Goal: Transaction & Acquisition: Purchase product/service

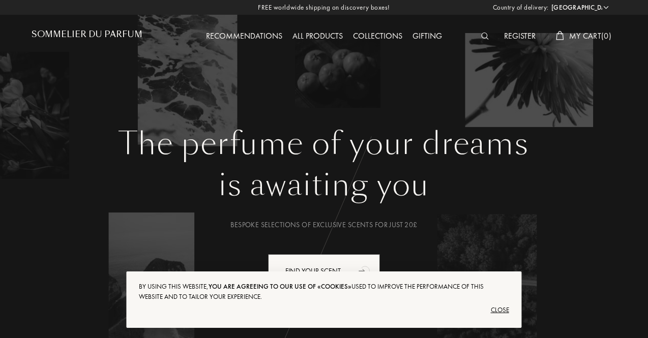
click at [307, 37] on div "All products" at bounding box center [317, 36] width 61 height 13
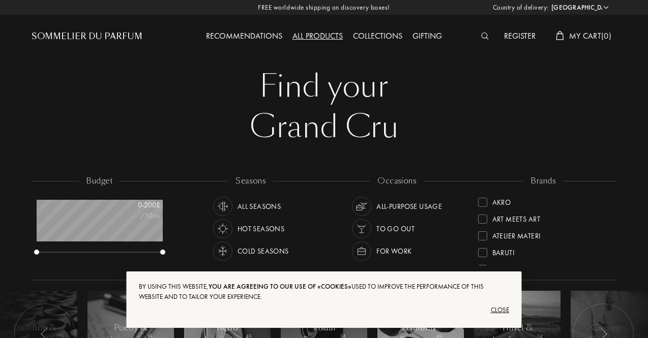
click at [423, 34] on div "Gifting" at bounding box center [427, 36] width 40 height 13
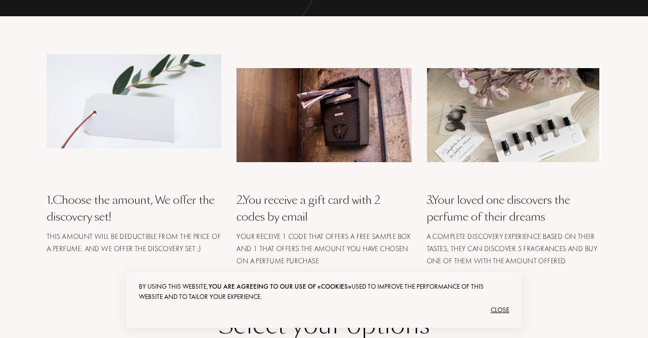
scroll to position [153, 0]
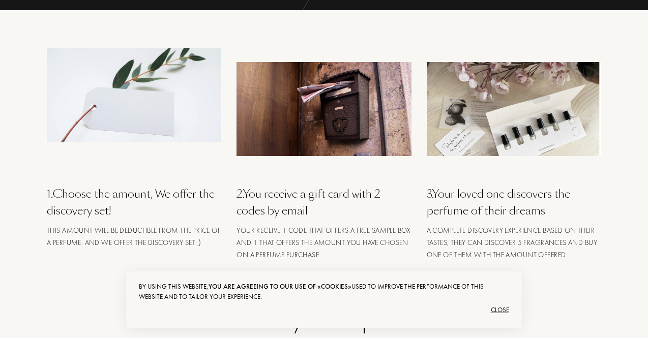
click at [497, 311] on div "Close" at bounding box center [324, 310] width 370 height 16
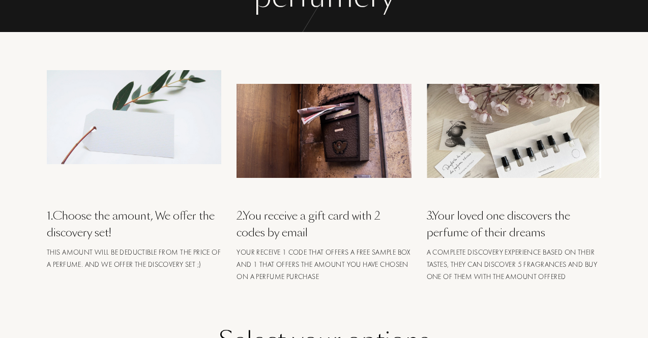
scroll to position [0, 0]
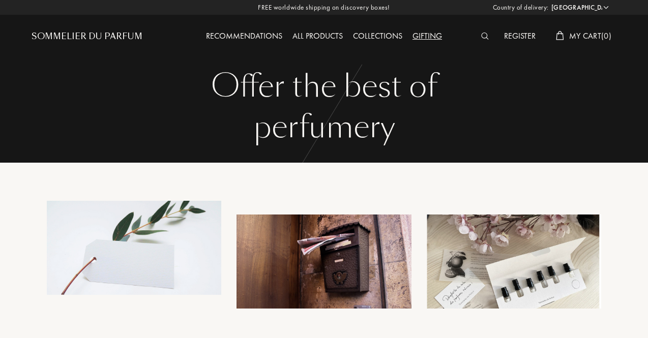
click at [319, 35] on div "All products" at bounding box center [317, 36] width 61 height 13
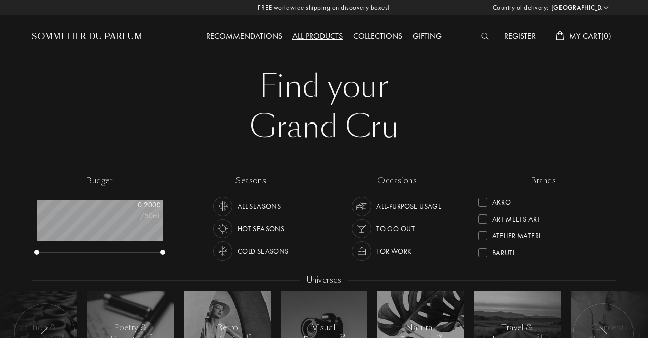
scroll to position [51, 126]
click at [253, 247] on div "Cold Seasons" at bounding box center [262, 251] width 51 height 19
click at [387, 201] on div "All-purpose Usage" at bounding box center [409, 206] width 66 height 19
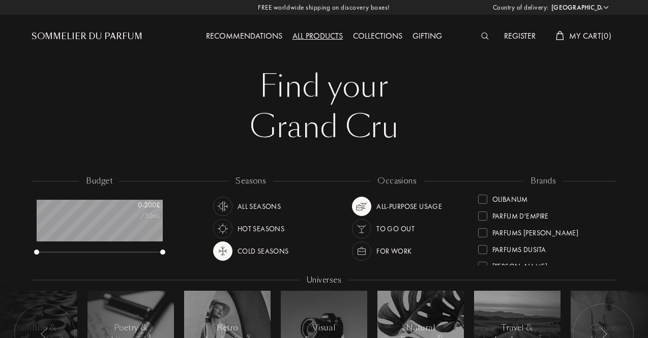
click at [485, 217] on div at bounding box center [482, 216] width 9 height 9
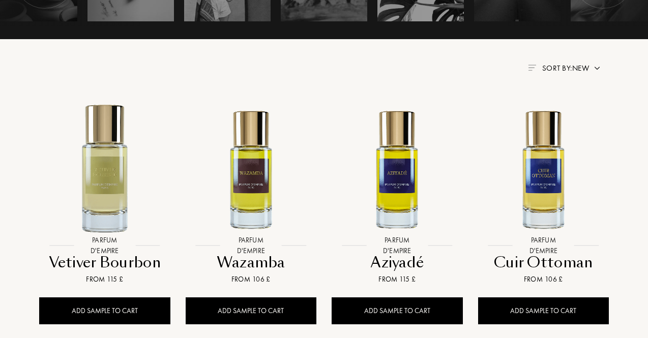
scroll to position [407, 0]
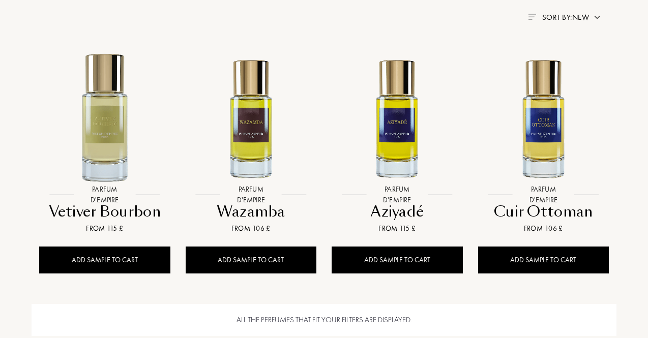
click at [582, 17] on span "Sort by: New" at bounding box center [565, 17] width 47 height 10
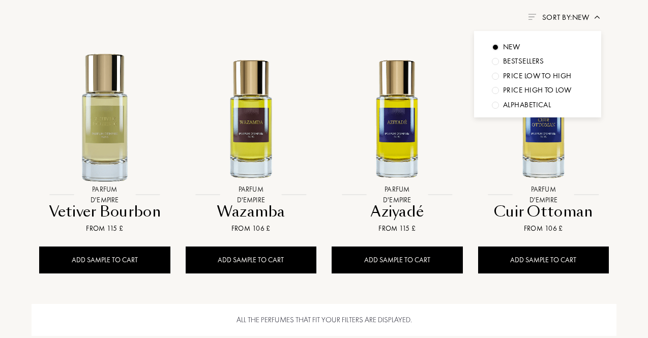
click at [530, 78] on div "Price low to high" at bounding box center [537, 76] width 69 height 12
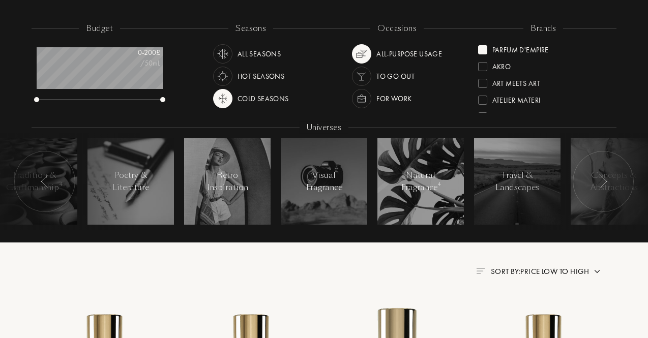
click at [484, 65] on div at bounding box center [482, 66] width 9 height 9
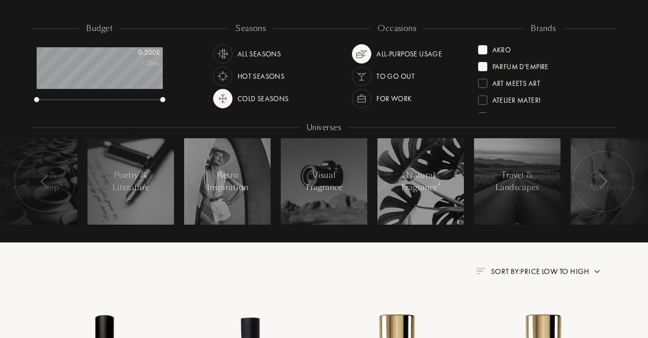
click at [485, 79] on div at bounding box center [482, 83] width 9 height 9
click at [484, 96] on div at bounding box center [482, 100] width 9 height 9
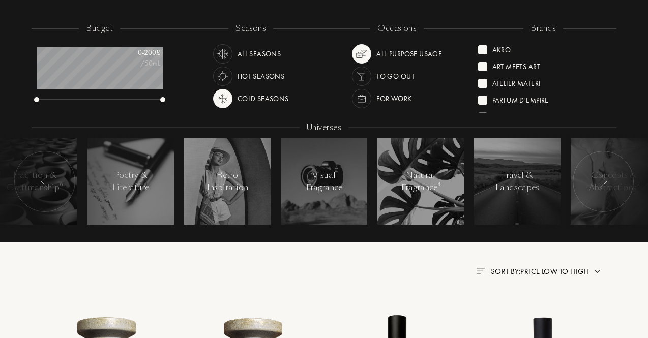
scroll to position [51, 0]
click at [489, 70] on div "Baruti" at bounding box center [496, 64] width 37 height 14
click at [487, 83] on div "Atelier Materi" at bounding box center [509, 82] width 63 height 14
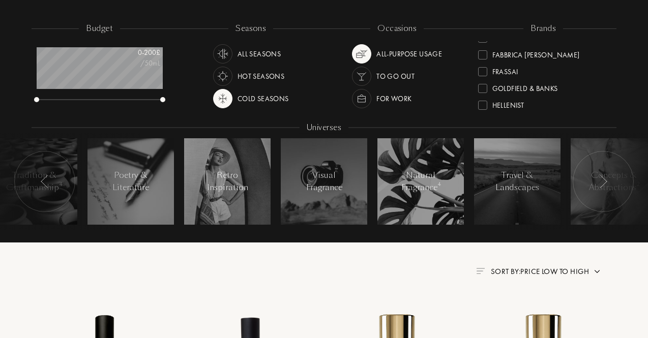
scroll to position [153, 0]
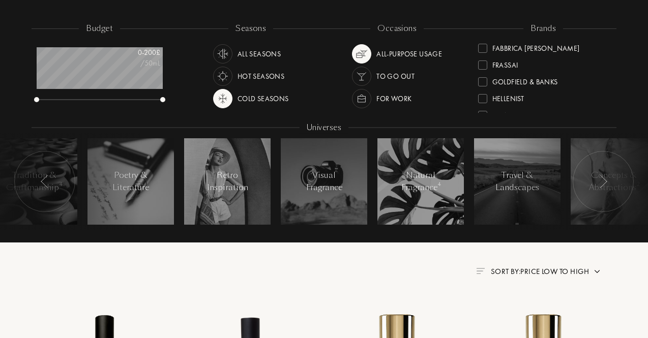
click at [487, 63] on div at bounding box center [482, 65] width 9 height 9
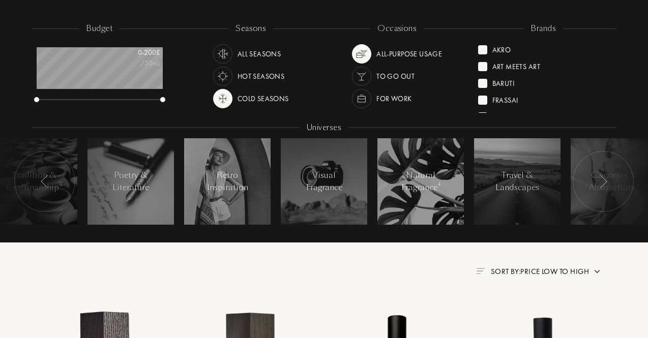
click at [487, 69] on div at bounding box center [482, 66] width 9 height 9
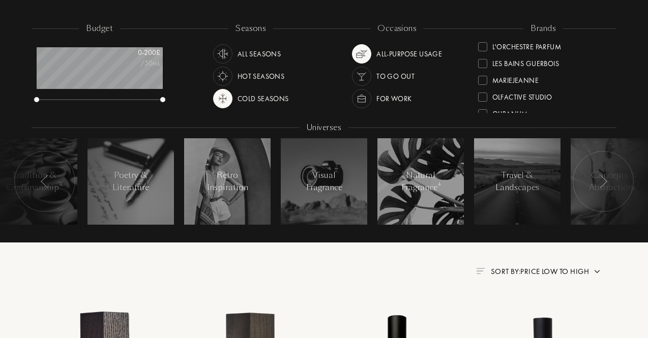
scroll to position [369, 0]
click at [485, 97] on div at bounding box center [482, 100] width 9 height 9
click at [484, 99] on div at bounding box center [482, 98] width 9 height 9
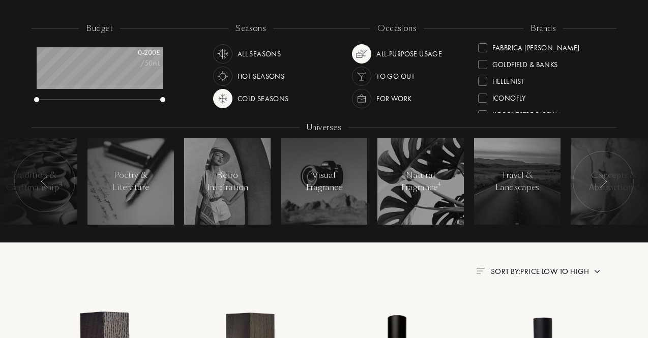
click at [483, 81] on div at bounding box center [482, 81] width 9 height 9
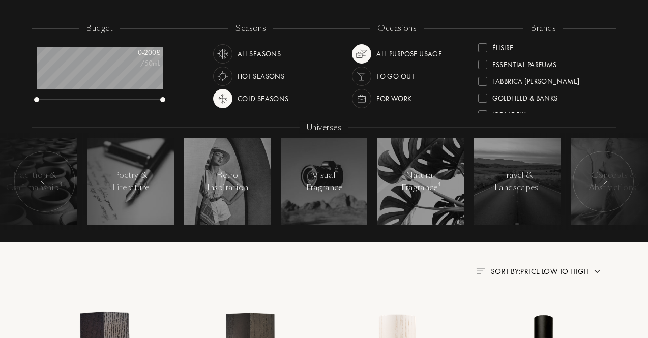
scroll to position [203, 0]
click at [485, 81] on div at bounding box center [482, 81] width 9 height 9
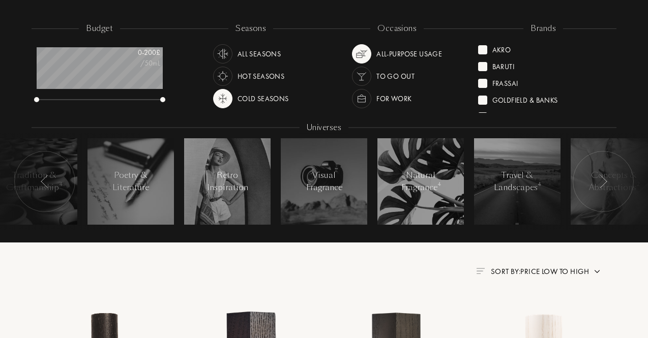
scroll to position [153, 0]
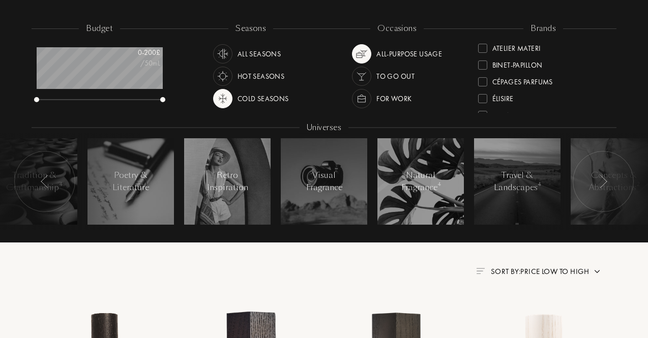
click at [487, 79] on div at bounding box center [482, 81] width 9 height 9
click at [487, 77] on div at bounding box center [482, 81] width 9 height 9
click at [489, 80] on div "Fabbrica Della Musa" at bounding box center [529, 80] width 102 height 14
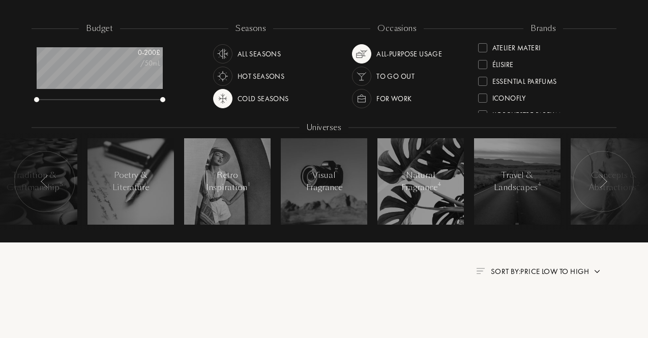
scroll to position [2, 0]
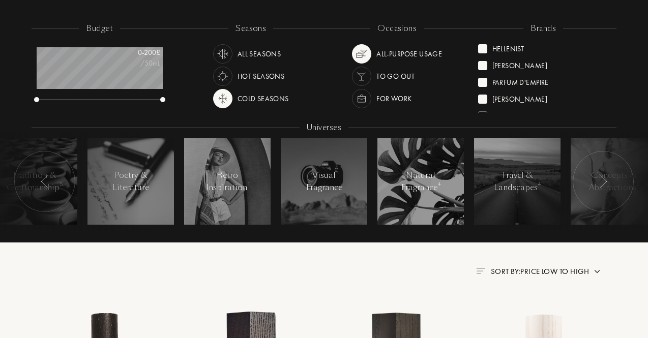
scroll to position [203, 0]
click at [484, 80] on div at bounding box center [482, 81] width 9 height 9
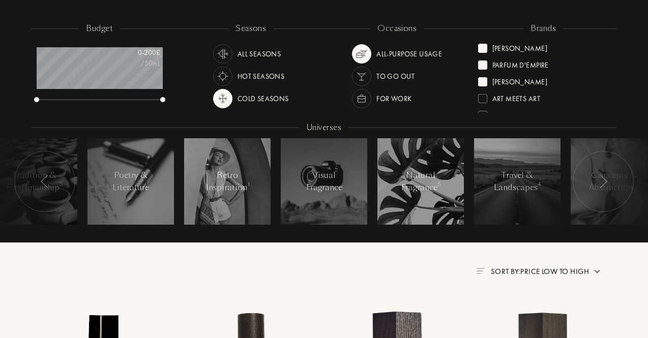
click at [484, 95] on div at bounding box center [482, 98] width 9 height 9
click at [483, 83] on div at bounding box center [482, 81] width 9 height 9
click at [482, 82] on div at bounding box center [482, 80] width 9 height 9
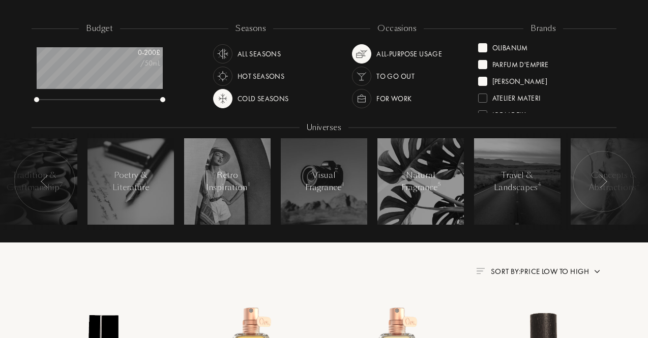
click at [480, 100] on div at bounding box center [482, 98] width 9 height 9
click at [484, 86] on div at bounding box center [482, 83] width 9 height 9
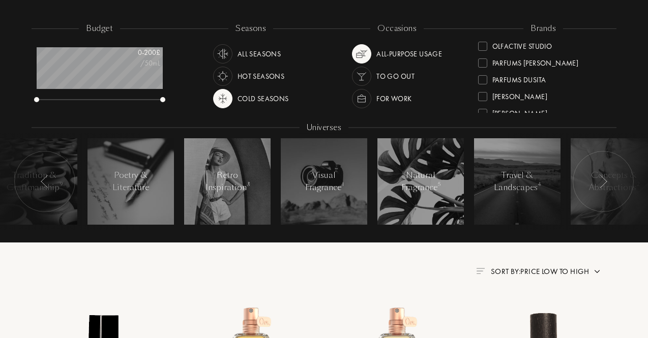
click at [486, 95] on div at bounding box center [482, 96] width 9 height 9
click at [482, 95] on div at bounding box center [482, 96] width 9 height 9
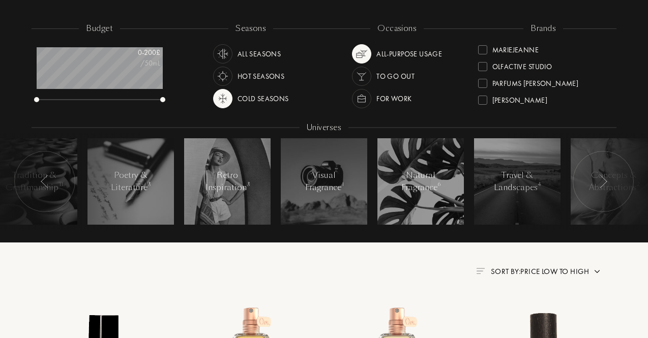
click at [485, 99] on div at bounding box center [482, 100] width 9 height 9
click at [486, 80] on div at bounding box center [482, 83] width 9 height 9
click at [485, 86] on div at bounding box center [482, 83] width 9 height 9
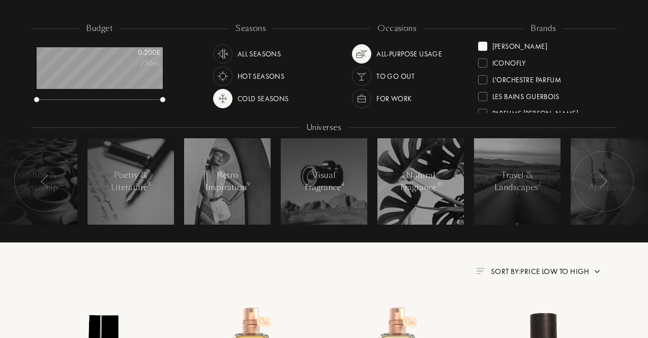
click at [482, 94] on div at bounding box center [482, 96] width 9 height 9
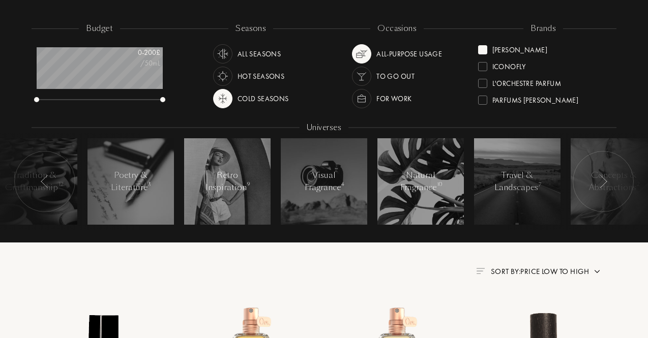
click at [485, 98] on div at bounding box center [482, 100] width 9 height 9
click at [483, 85] on div at bounding box center [482, 83] width 9 height 9
click at [484, 99] on div at bounding box center [482, 100] width 9 height 9
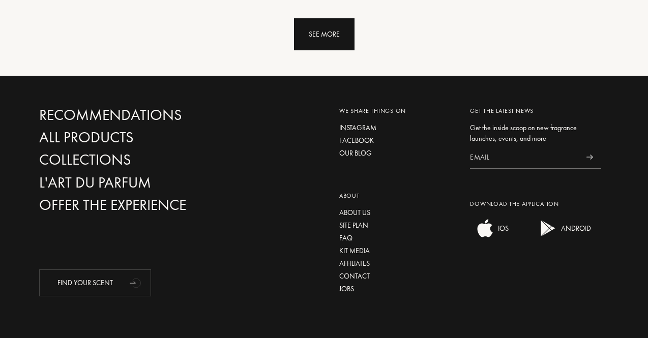
click at [312, 36] on div "See more" at bounding box center [324, 34] width 61 height 32
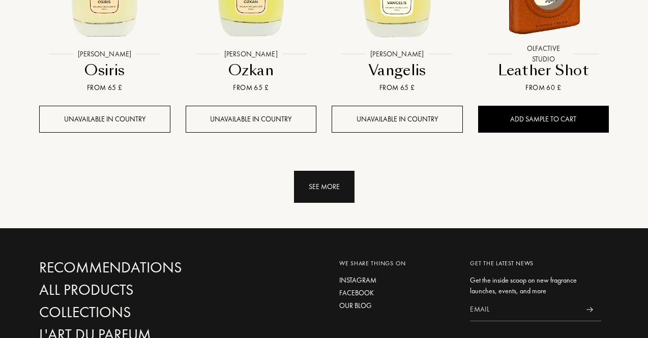
click at [338, 180] on div "See more" at bounding box center [324, 187] width 61 height 32
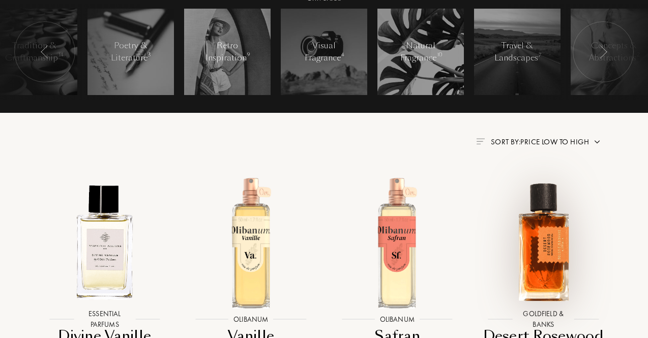
scroll to position [130, 0]
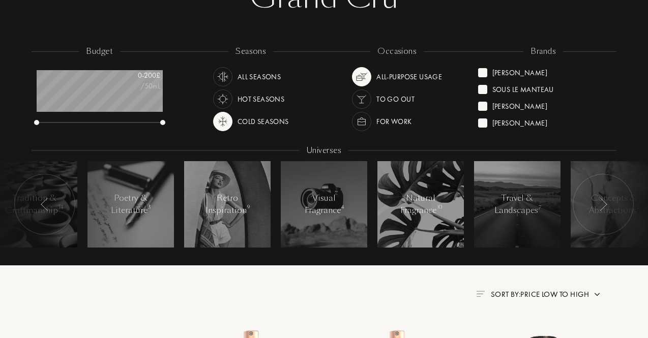
click at [221, 77] on img at bounding box center [223, 77] width 14 height 14
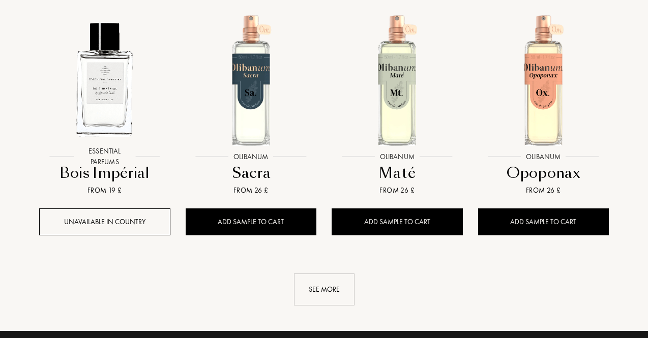
scroll to position [943, 0]
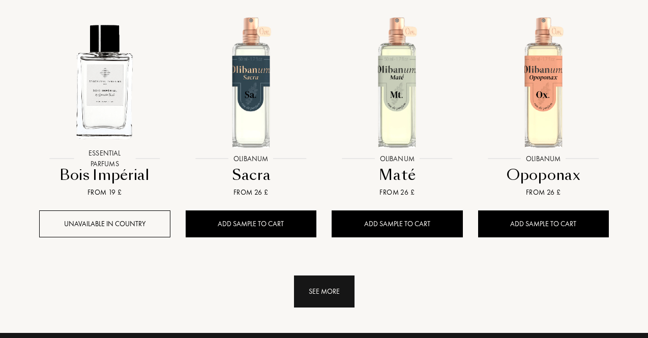
click at [332, 292] on div "See more" at bounding box center [324, 292] width 61 height 32
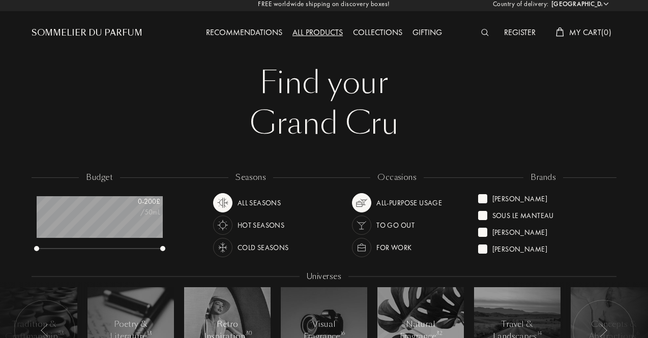
scroll to position [0, 0]
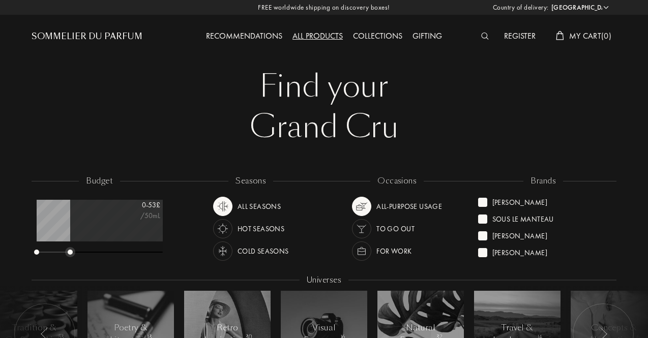
drag, startPoint x: 160, startPoint y: 253, endPoint x: 67, endPoint y: 245, distance: 92.9
click at [67, 245] on div "0 - 53 £ /50mL" at bounding box center [100, 228] width 126 height 56
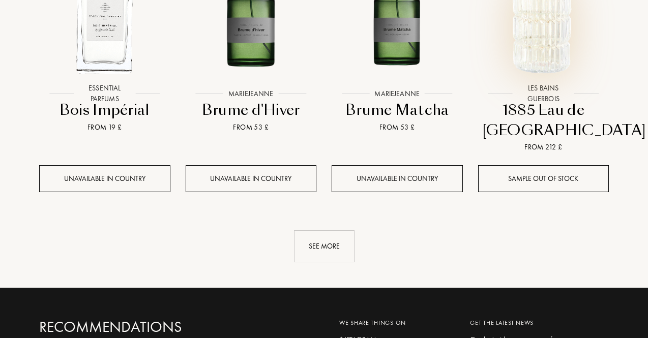
scroll to position [1017, 0]
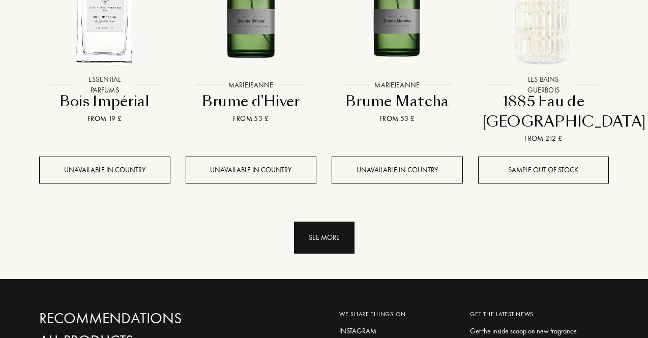
click at [313, 229] on div "See more" at bounding box center [324, 238] width 61 height 32
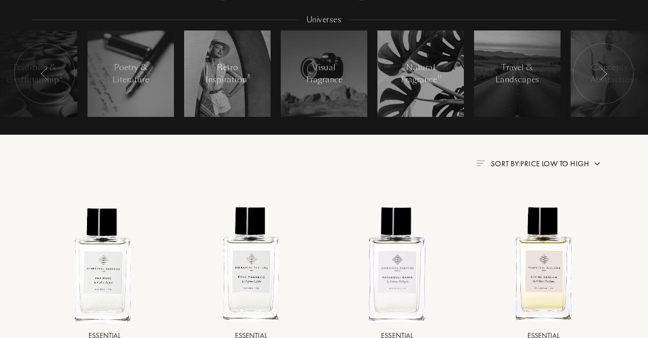
scroll to position [102, 0]
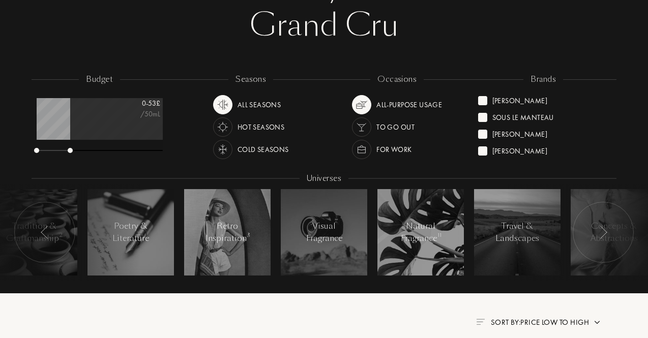
click at [248, 146] on div "Cold Seasons" at bounding box center [262, 149] width 51 height 19
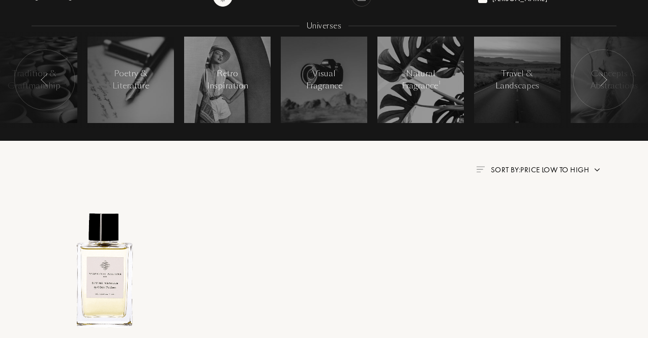
scroll to position [102, 0]
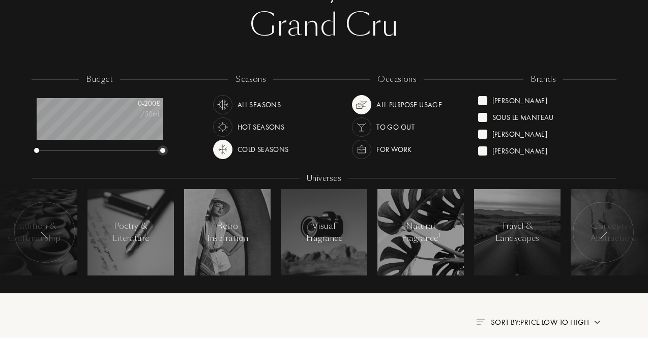
drag, startPoint x: 71, startPoint y: 152, endPoint x: 171, endPoint y: 154, distance: 100.2
click at [171, 154] on div "budget 0 - 200 £ /50mL" at bounding box center [105, 120] width 146 height 92
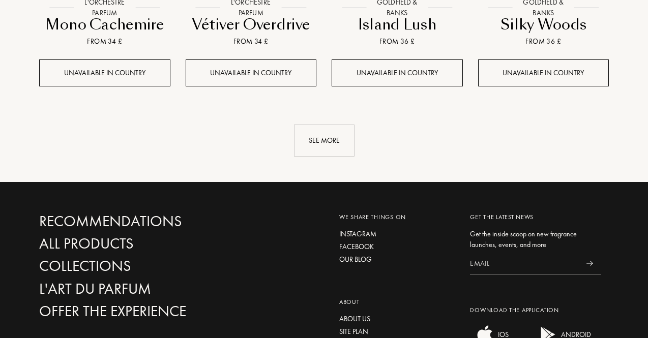
scroll to position [1119, 0]
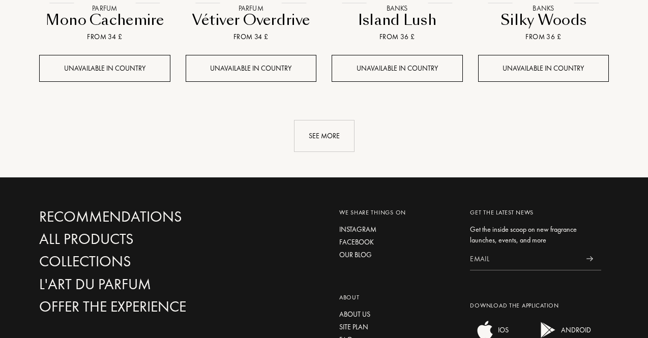
click at [282, 140] on link "See more" at bounding box center [324, 136] width 570 height 32
click at [311, 141] on div "See more" at bounding box center [324, 136] width 61 height 32
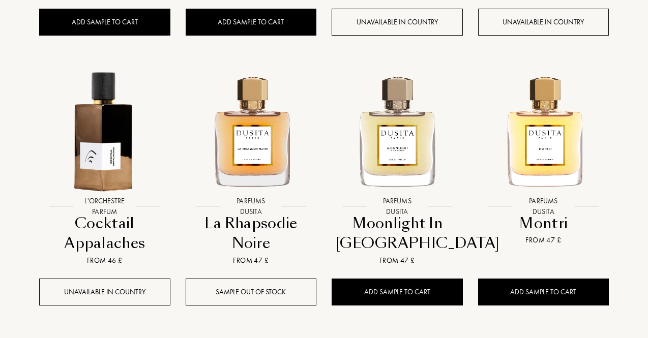
scroll to position [1475, 0]
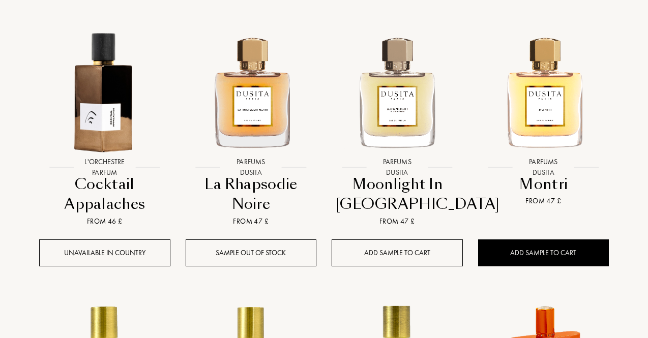
click at [435, 263] on div "Add sample to cart" at bounding box center [397, 253] width 131 height 27
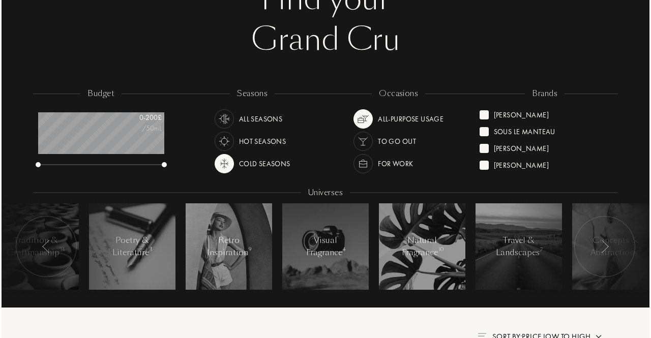
scroll to position [0, 0]
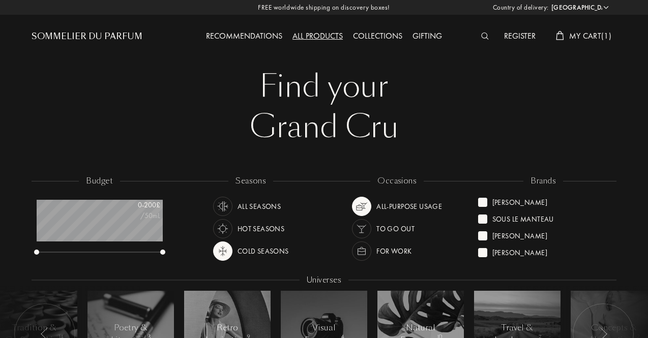
click at [564, 35] on div "My Cart ( 1 )" at bounding box center [584, 36] width 66 height 13
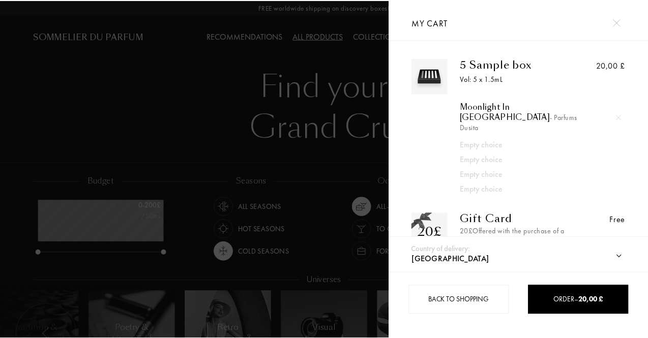
scroll to position [38, 0]
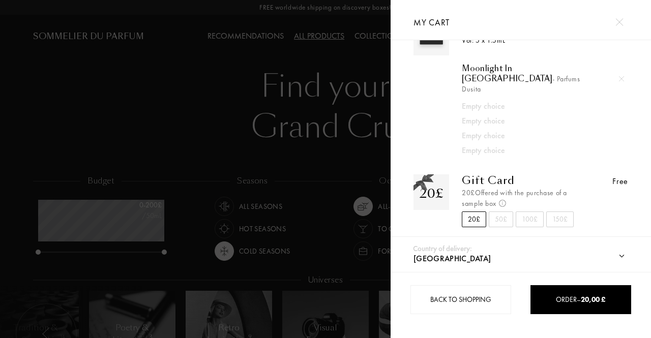
click at [619, 257] on select "Afghanistan Albania Algeria Andorra Angola Anguilla Antartica Antigua and Barbu…" at bounding box center [531, 259] width 240 height 26
click at [27, 111] on div at bounding box center [195, 169] width 391 height 338
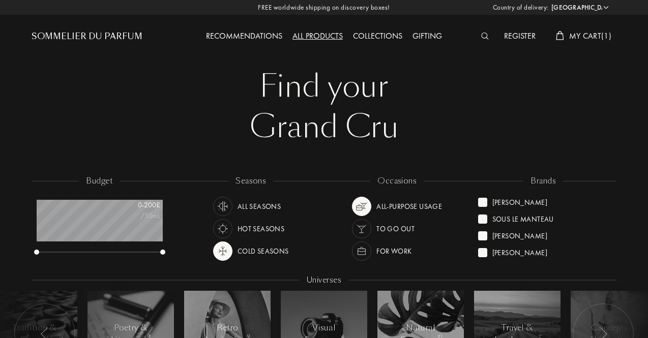
click at [575, 8] on select "Afghanistan Albania Algeria Andorra Angola Anguilla Antartica Antigua and Barbu…" at bounding box center [579, 8] width 61 height 10
select select "UK"
click at [549, 3] on select "Afghanistan Albania Algeria Andorra Angola Anguilla Antartica Antigua and Barbu…" at bounding box center [579, 8] width 61 height 10
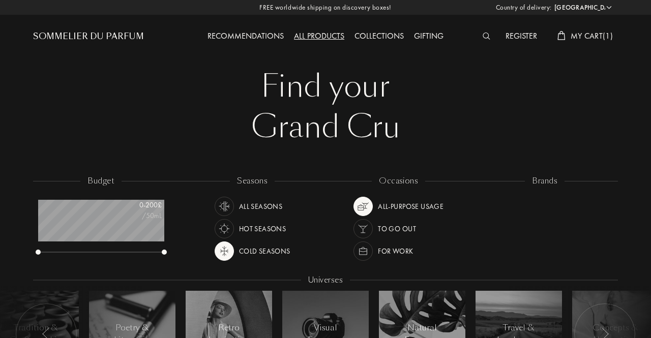
select select "UK"
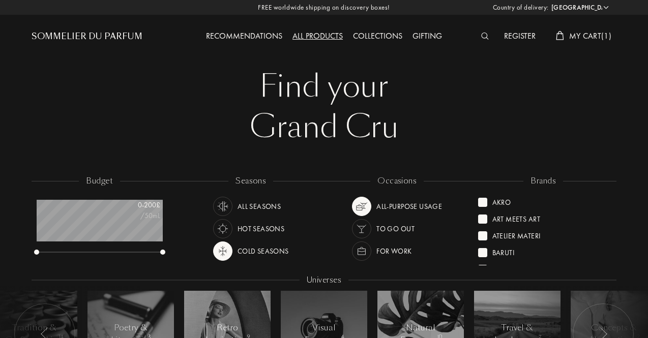
click at [601, 36] on span "My Cart ( 1 )" at bounding box center [590, 36] width 42 height 11
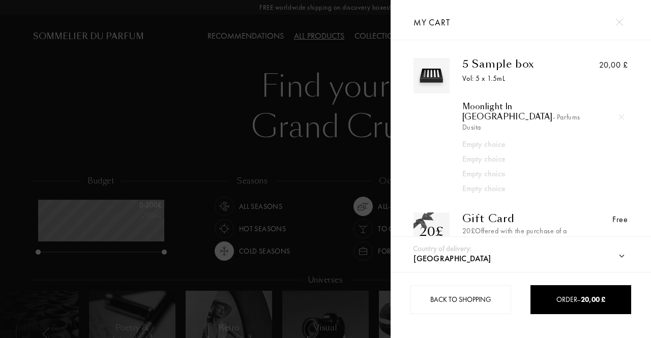
click at [625, 24] on div at bounding box center [619, 22] width 18 height 18
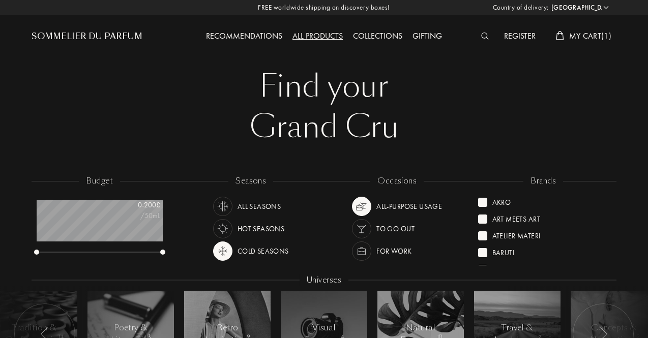
click at [597, 35] on span "My Cart ( 1 )" at bounding box center [590, 36] width 42 height 11
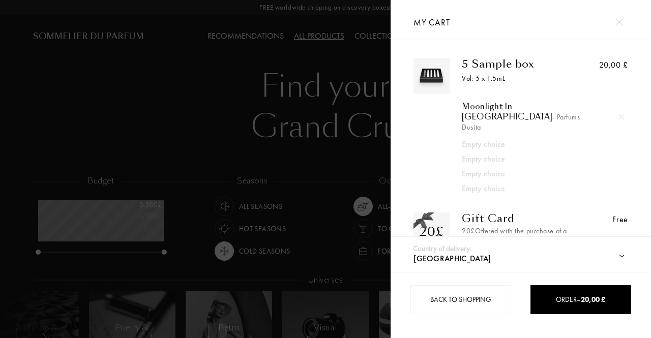
click at [490, 72] on div "5 Sample box Vol: 5 x 1.5mL Moonlight In Chiangmai - Parfums Dusita Empty choic…" at bounding box center [511, 126] width 125 height 137
click at [621, 109] on div at bounding box center [621, 116] width 15 height 15
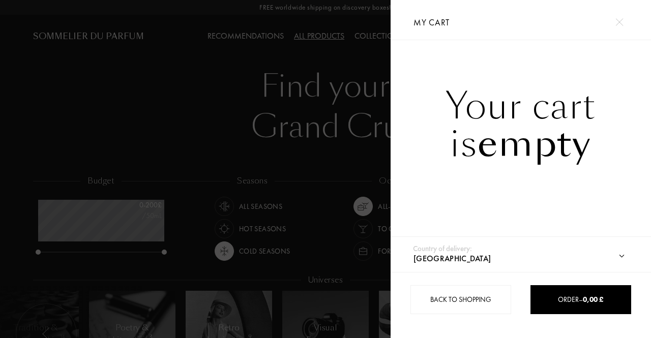
click at [615, 18] on img at bounding box center [619, 22] width 8 height 8
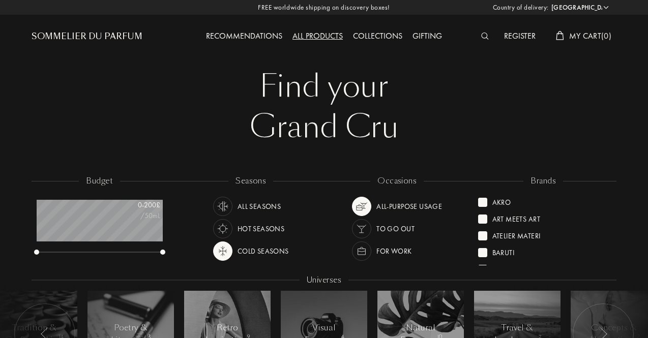
click at [315, 34] on div "All products" at bounding box center [317, 36] width 61 height 13
select select "UK"
click at [118, 34] on div "Sommelier du Parfum" at bounding box center [87, 37] width 111 height 12
select select "UK"
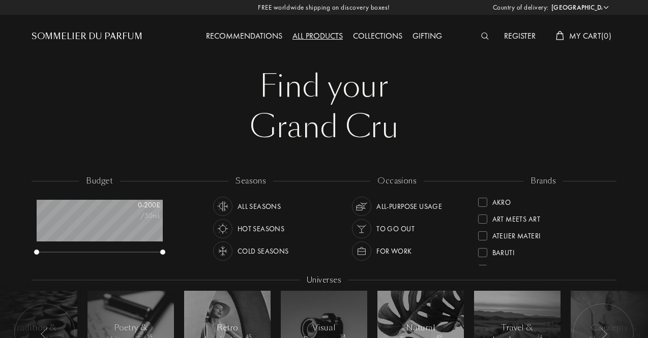
click at [218, 204] on img at bounding box center [223, 206] width 14 height 14
click at [360, 206] on img at bounding box center [361, 206] width 14 height 14
click at [481, 200] on div at bounding box center [482, 202] width 9 height 9
click at [487, 214] on div "Art Meets Art" at bounding box center [509, 218] width 62 height 14
click at [481, 231] on div at bounding box center [482, 235] width 9 height 9
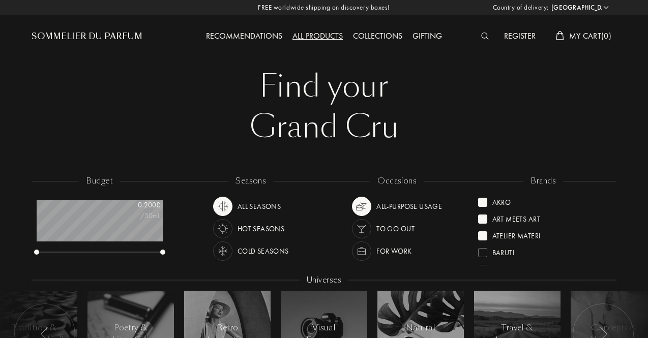
click at [484, 251] on div at bounding box center [482, 252] width 9 height 9
click at [483, 263] on div "Binet-Papillon" at bounding box center [510, 268] width 65 height 14
click at [478, 235] on div at bounding box center [482, 235] width 9 height 9
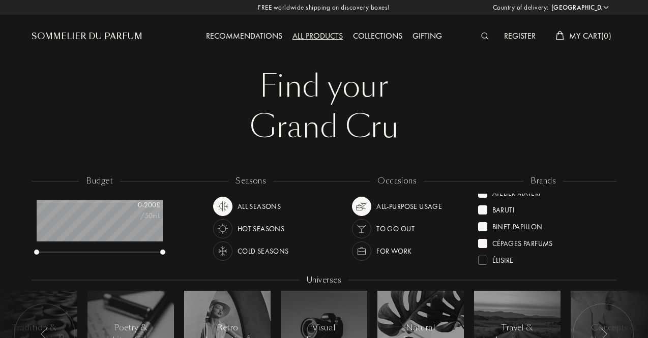
scroll to position [102, 0]
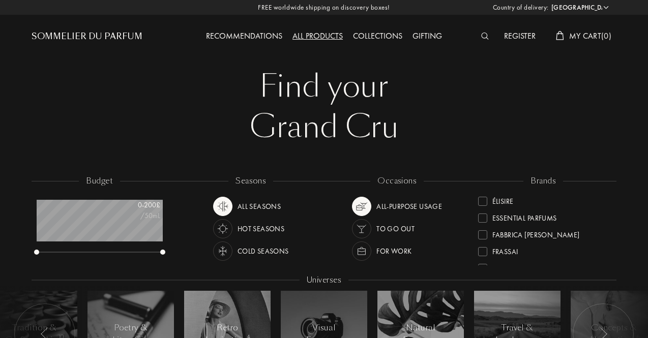
click at [483, 201] on div at bounding box center [482, 201] width 9 height 9
click at [483, 223] on div "Art Meets Art" at bounding box center [509, 218] width 62 height 14
click at [481, 230] on div at bounding box center [482, 233] width 9 height 9
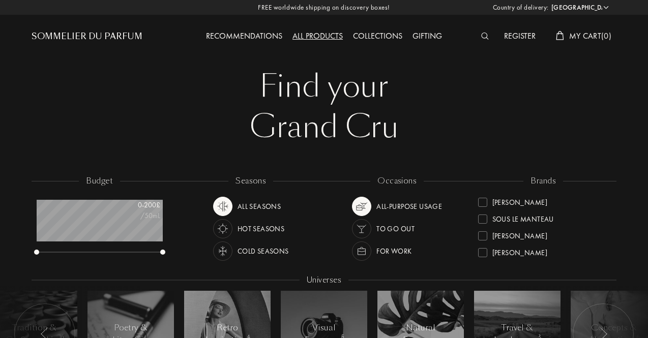
click at [483, 236] on div at bounding box center [482, 235] width 9 height 9
click at [483, 236] on div at bounding box center [482, 233] width 9 height 9
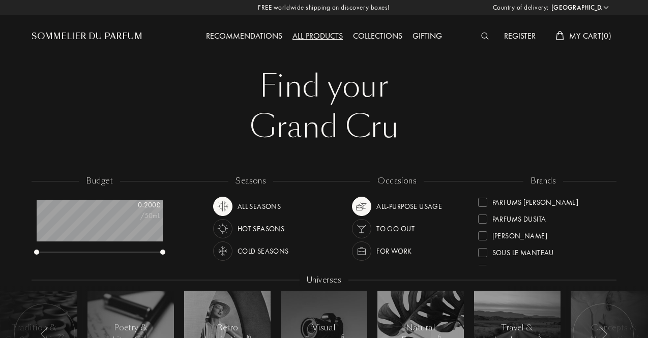
click at [483, 236] on div at bounding box center [482, 235] width 9 height 9
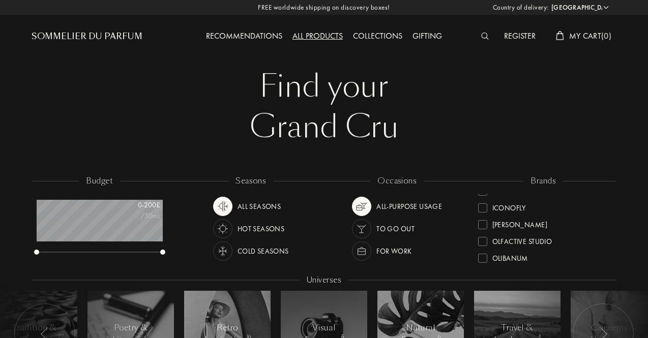
scroll to position [304, 0]
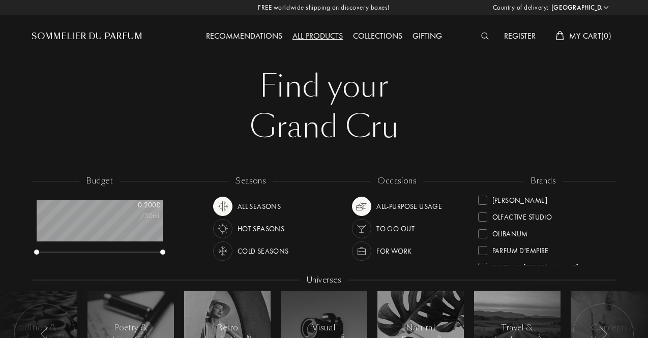
click at [483, 236] on div at bounding box center [482, 233] width 9 height 9
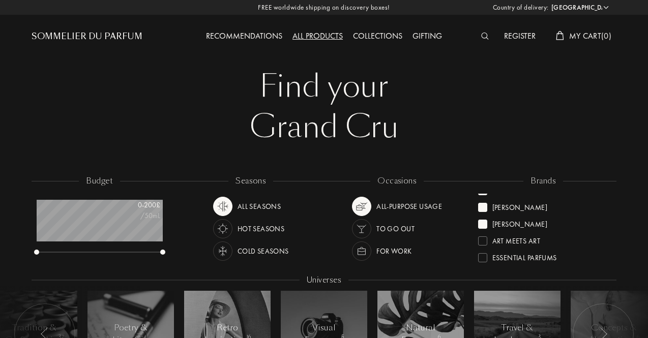
scroll to position [203, 0]
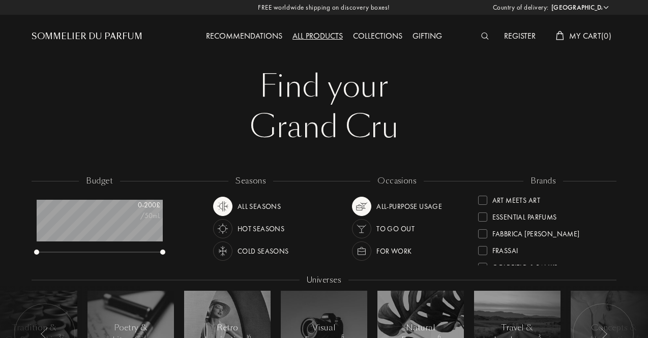
click at [483, 236] on div at bounding box center [482, 233] width 9 height 9
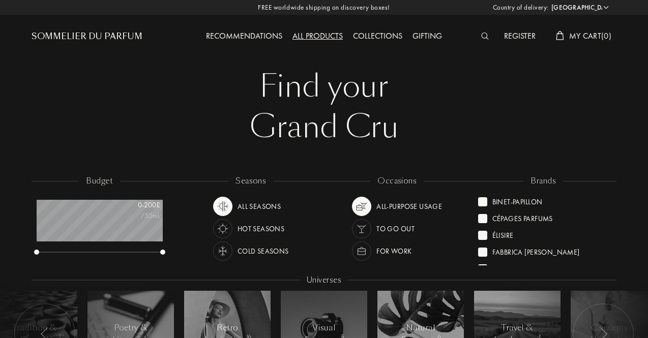
click at [483, 236] on div at bounding box center [482, 235] width 9 height 9
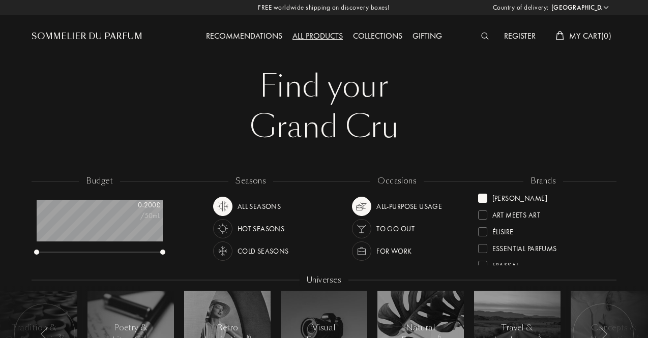
scroll to position [356, 0]
click at [483, 236] on div at bounding box center [482, 232] width 9 height 9
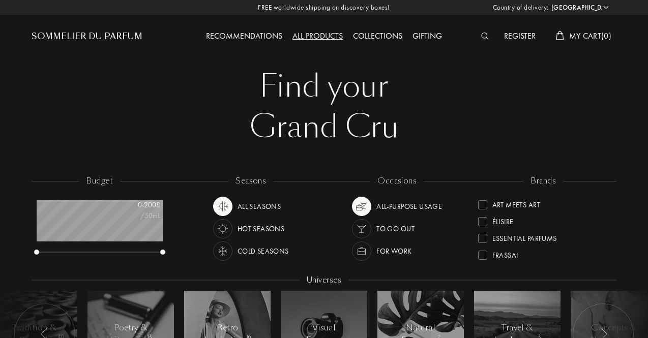
scroll to position [363, 0]
click at [483, 236] on div "Sous le Manteau" at bounding box center [516, 240] width 76 height 14
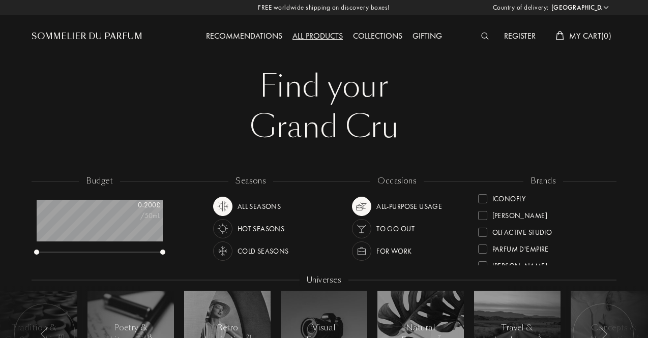
click at [483, 236] on div at bounding box center [482, 232] width 9 height 9
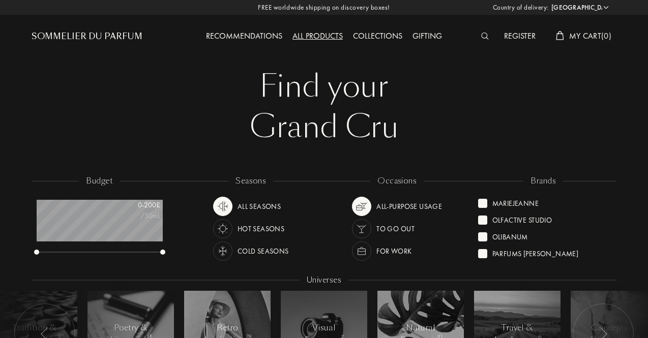
scroll to position [369, 0]
click at [483, 236] on div at bounding box center [482, 235] width 9 height 9
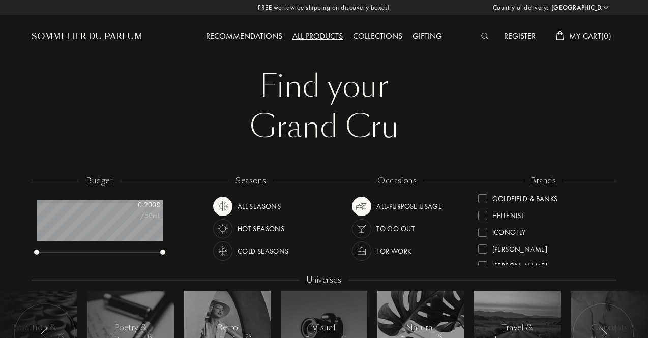
click at [483, 236] on div at bounding box center [482, 232] width 9 height 9
click at [483, 236] on div at bounding box center [482, 235] width 9 height 9
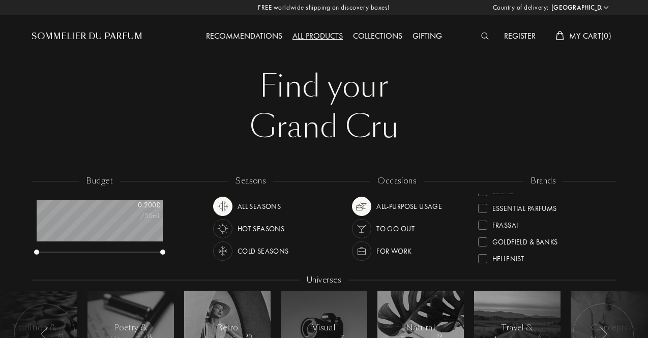
scroll to position [369, 0]
click at [483, 236] on div at bounding box center [482, 235] width 9 height 9
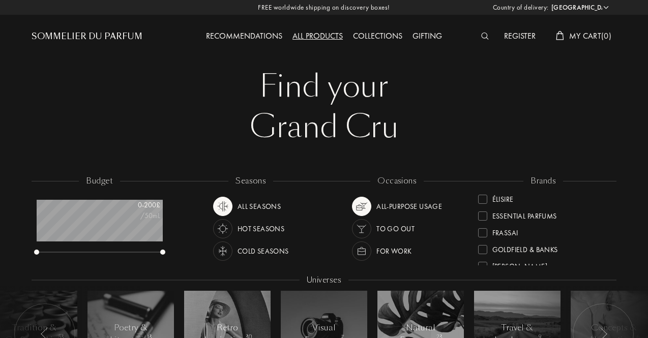
click at [483, 236] on div at bounding box center [482, 232] width 9 height 9
click at [483, 236] on div at bounding box center [482, 235] width 9 height 9
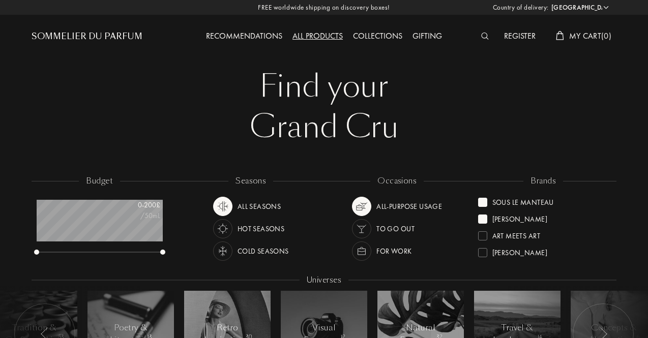
click at [483, 236] on div at bounding box center [482, 235] width 9 height 9
click at [486, 255] on div at bounding box center [482, 252] width 9 height 9
click at [506, 144] on div "Grand Cru" at bounding box center [324, 127] width 570 height 41
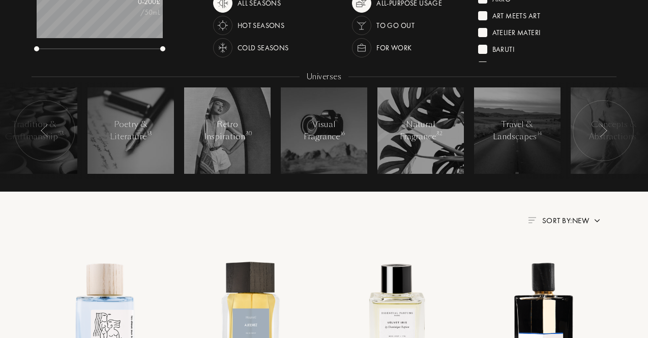
click at [581, 221] on span "Sort by: New" at bounding box center [565, 221] width 47 height 10
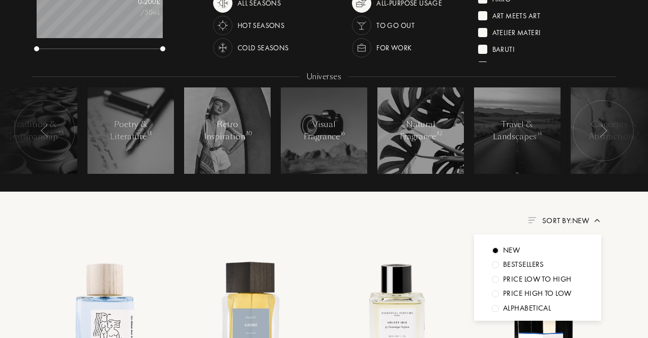
click at [554, 281] on div "Price low to high" at bounding box center [537, 280] width 69 height 12
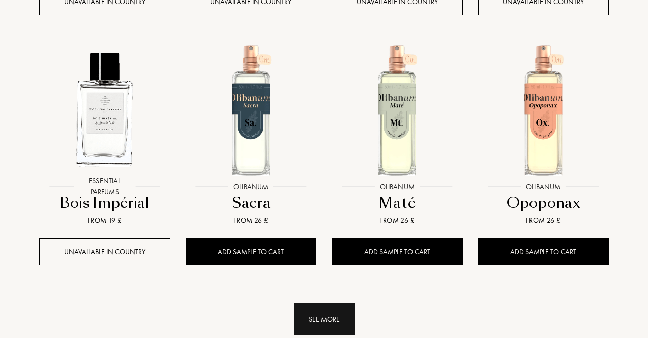
click at [302, 318] on div "See more" at bounding box center [324, 320] width 61 height 32
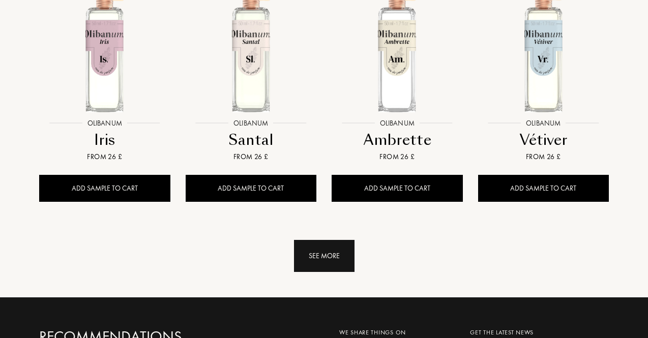
click at [325, 252] on div "See more" at bounding box center [324, 256] width 61 height 32
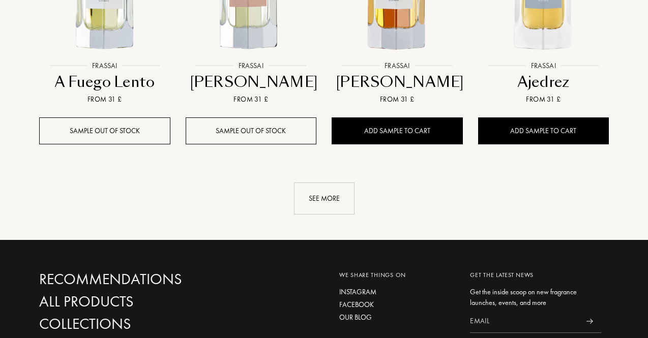
scroll to position [2542, 0]
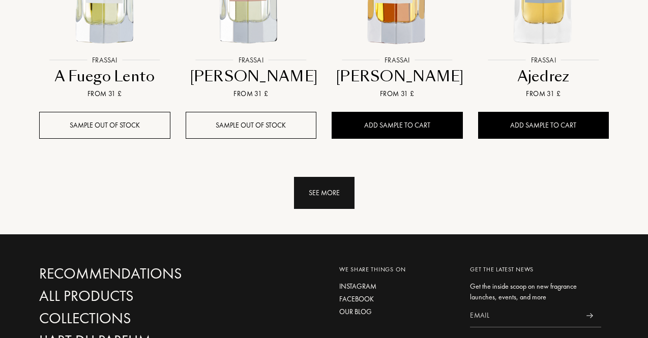
click at [306, 197] on div "See more" at bounding box center [324, 193] width 61 height 32
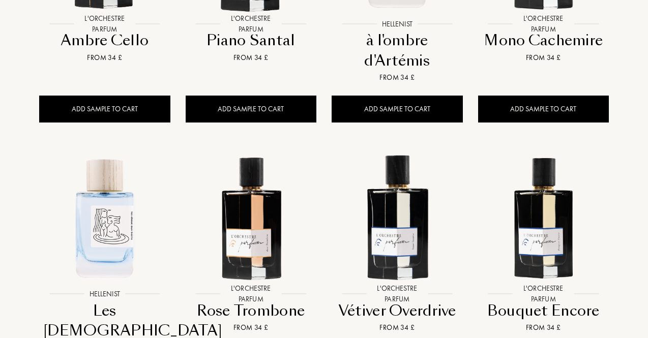
scroll to position [3254, 0]
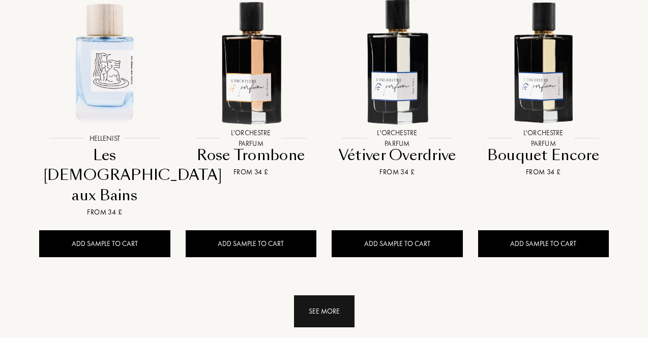
click at [309, 295] on div "See more" at bounding box center [324, 311] width 61 height 32
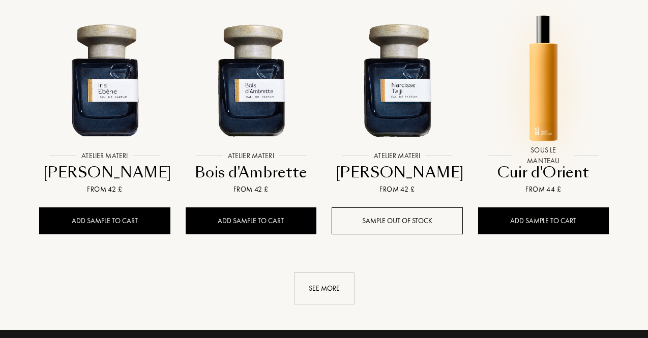
scroll to position [4068, 0]
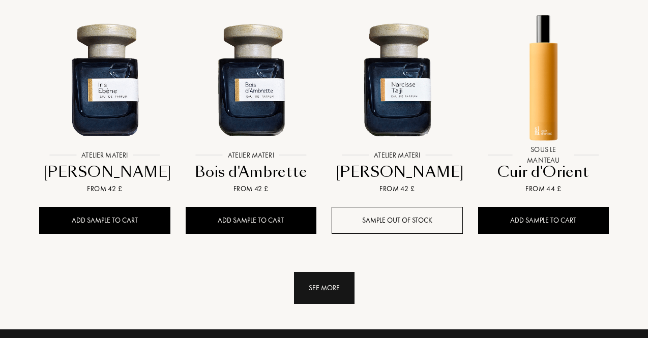
click at [326, 272] on div "See more" at bounding box center [324, 288] width 61 height 32
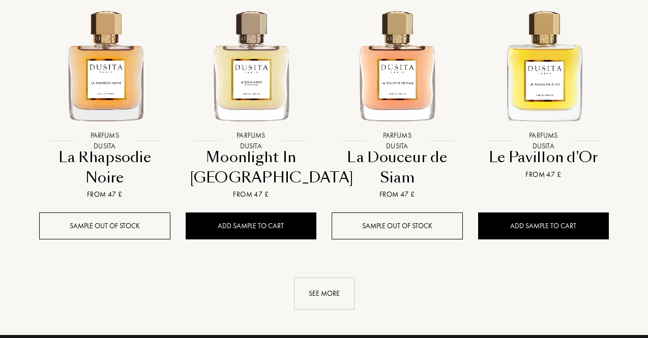
scroll to position [4882, 0]
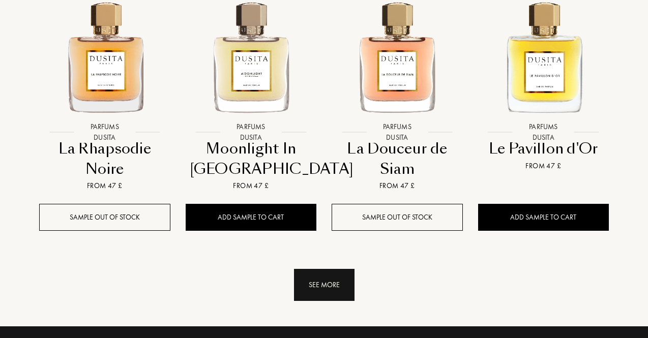
click at [346, 269] on div "See more" at bounding box center [324, 285] width 61 height 32
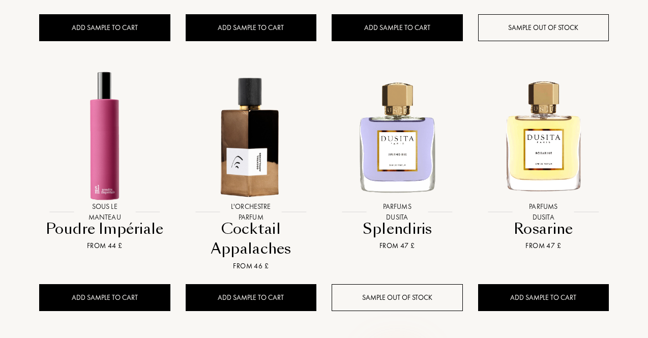
scroll to position [4526, 0]
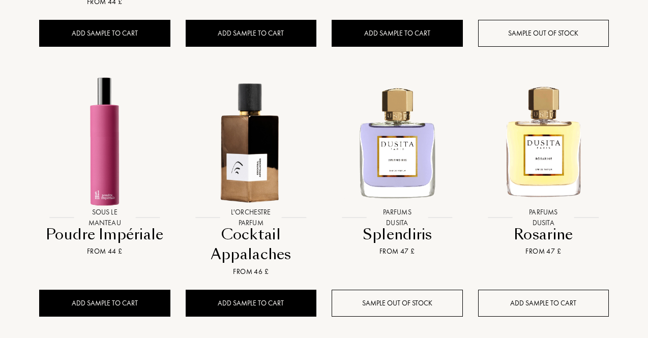
drag, startPoint x: 560, startPoint y: 244, endPoint x: 593, endPoint y: 238, distance: 34.1
click at [560, 290] on div "Add sample to cart" at bounding box center [543, 303] width 131 height 27
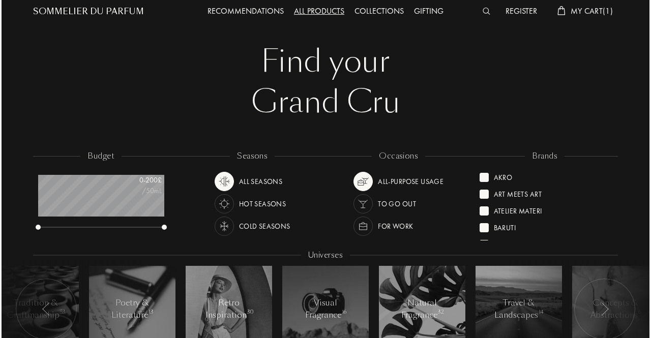
scroll to position [0, 0]
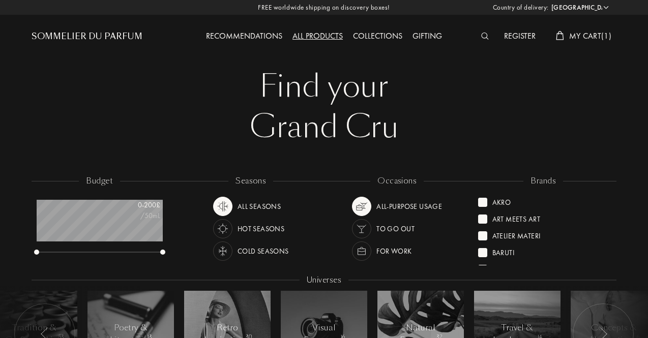
click at [593, 32] on span "My Cart ( 1 )" at bounding box center [590, 36] width 42 height 11
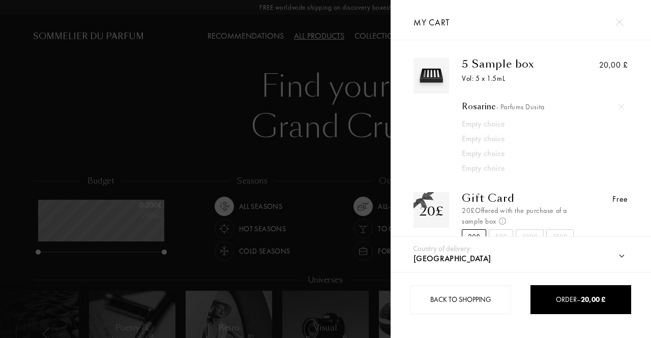
click at [94, 103] on div at bounding box center [195, 169] width 391 height 338
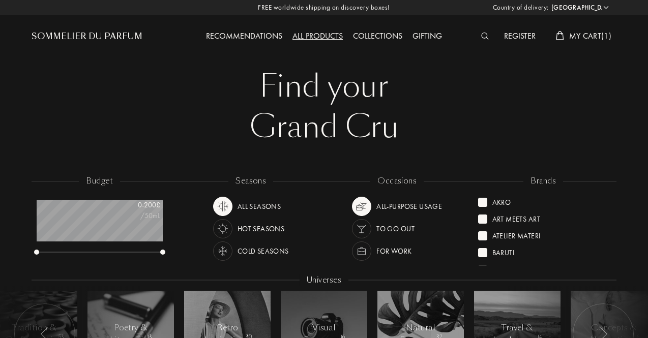
click at [104, 35] on div "Sommelier du Parfum" at bounding box center [87, 37] width 111 height 12
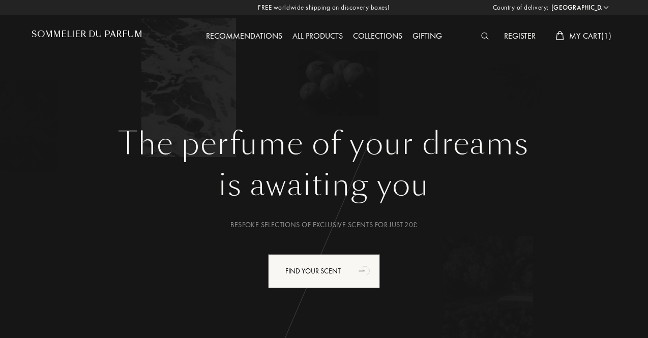
select select "UK"
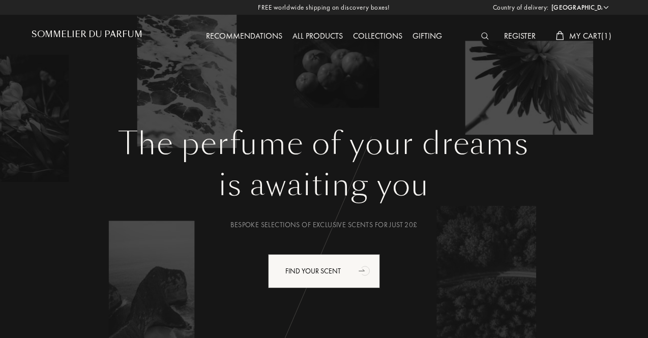
click at [311, 34] on div "All products" at bounding box center [317, 36] width 61 height 13
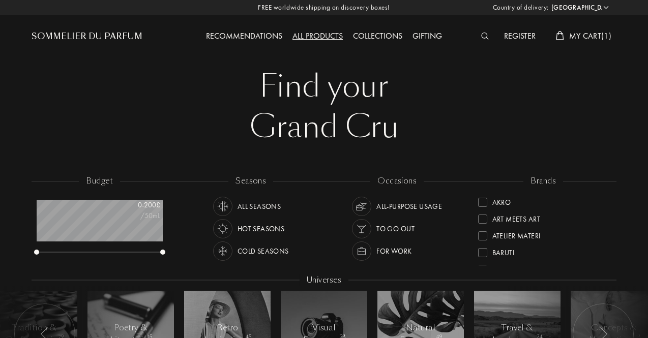
select select "UK"
click at [138, 31] on div "Sommelier du Parfum" at bounding box center [105, 28] width 146 height 56
copy div "Sommelier du Parfum"
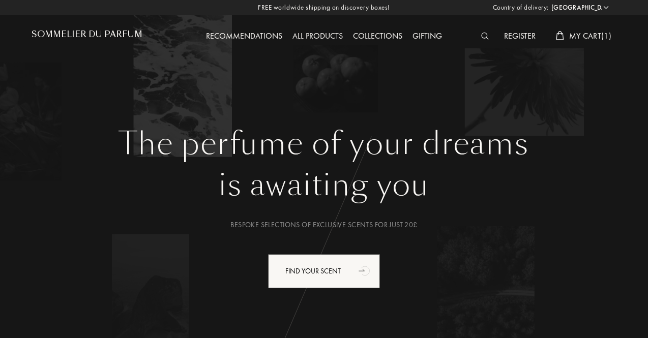
select select "UK"
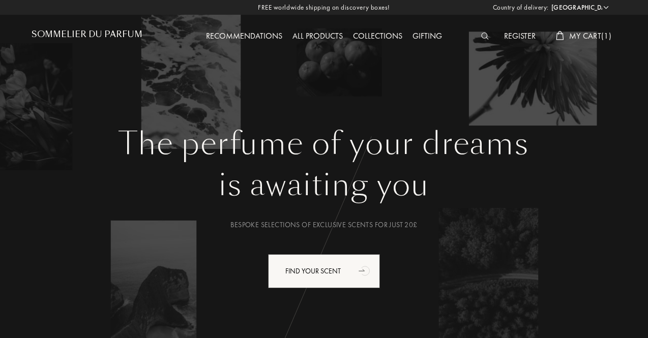
click at [363, 35] on div "Collections" at bounding box center [377, 36] width 59 height 13
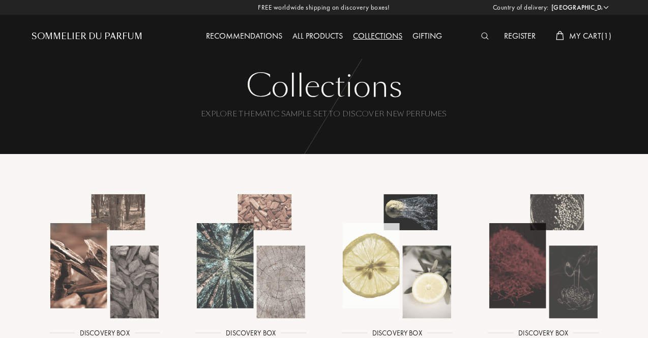
select select "UK"
click at [301, 36] on div "All products" at bounding box center [317, 36] width 61 height 13
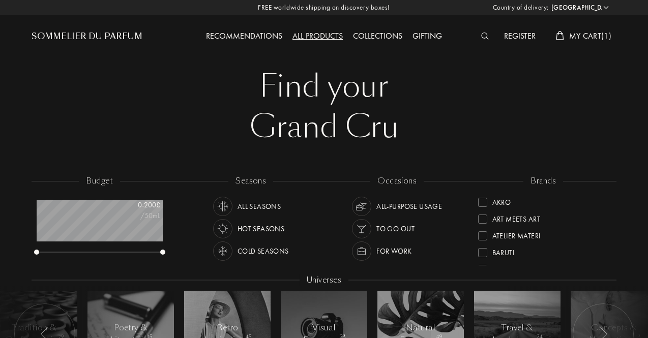
select select "UK"
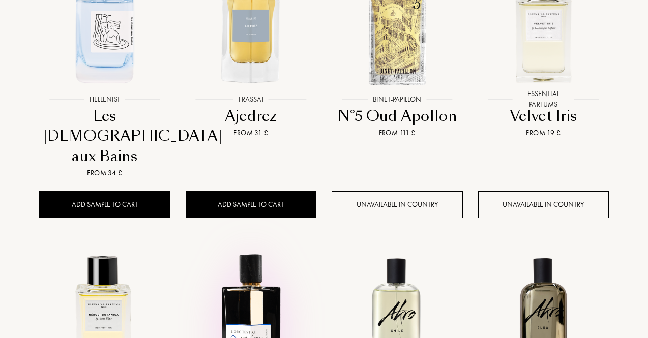
scroll to position [508, 0]
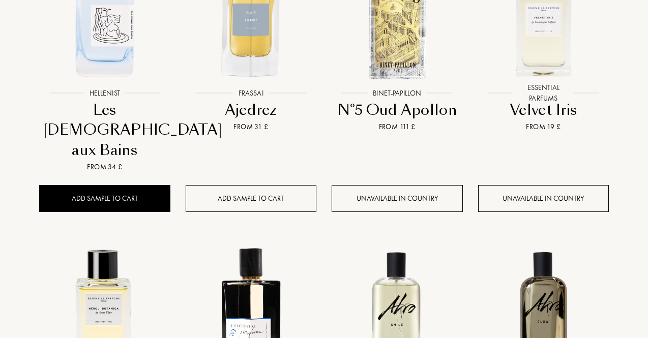
click at [220, 185] on div "Add sample to cart" at bounding box center [251, 198] width 131 height 27
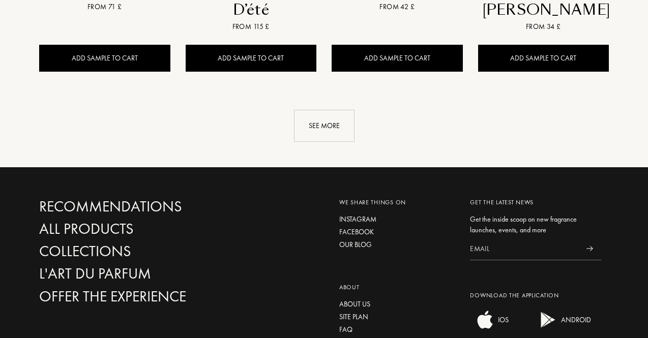
scroll to position [1170, 0]
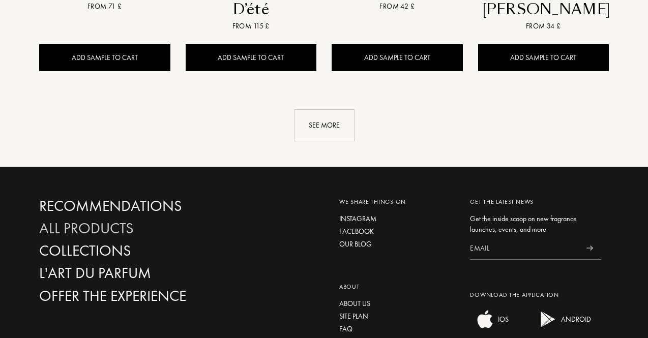
click at [114, 220] on div "All products" at bounding box center [129, 229] width 180 height 18
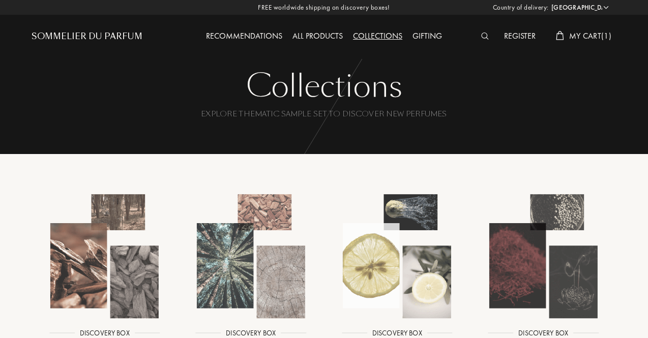
select select "UK"
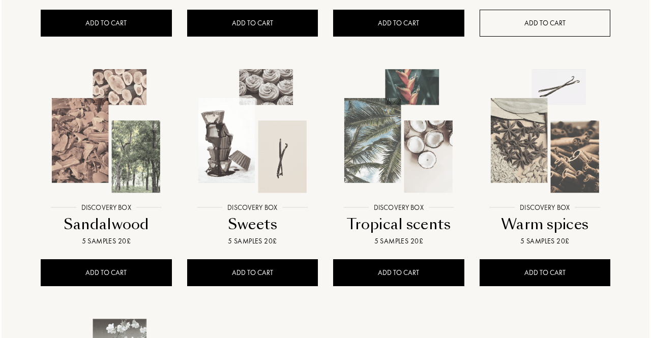
scroll to position [559, 0]
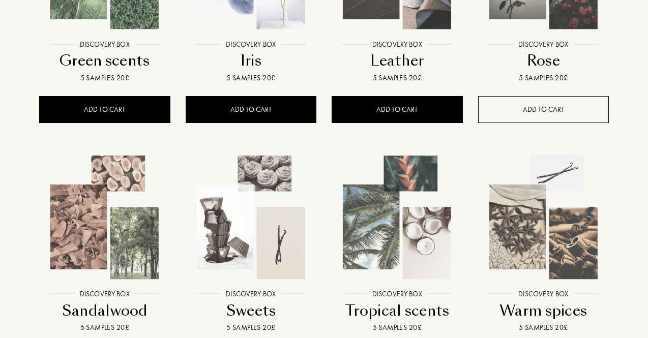
click at [540, 100] on div "ADD TO CART" at bounding box center [543, 109] width 131 height 27
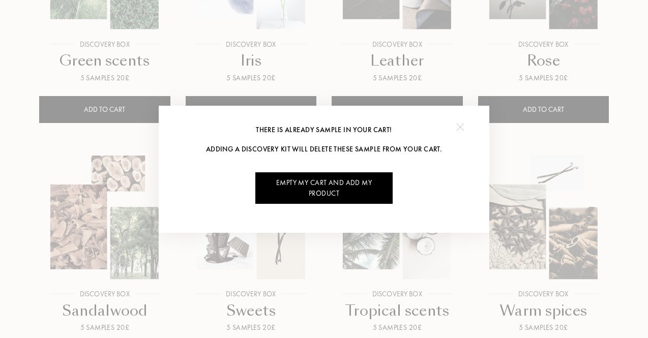
click at [333, 187] on div "Empty my cart and add my product" at bounding box center [323, 188] width 137 height 32
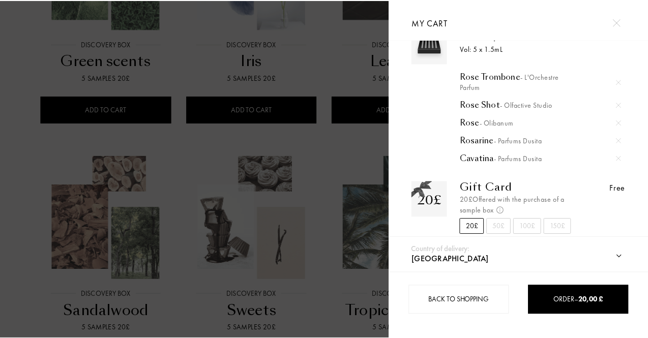
scroll to position [47, 0]
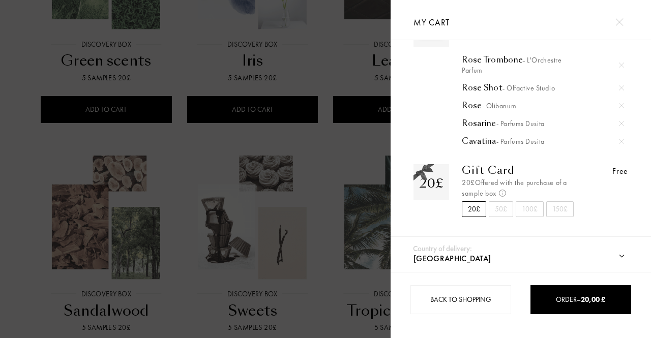
click at [34, 133] on div at bounding box center [195, 169] width 391 height 338
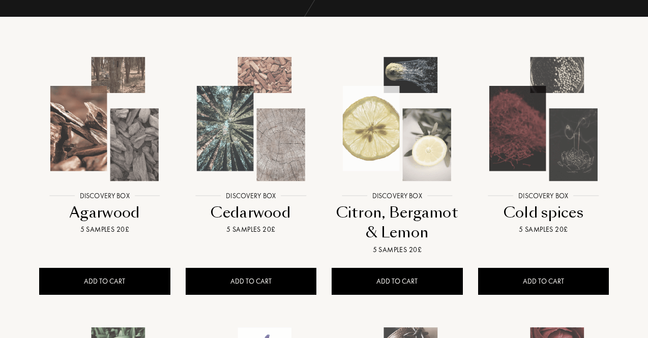
scroll to position [0, 0]
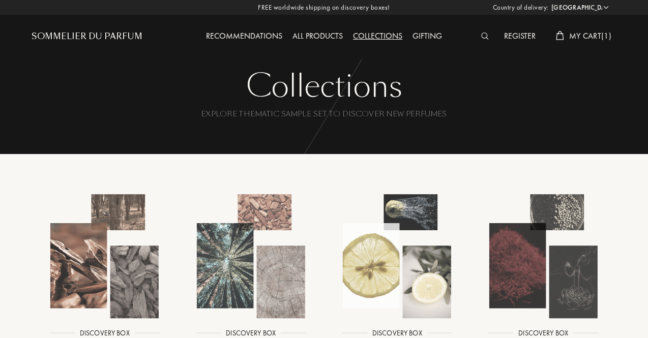
click at [309, 38] on div "All products" at bounding box center [317, 36] width 61 height 13
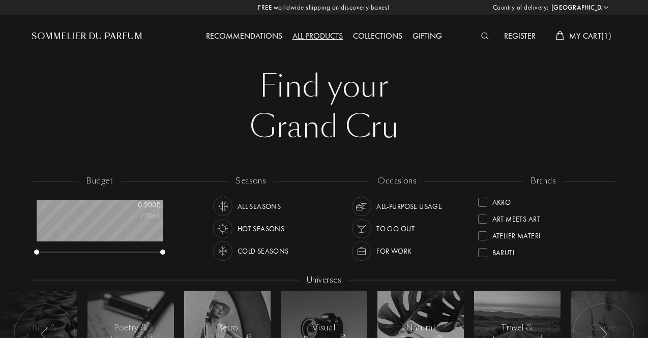
select select "UK"
click at [37, 125] on div "Find your Grand Cru Find your Grand Cru" at bounding box center [324, 106] width 585 height 81
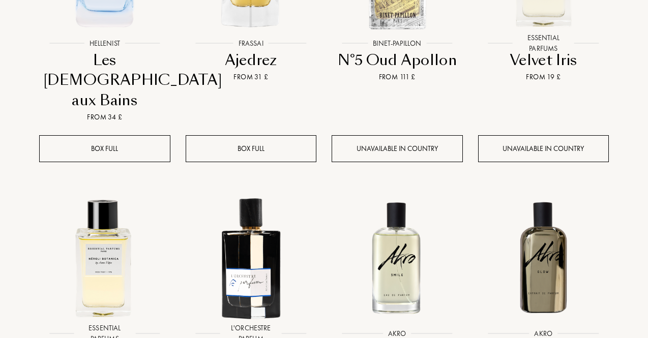
scroll to position [559, 0]
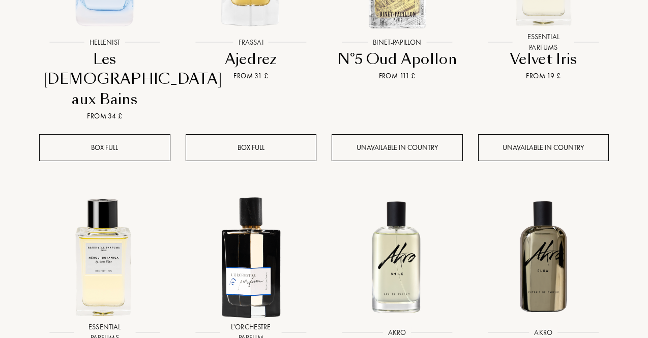
click at [114, 134] on div "Box full" at bounding box center [104, 147] width 131 height 27
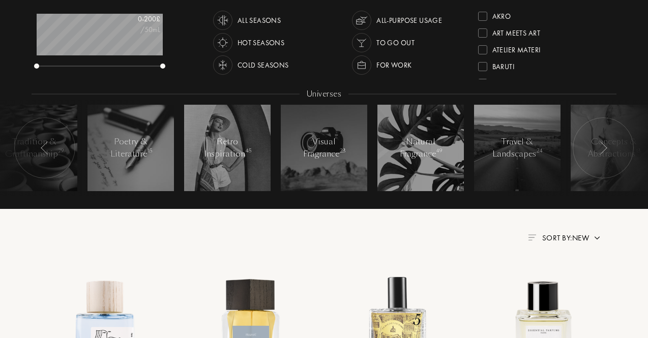
scroll to position [0, 0]
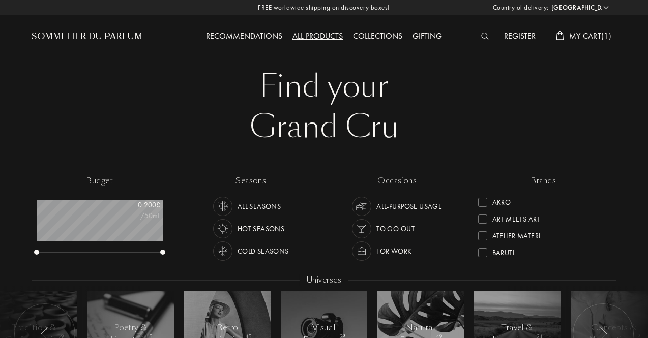
click at [585, 31] on span "My Cart ( 1 )" at bounding box center [590, 36] width 42 height 11
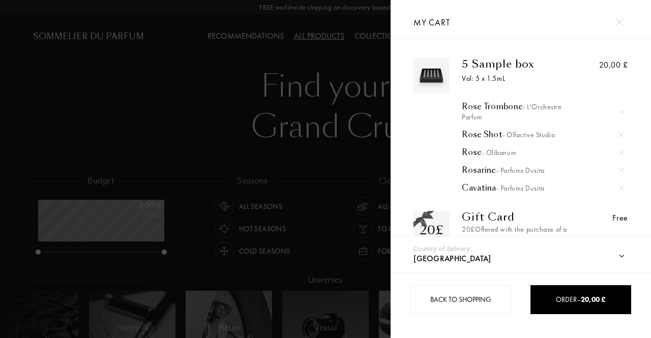
click at [619, 104] on div at bounding box center [621, 111] width 15 height 15
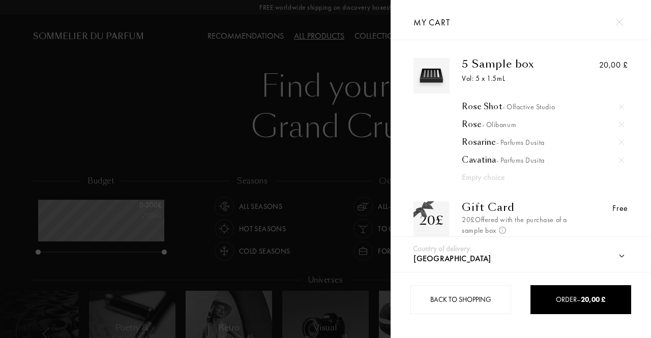
click at [619, 104] on img at bounding box center [621, 106] width 5 height 5
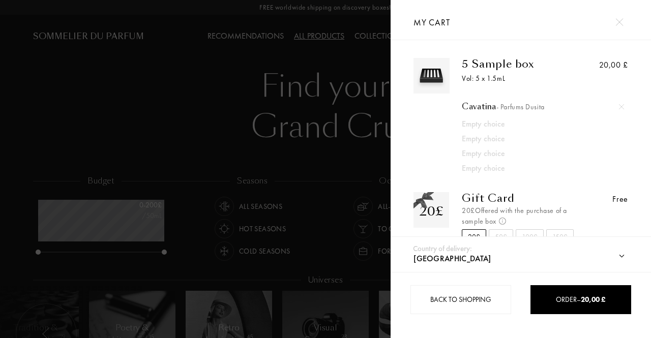
click at [619, 104] on img at bounding box center [621, 106] width 5 height 5
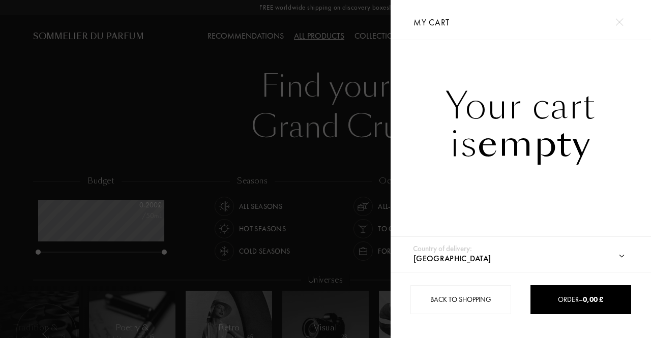
click at [615, 23] on div at bounding box center [619, 22] width 18 height 18
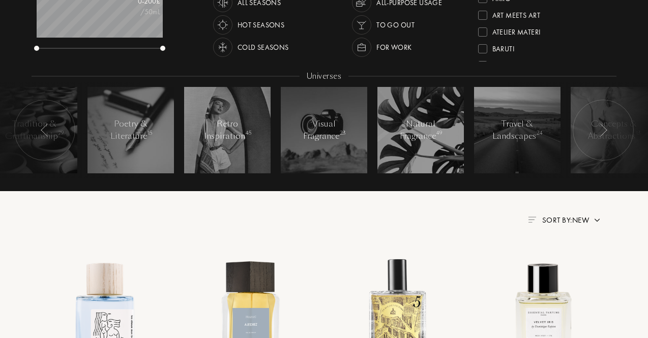
scroll to position [254, 0]
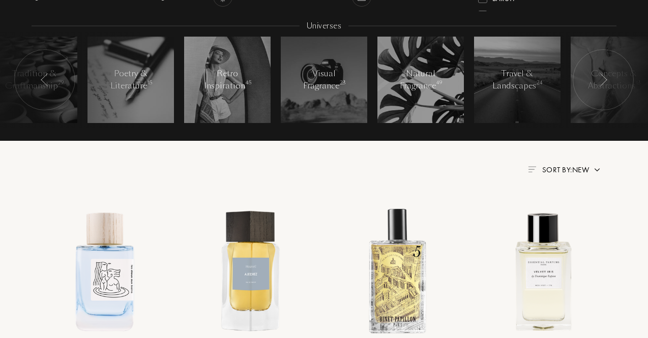
click at [611, 73] on div at bounding box center [603, 79] width 61 height 61
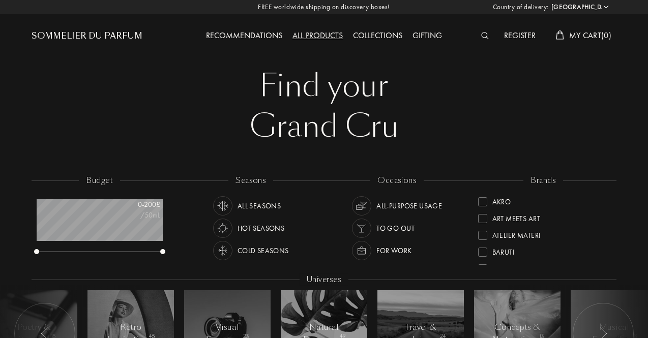
scroll to position [0, 0]
click at [104, 35] on div "Sommelier du Parfum" at bounding box center [87, 37] width 111 height 12
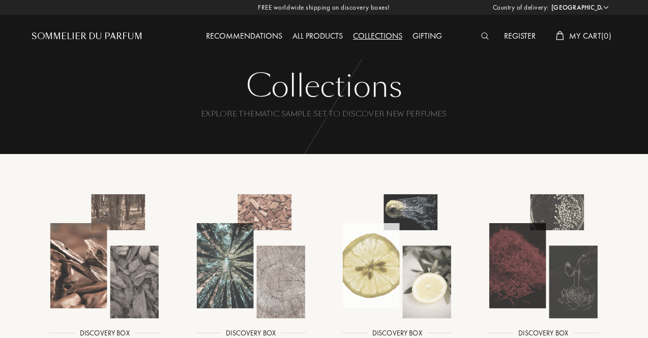
select select "UK"
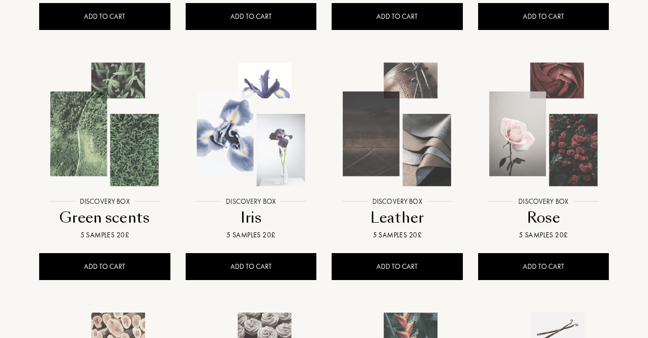
scroll to position [407, 0]
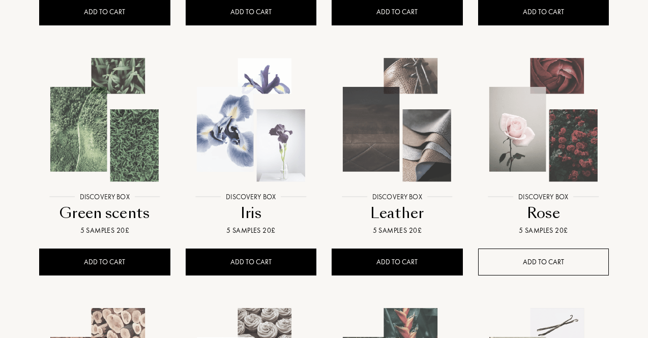
click at [575, 258] on div "ADD TO CART" at bounding box center [543, 262] width 131 height 27
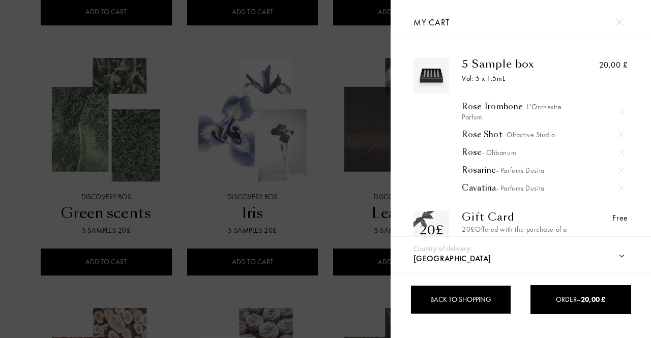
click at [467, 293] on div "Back to shopping" at bounding box center [460, 299] width 101 height 29
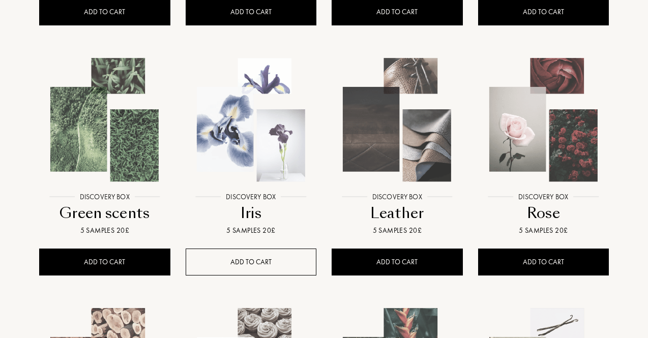
click at [289, 260] on div "ADD TO CART" at bounding box center [251, 262] width 131 height 27
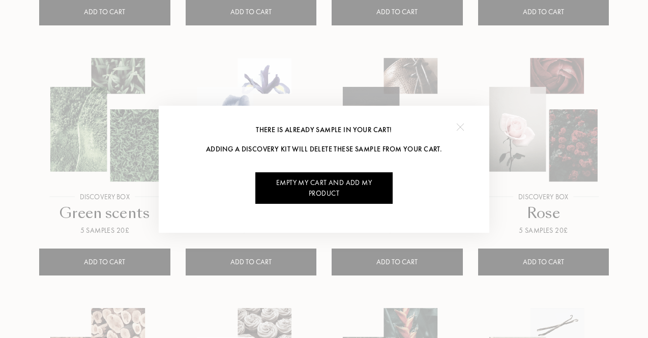
click at [458, 128] on img at bounding box center [460, 128] width 8 height 8
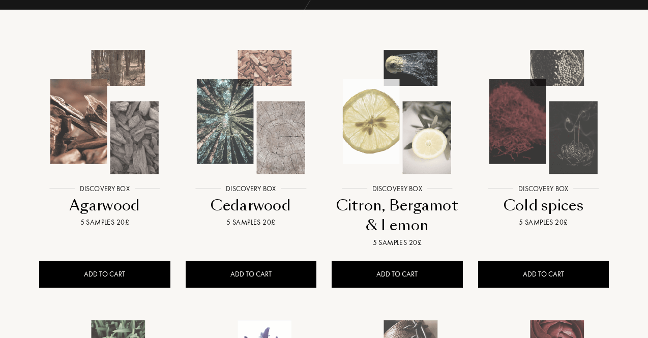
scroll to position [0, 0]
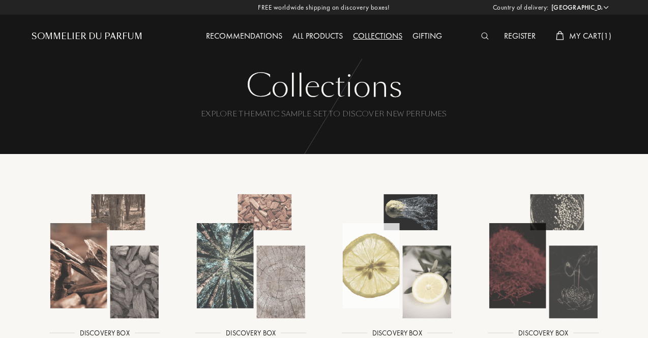
click at [601, 40] on span "My Cart ( 1 )" at bounding box center [590, 36] width 42 height 11
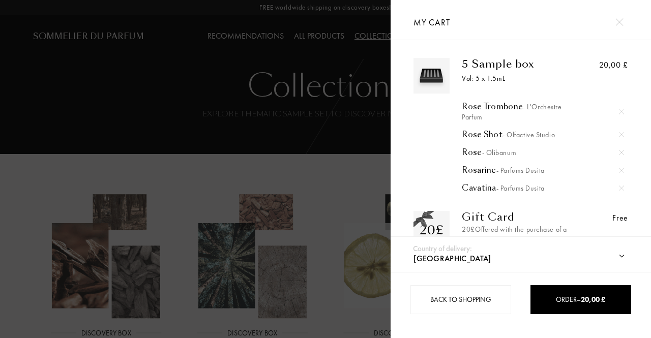
click at [620, 113] on img at bounding box center [621, 111] width 5 height 5
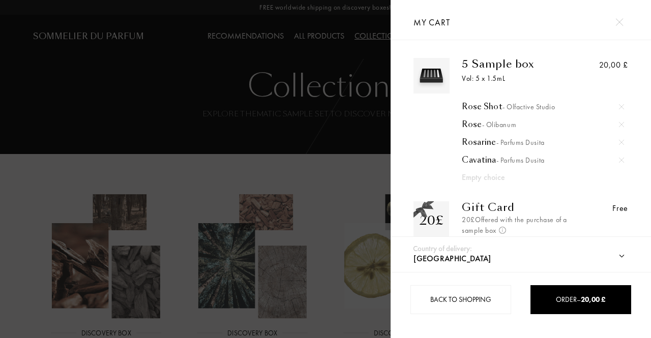
click at [620, 113] on div at bounding box center [621, 106] width 15 height 15
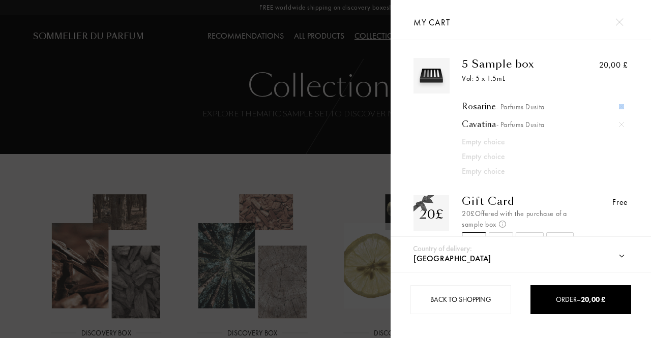
click at [620, 113] on div at bounding box center [621, 106] width 15 height 15
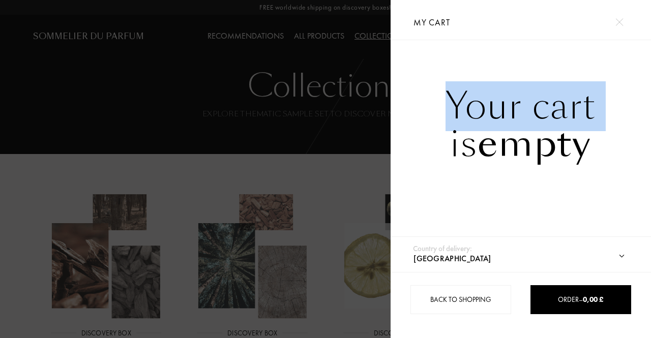
click at [620, 113] on div "Your cart is empty" at bounding box center [521, 124] width 260 height 75
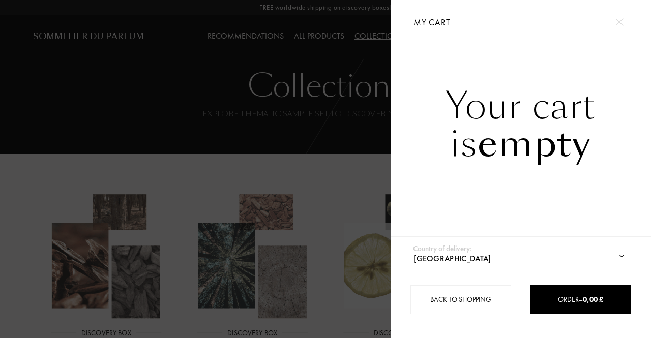
click at [0, 191] on div at bounding box center [195, 169] width 391 height 338
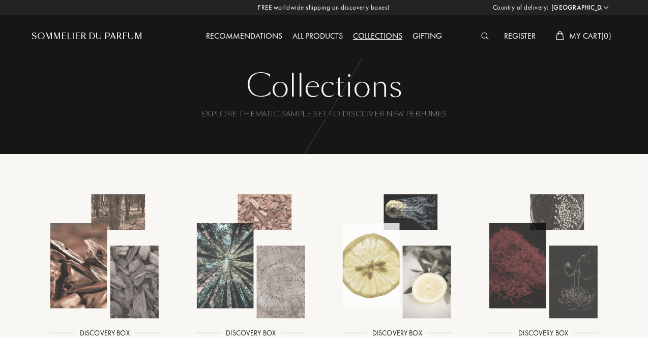
click at [297, 35] on div "All products" at bounding box center [317, 36] width 61 height 13
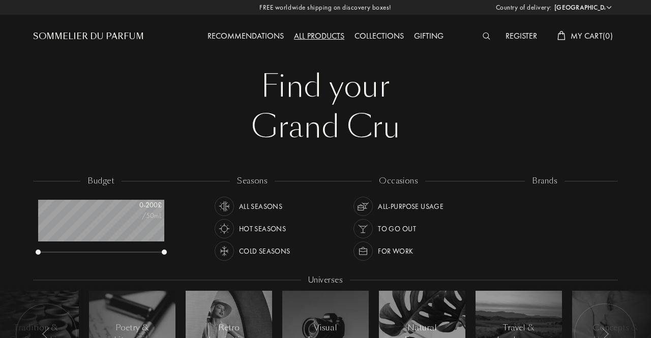
select select "UK"
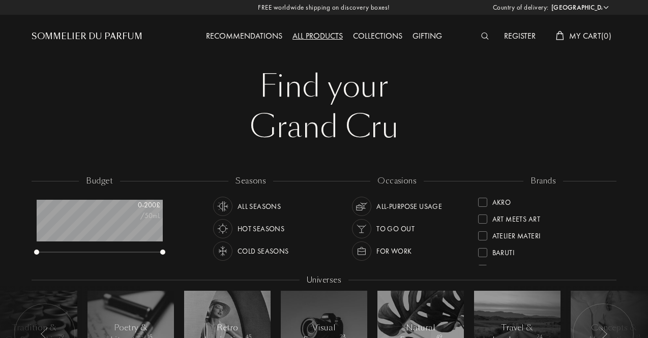
click at [238, 201] on div "All Seasons" at bounding box center [259, 206] width 44 height 19
click at [382, 207] on div "All-purpose Usage" at bounding box center [409, 206] width 66 height 19
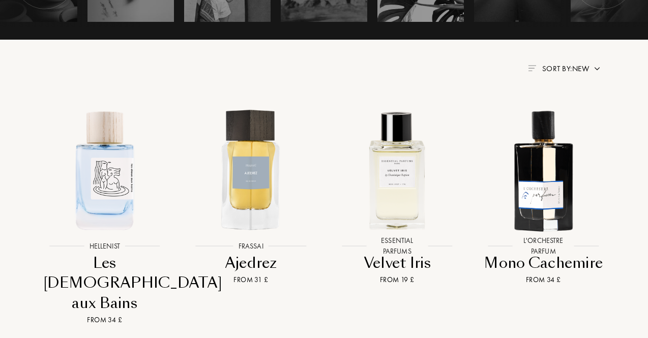
scroll to position [356, 0]
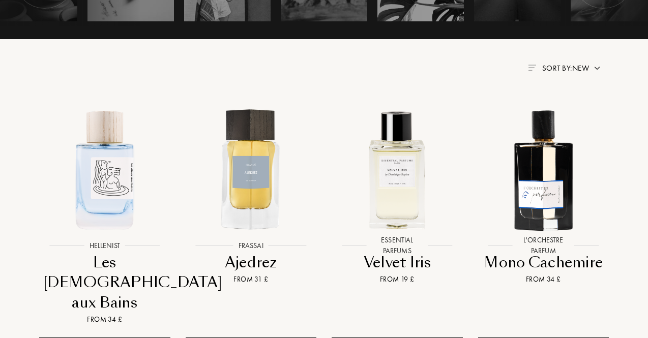
click at [569, 69] on span "Sort by: New" at bounding box center [565, 68] width 47 height 10
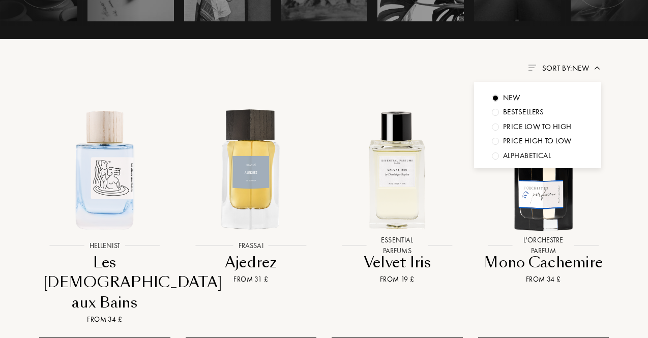
click at [537, 130] on div "Price low to high" at bounding box center [537, 127] width 69 height 12
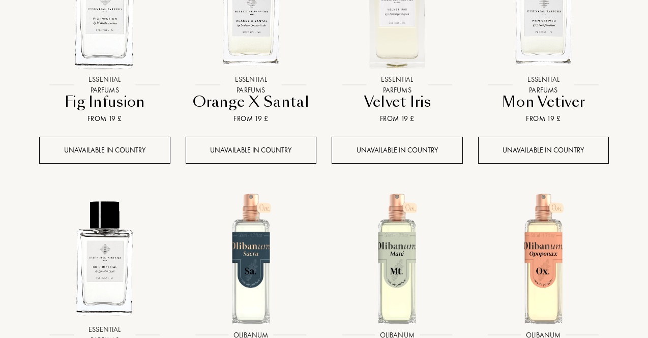
scroll to position [966, 0]
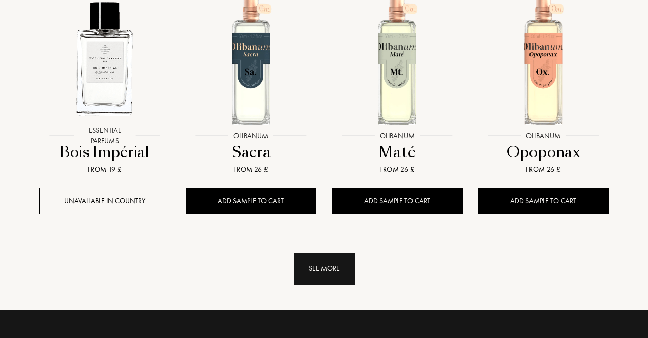
click at [308, 283] on div "See more" at bounding box center [324, 269] width 61 height 32
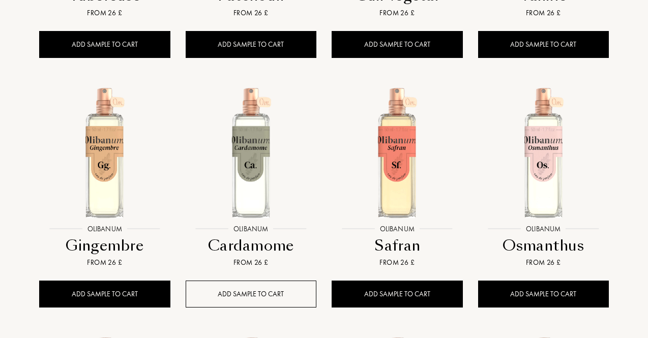
scroll to position [1729, 0]
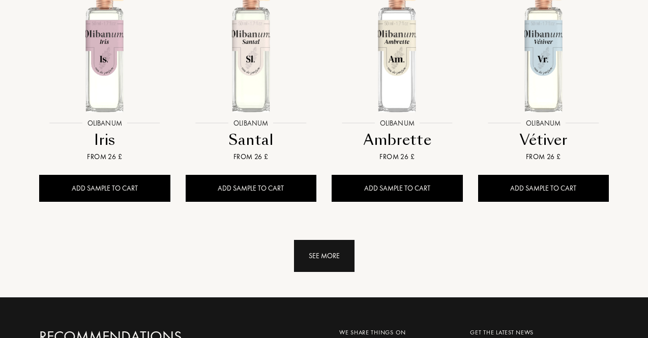
click at [317, 261] on div "See more" at bounding box center [324, 256] width 61 height 32
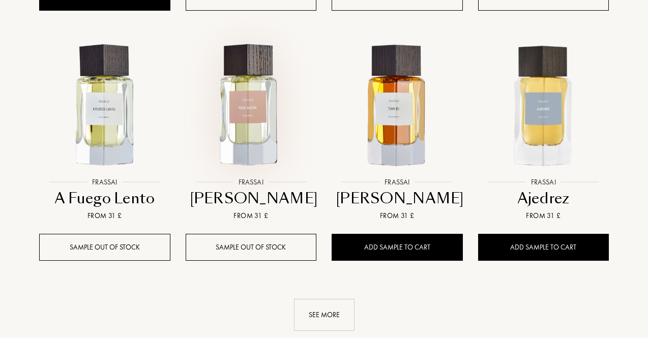
scroll to position [2542, 0]
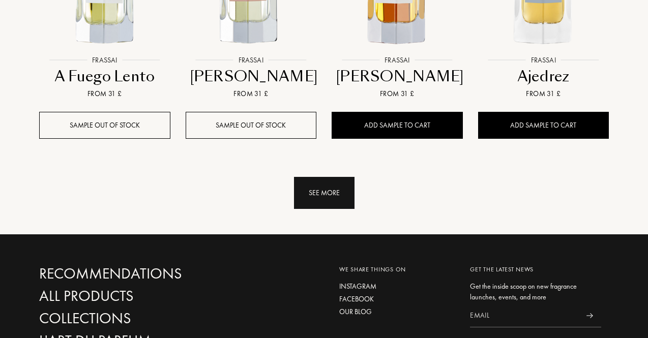
click at [335, 199] on div "See more" at bounding box center [324, 193] width 61 height 32
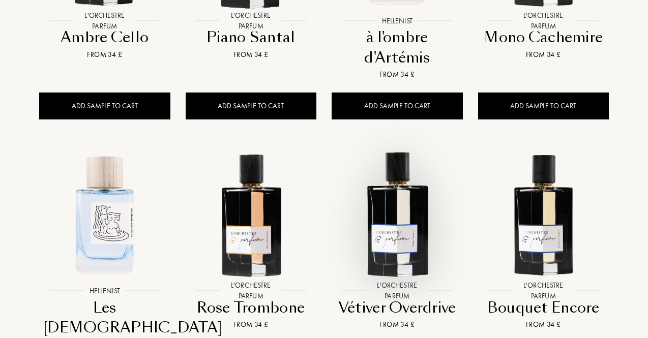
scroll to position [3356, 0]
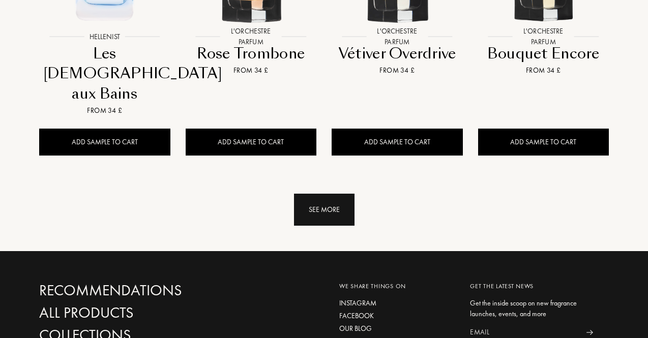
click at [334, 194] on div "See more" at bounding box center [324, 210] width 61 height 32
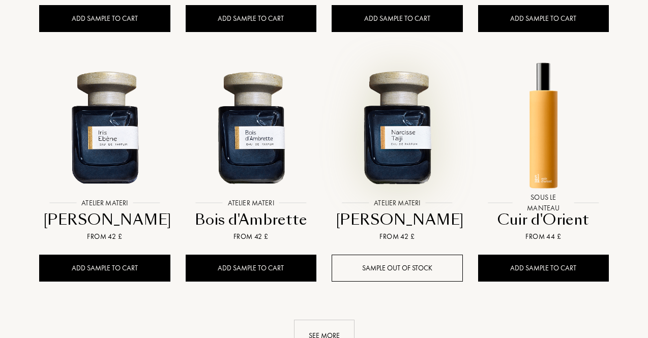
scroll to position [4170, 0]
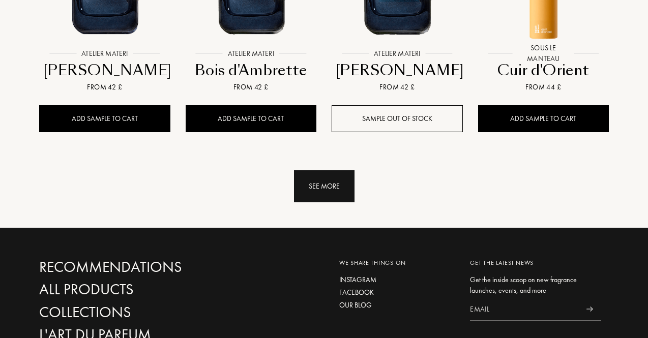
click at [338, 170] on div "See more" at bounding box center [324, 186] width 61 height 32
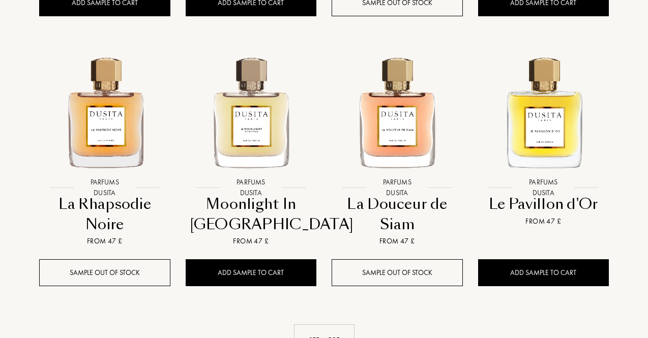
scroll to position [4983, 0]
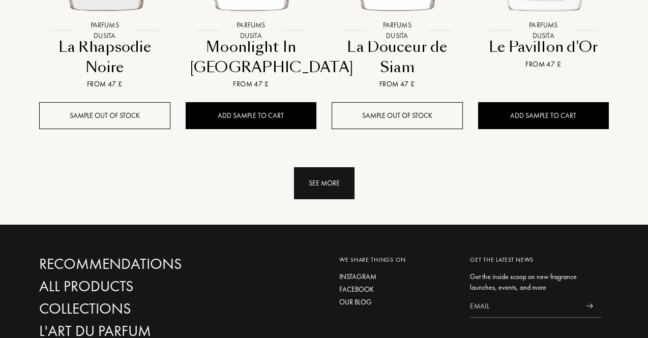
click at [301, 167] on div "See more" at bounding box center [324, 183] width 61 height 32
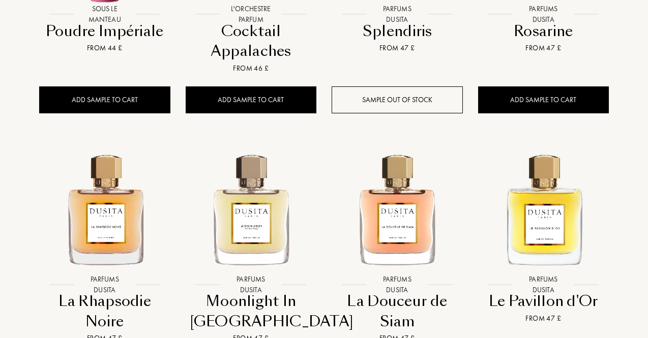
scroll to position [4526, 0]
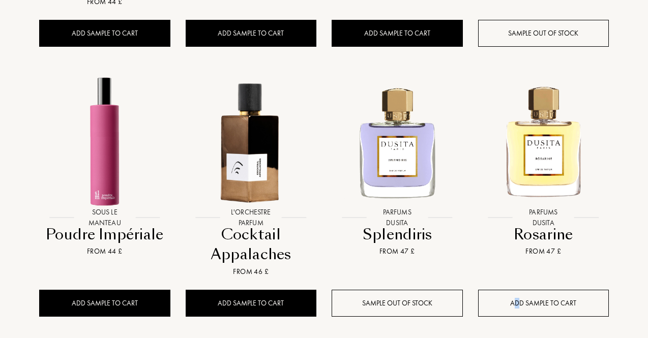
click at [520, 290] on div "Add sample to cart" at bounding box center [543, 303] width 131 height 27
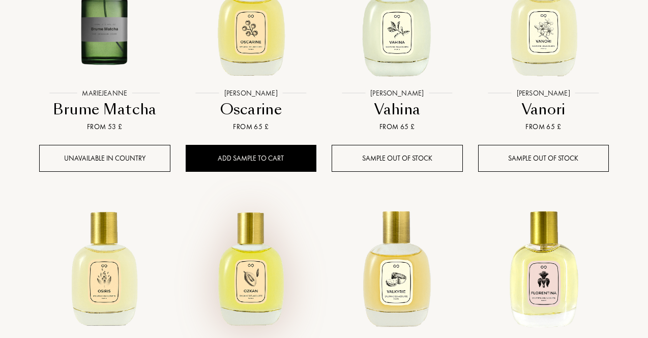
scroll to position [5593, 0]
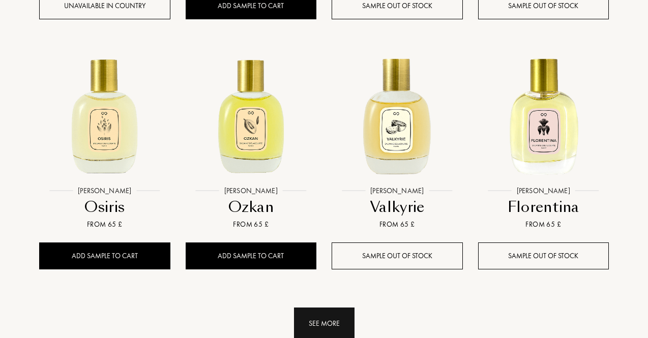
click at [312, 308] on div "See more" at bounding box center [324, 324] width 61 height 32
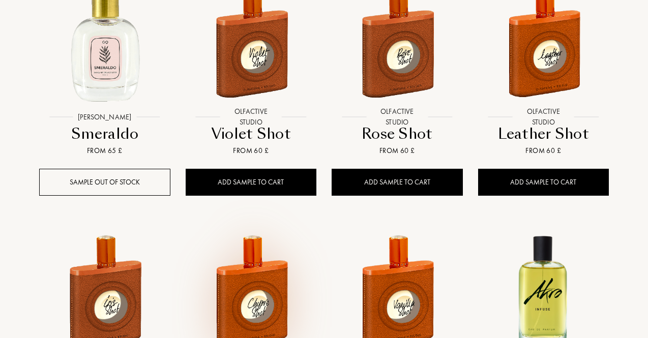
scroll to position [6255, 0]
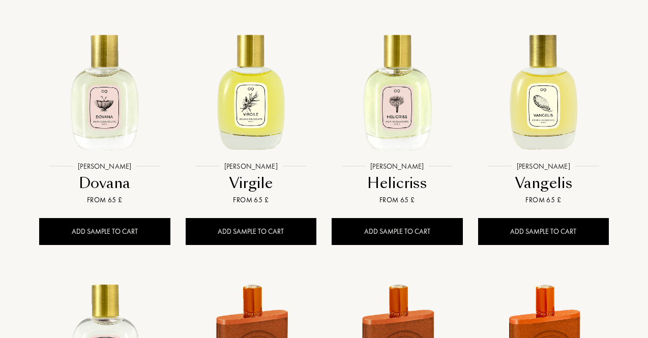
scroll to position [5848, 0]
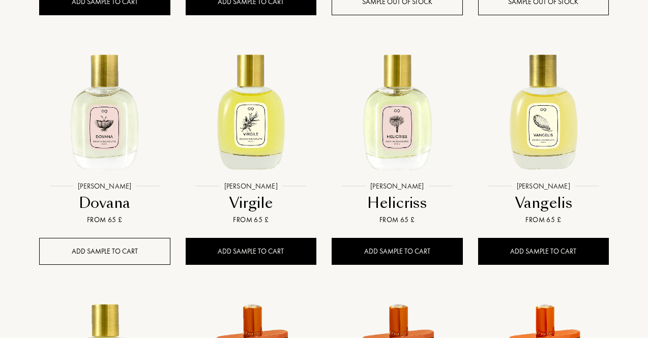
click at [130, 238] on div "Add sample to cart" at bounding box center [104, 251] width 131 height 27
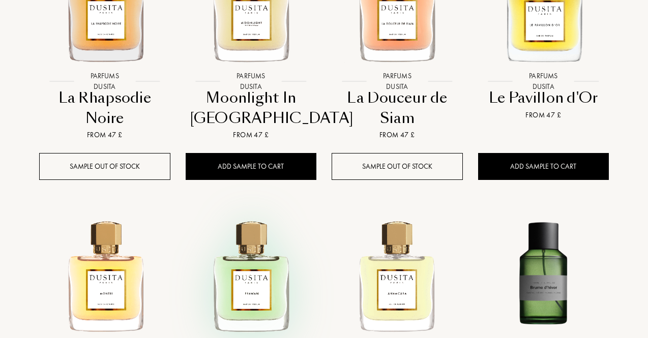
scroll to position [4780, 0]
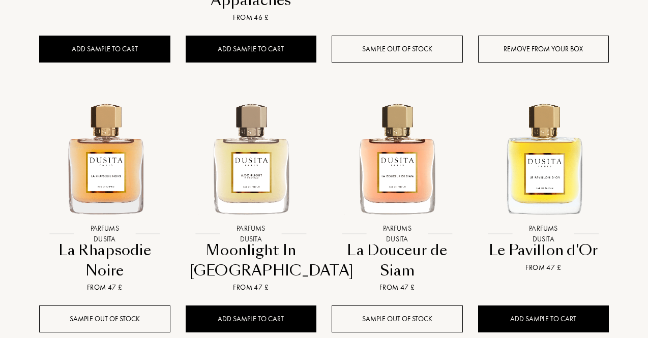
click at [275, 306] on div "Add sample to cart" at bounding box center [251, 319] width 131 height 27
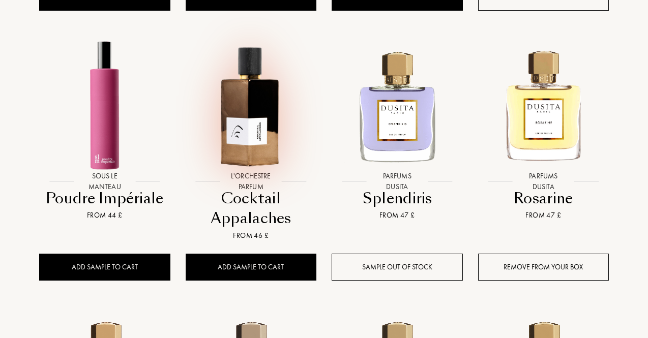
scroll to position [4576, 0]
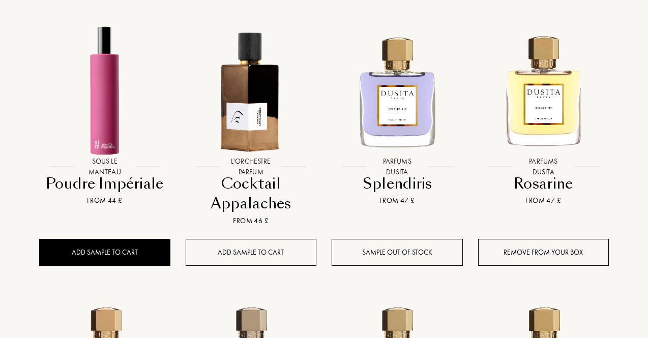
click at [257, 239] on div "Add sample to cart" at bounding box center [251, 252] width 131 height 27
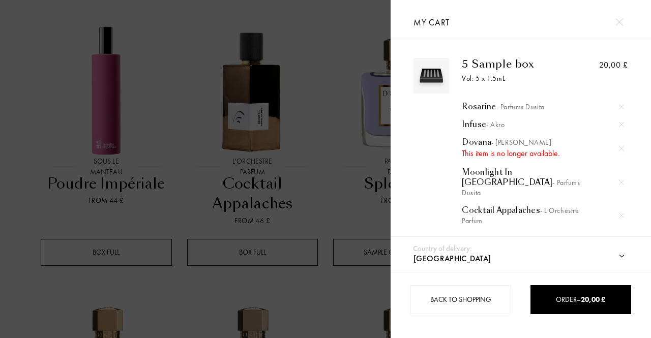
click at [619, 148] on img at bounding box center [621, 148] width 5 height 5
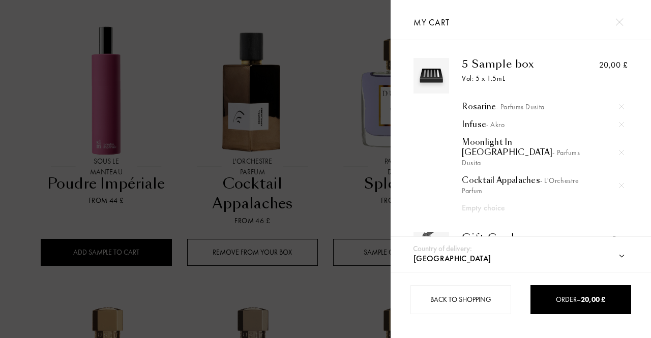
click at [13, 214] on div at bounding box center [195, 169] width 391 height 338
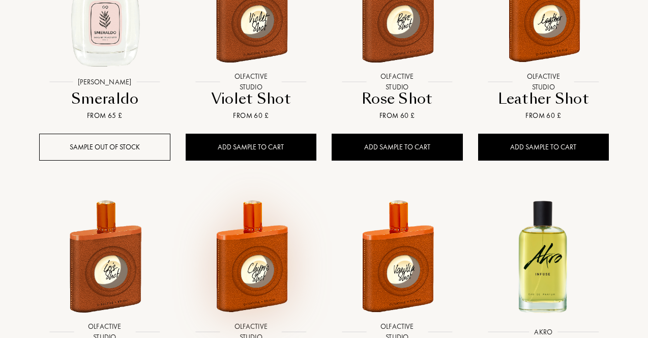
scroll to position [6458, 0]
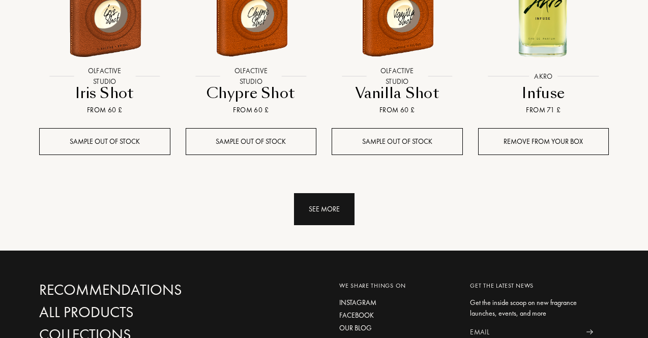
click at [335, 193] on div "See more" at bounding box center [324, 209] width 61 height 32
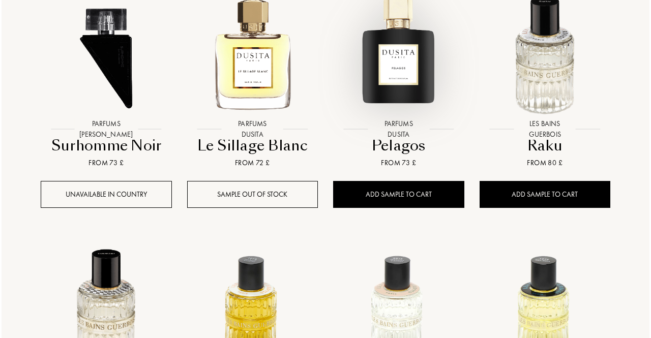
scroll to position [7068, 0]
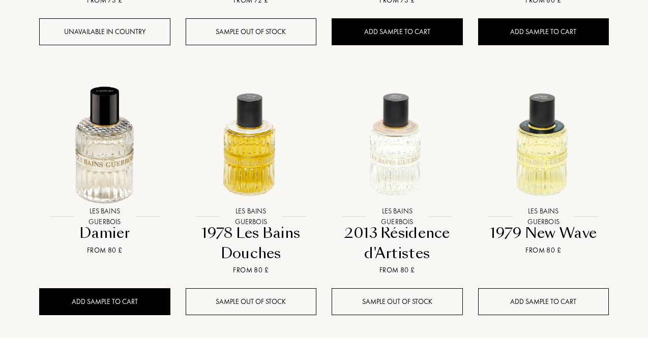
click at [550, 288] on div "Add sample to cart" at bounding box center [543, 301] width 131 height 27
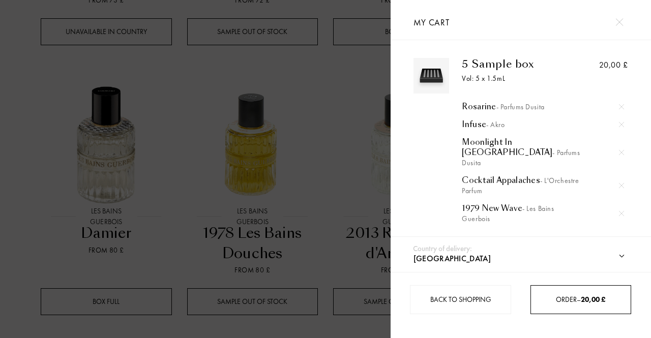
click at [560, 299] on span "Order – 20,00 £" at bounding box center [580, 299] width 49 height 9
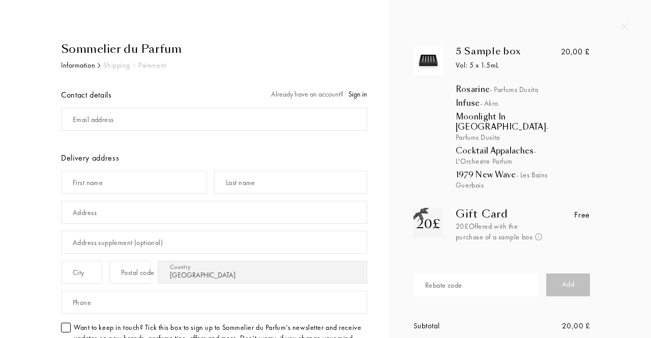
select select "UK"
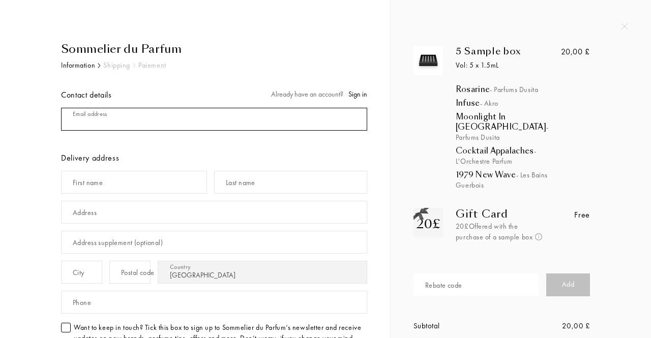
click at [192, 123] on input "mail" at bounding box center [214, 119] width 306 height 23
type input "milindistheverybest@gmail.com"
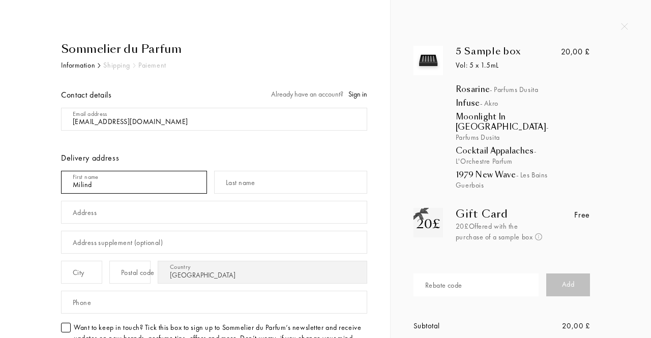
type input "Milind"
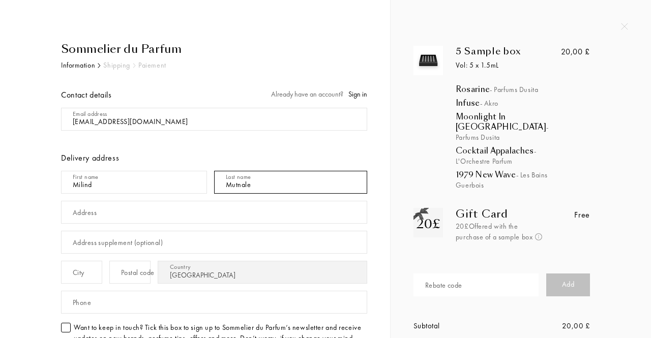
type input "Mutnale"
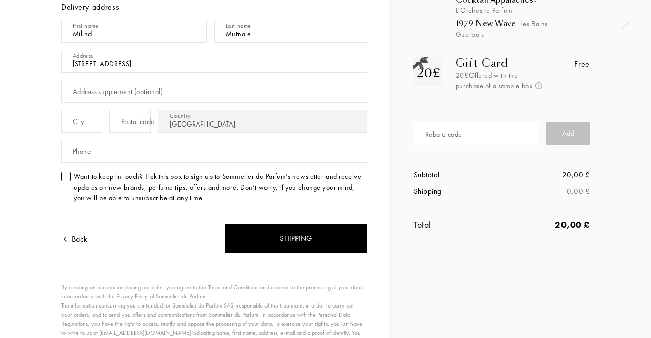
scroll to position [153, 0]
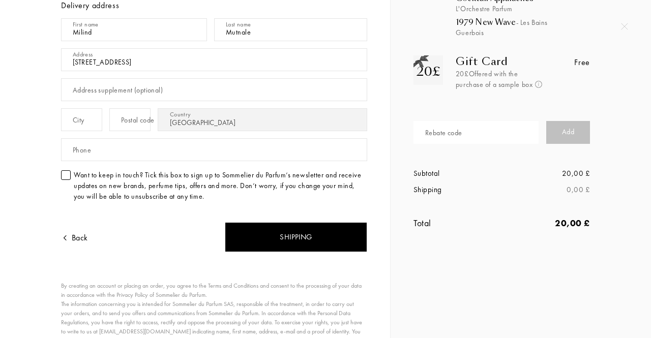
type input "35 greenfield street"
click at [99, 130] on input "text" at bounding box center [81, 119] width 41 height 23
type input "Nottingham"
type input "NG7 2JN"
drag, startPoint x: 467, startPoint y: 120, endPoint x: 482, endPoint y: 128, distance: 16.4
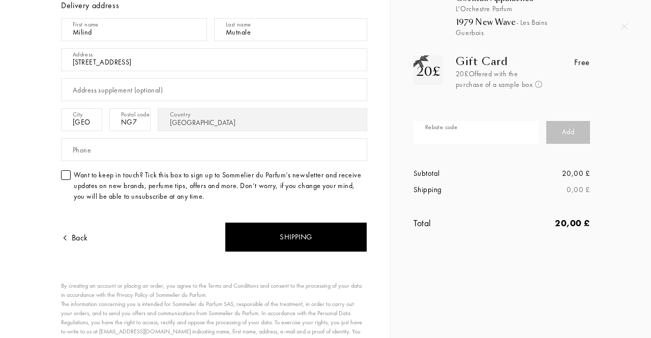
click at [467, 121] on input "text" at bounding box center [475, 132] width 125 height 23
paste input "RGB5Z-97DJU"
type input "RGB5Z-97DJU"
click at [569, 134] on div "Add" at bounding box center [568, 132] width 44 height 23
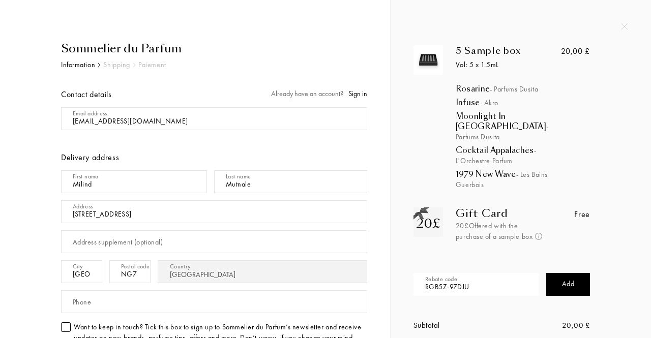
scroll to position [0, 0]
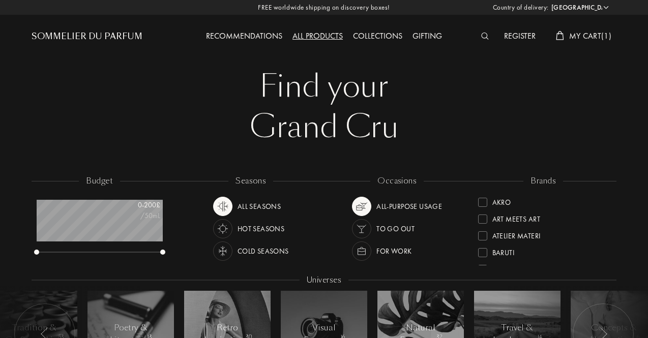
select select "UK"
click at [604, 39] on span "My Cart ( 1 )" at bounding box center [590, 36] width 42 height 11
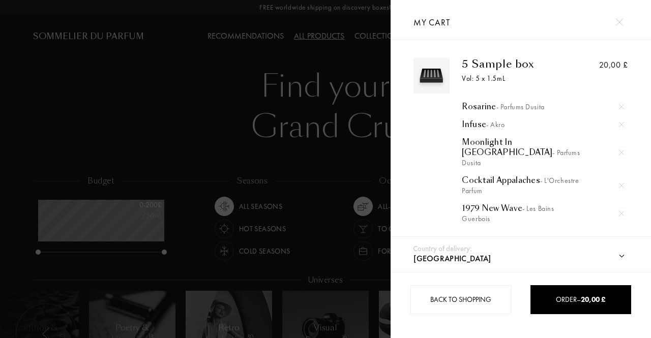
click at [621, 104] on img at bounding box center [621, 106] width 5 height 5
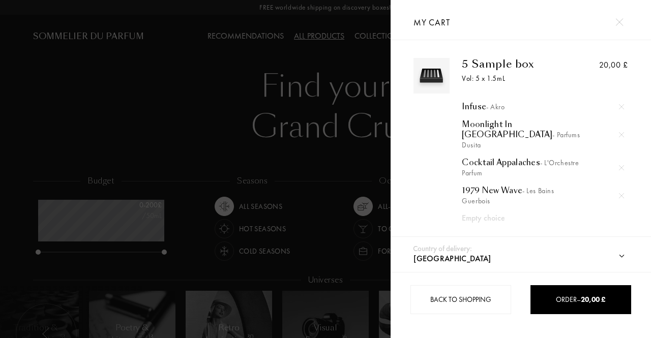
click at [621, 104] on div at bounding box center [621, 106] width 15 height 15
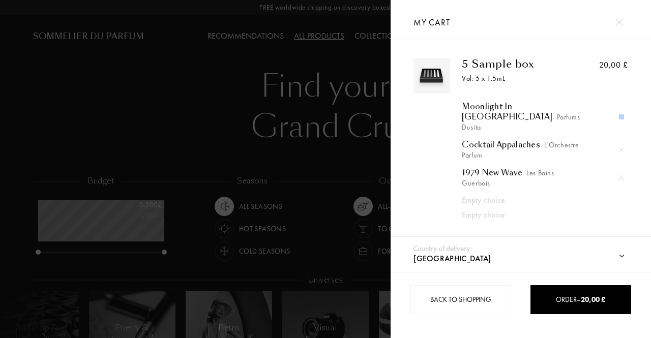
click at [621, 109] on div at bounding box center [621, 116] width 15 height 15
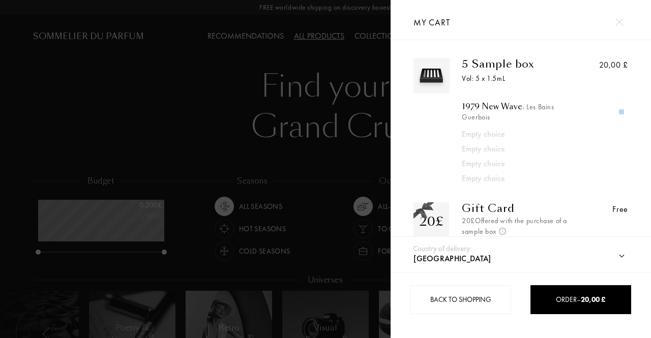
click at [621, 104] on div at bounding box center [621, 111] width 15 height 15
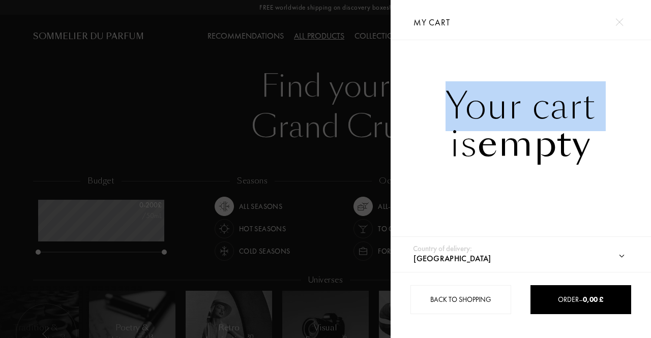
click at [621, 104] on div "Your cart is empty" at bounding box center [521, 124] width 260 height 75
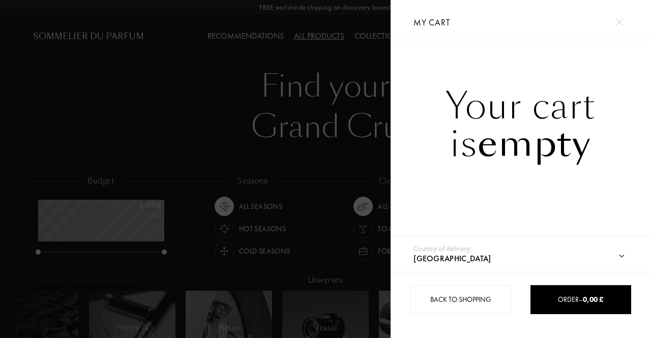
click at [614, 26] on div at bounding box center [619, 22] width 18 height 18
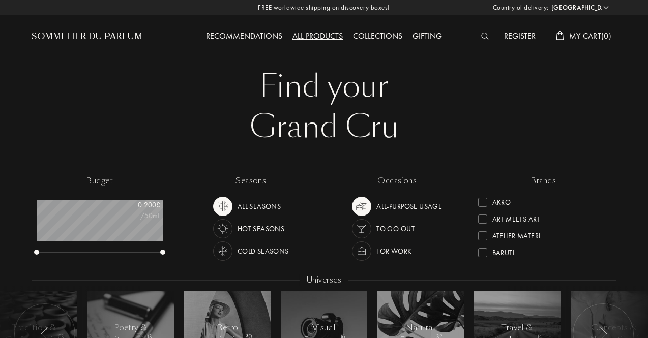
click at [370, 38] on div "Collections" at bounding box center [377, 36] width 59 height 13
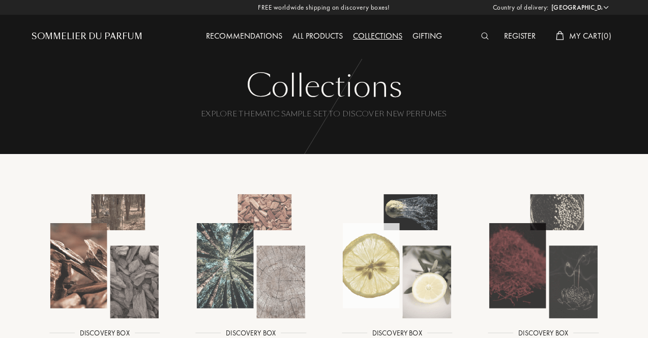
select select "UK"
click at [421, 35] on div "Gifting" at bounding box center [427, 36] width 40 height 13
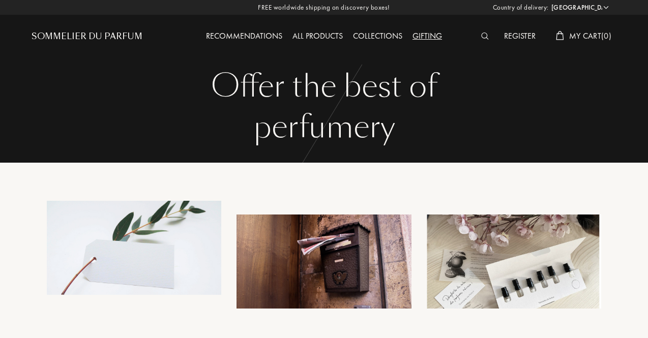
select select "UK"
click at [245, 36] on div "Recommendations" at bounding box center [244, 36] width 86 height 13
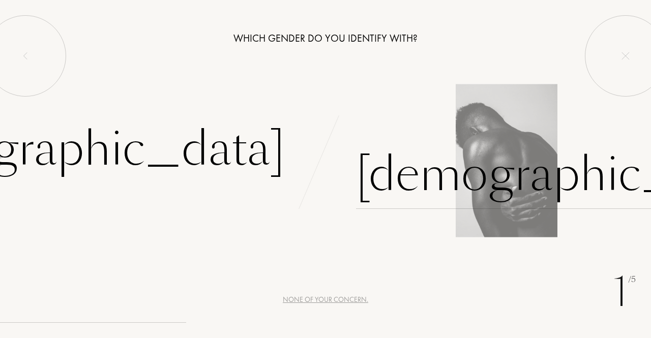
click at [390, 178] on div "[DEMOGRAPHIC_DATA]" at bounding box center [568, 174] width 425 height 69
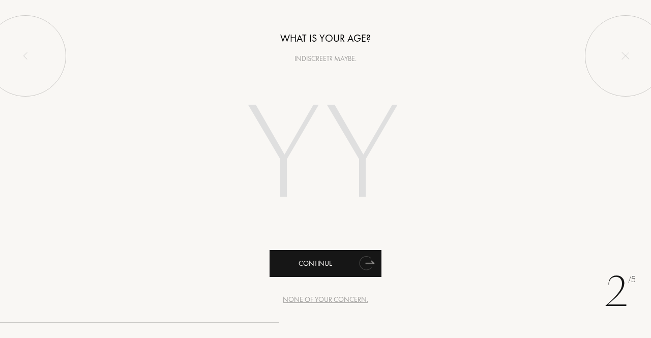
click at [352, 270] on div "Continue" at bounding box center [326, 263] width 112 height 27
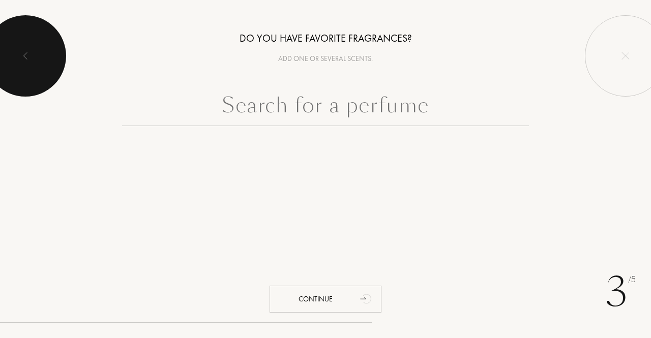
click at [53, 55] on div at bounding box center [25, 55] width 81 height 81
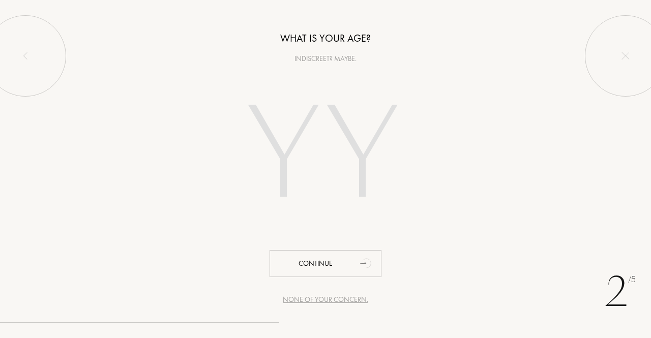
click at [340, 173] on input "number" at bounding box center [325, 156] width 219 height 175
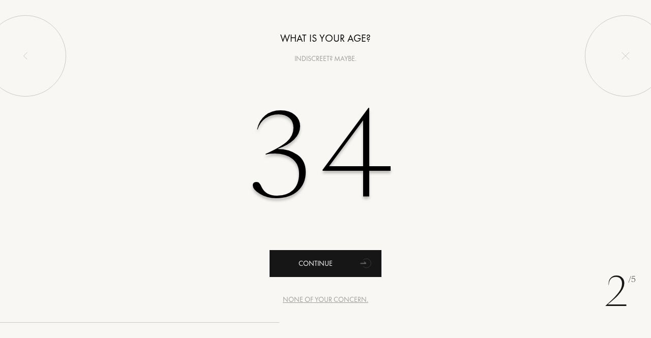
type input "34"
click at [356, 261] on div "Continue" at bounding box center [326, 263] width 112 height 27
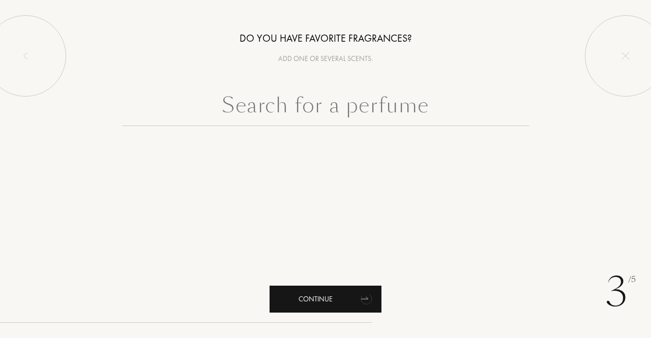
click at [347, 294] on div "Continue" at bounding box center [326, 299] width 112 height 27
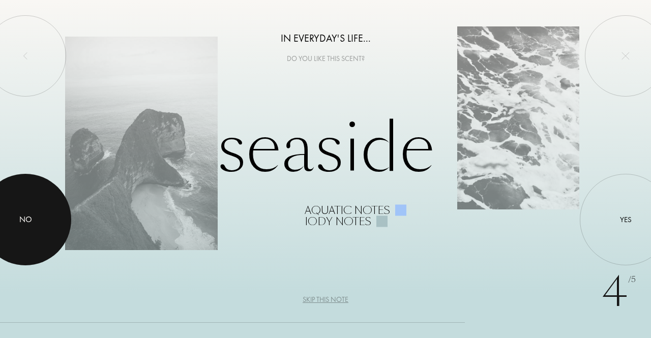
click at [26, 218] on div "No" at bounding box center [25, 220] width 13 height 12
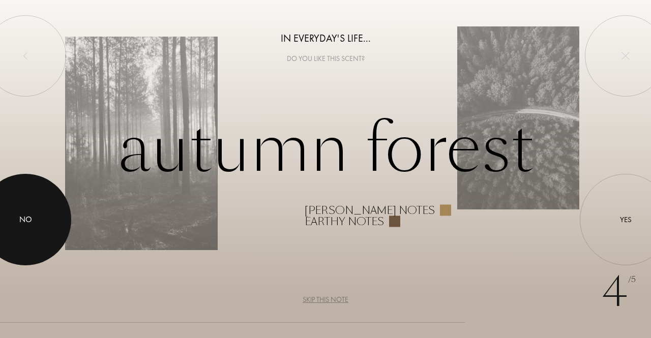
click at [26, 218] on div "No" at bounding box center [25, 220] width 13 height 12
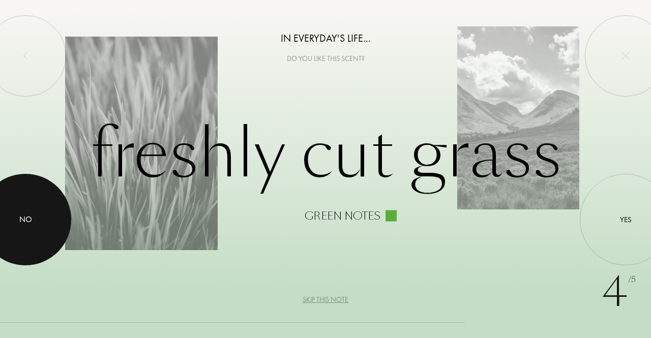
click at [26, 218] on div "No" at bounding box center [25, 220] width 13 height 12
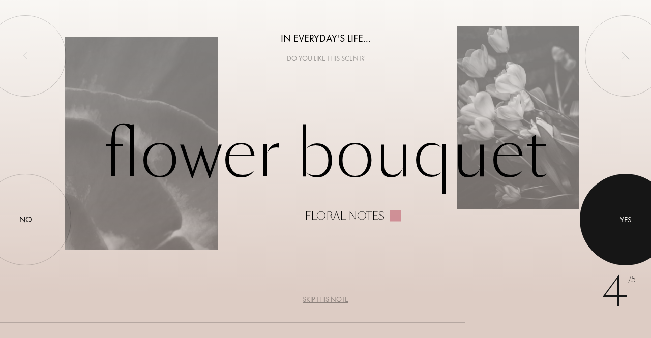
click at [627, 209] on div at bounding box center [626, 220] width 92 height 92
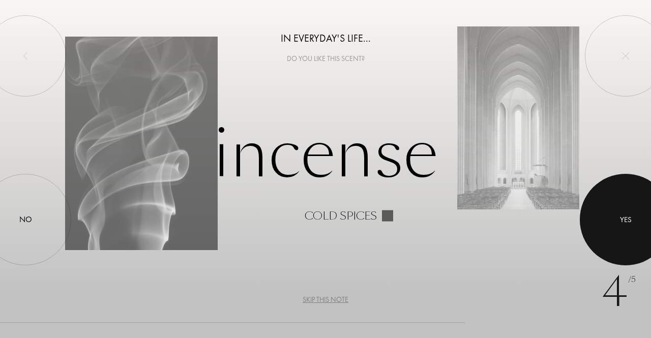
click at [627, 223] on div "Yes" at bounding box center [626, 220] width 12 height 12
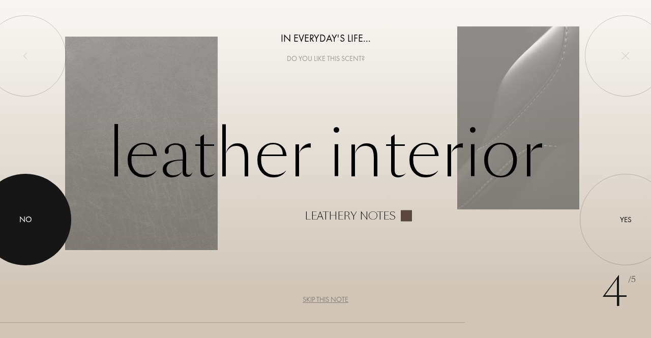
click at [34, 219] on div at bounding box center [26, 220] width 92 height 92
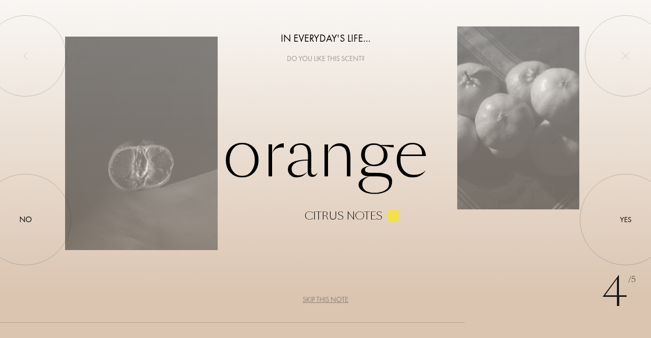
click at [575, 228] on div "4 /5 In everyday's life... Do you like this scent? Orange Citrus notes Yes No S…" at bounding box center [325, 169] width 651 height 338
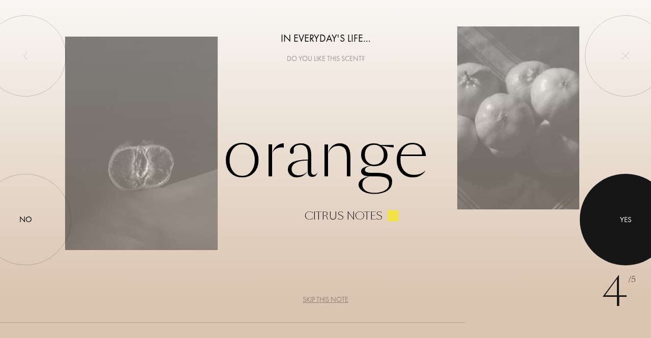
click at [586, 228] on div at bounding box center [626, 220] width 92 height 92
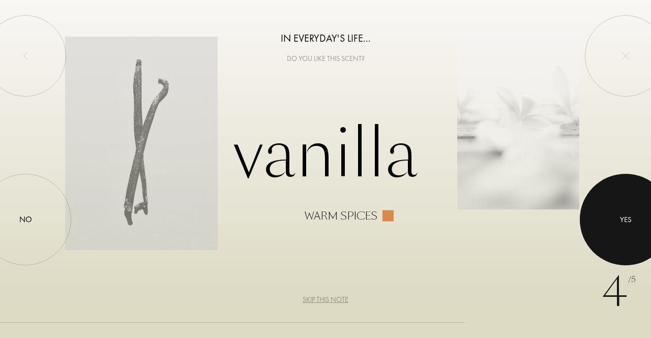
click at [591, 230] on div at bounding box center [626, 220] width 92 height 92
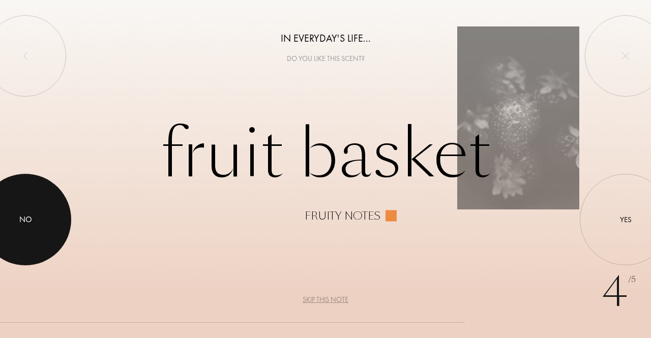
click at [26, 223] on div "No" at bounding box center [25, 220] width 13 height 12
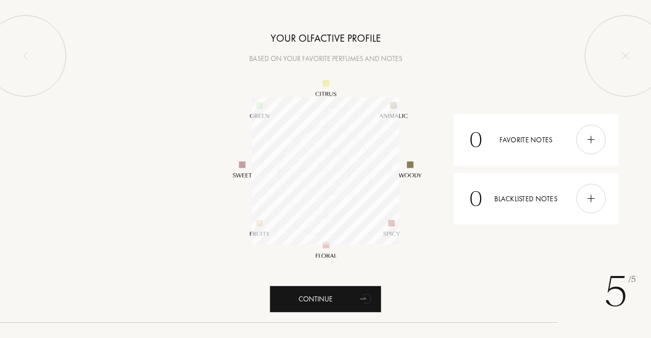
scroll to position [147, 147]
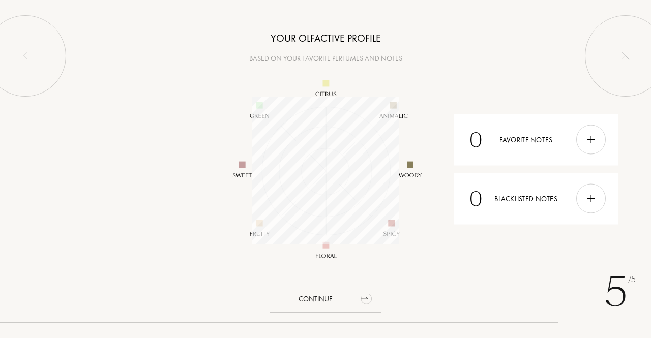
click at [352, 297] on div "Continue" at bounding box center [326, 299] width 112 height 27
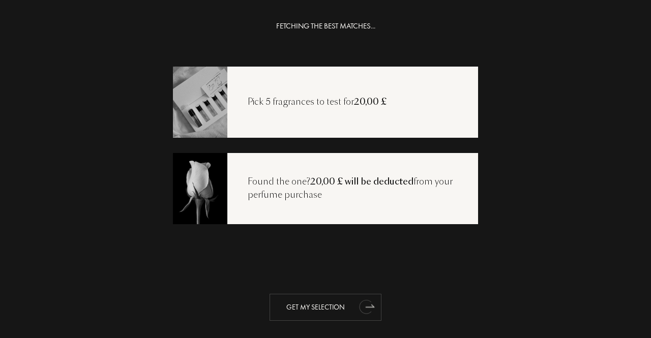
click at [334, 307] on div "Get my selection" at bounding box center [326, 307] width 112 height 27
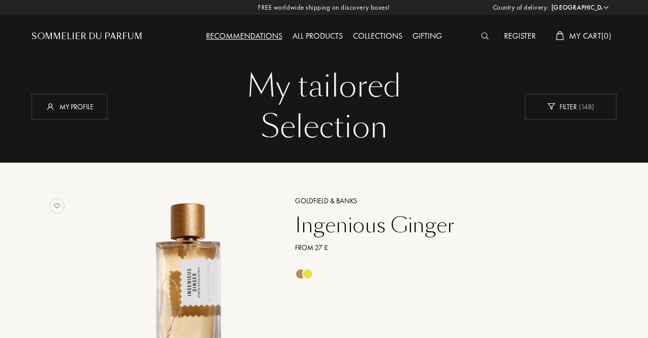
select select "UK"
click at [93, 34] on div "Sommelier du Parfum" at bounding box center [87, 37] width 111 height 12
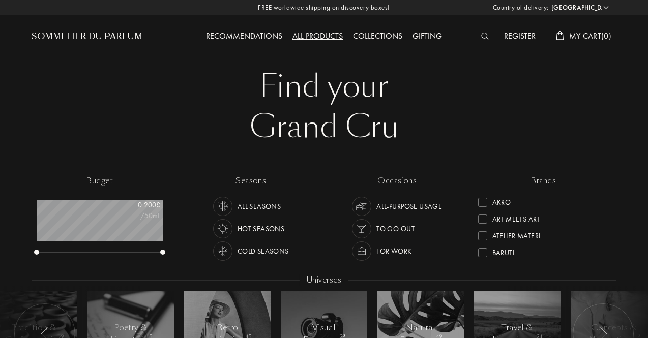
select select "UK"
click at [484, 40] on div at bounding box center [487, 36] width 23 height 13
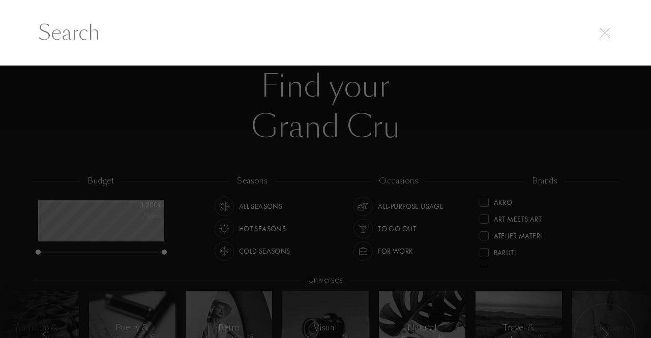
paste input "le falcon"
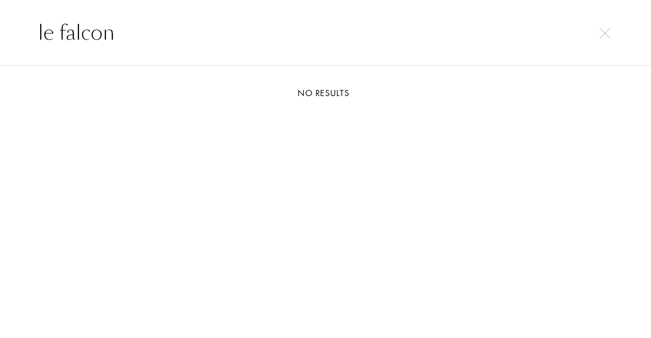
click at [393, 43] on input "le falcon" at bounding box center [325, 32] width 615 height 31
type input "le falcon"
click at [606, 41] on input "le falcon" at bounding box center [325, 32] width 615 height 31
click at [606, 35] on img at bounding box center [605, 33] width 11 height 11
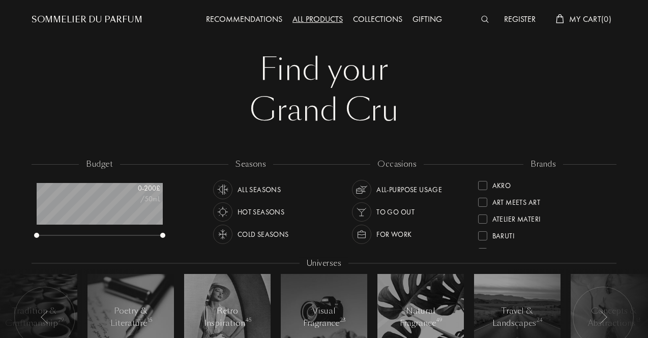
scroll to position [0, 0]
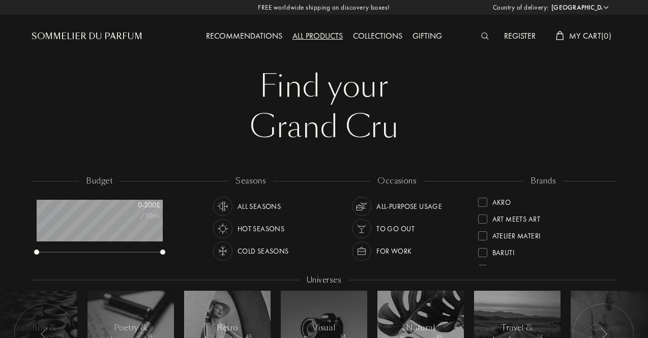
click at [215, 126] on div "Grand Cru" at bounding box center [324, 127] width 570 height 41
click at [372, 35] on div "Collections" at bounding box center [377, 36] width 59 height 13
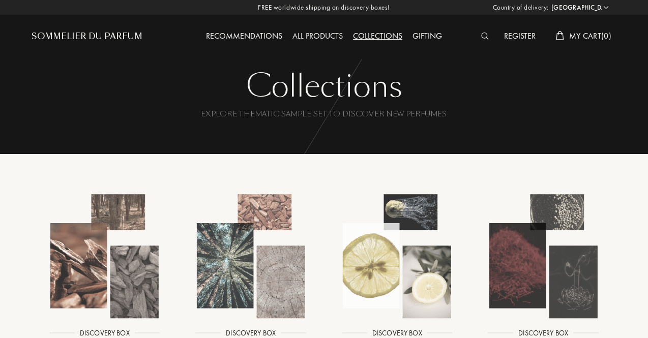
select select "UK"
click at [252, 34] on div "Recommendations" at bounding box center [244, 36] width 86 height 13
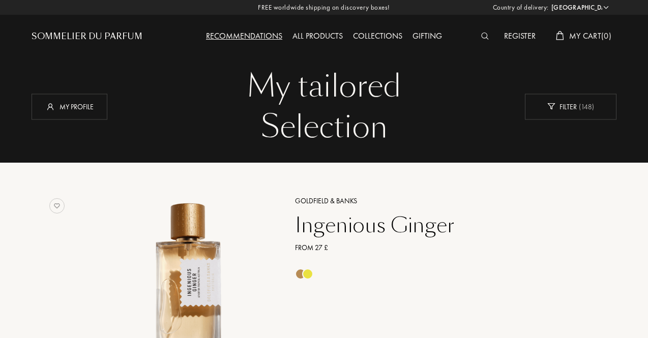
select select "UK"
click at [98, 23] on div "Sommelier du Parfum" at bounding box center [105, 28] width 146 height 56
click at [98, 34] on div "Sommelier du Parfum" at bounding box center [87, 37] width 111 height 12
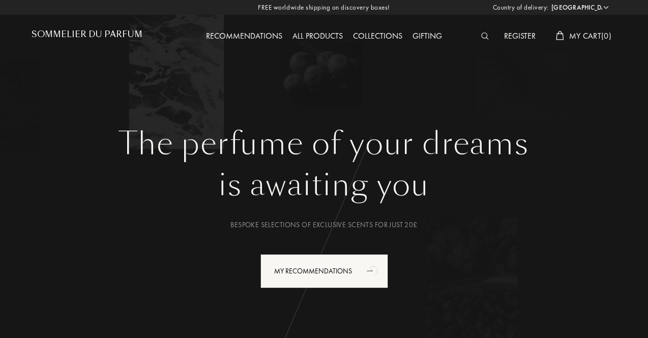
select select "UK"
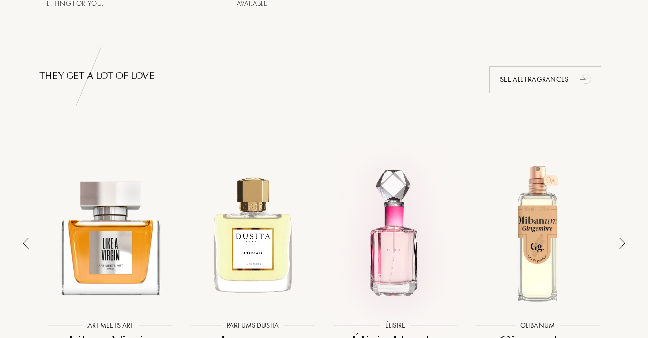
scroll to position [712, 0]
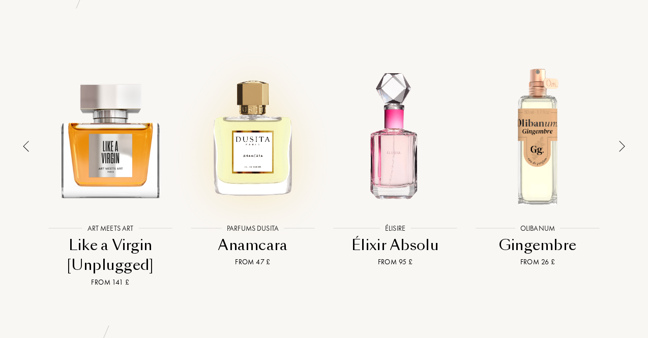
click at [224, 142] on div at bounding box center [252, 136] width 137 height 160
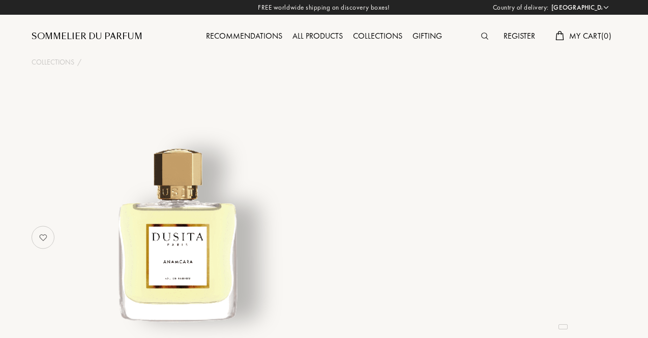
select select "UK"
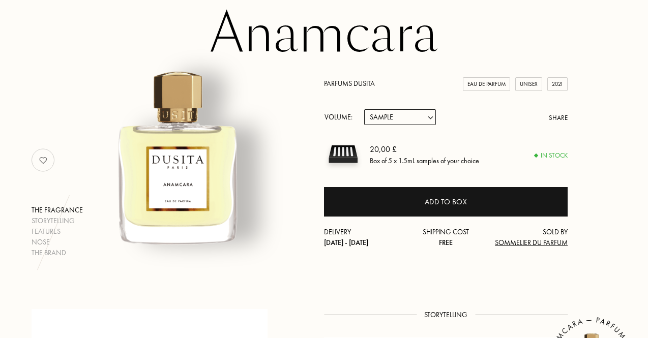
scroll to position [102, 0]
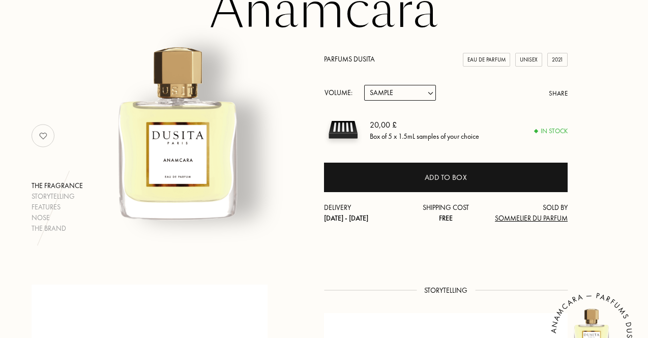
click at [384, 88] on select "Sample 15mL 22.5mL (3 * 7.5mL) 50mL 100mL" at bounding box center [400, 93] width 72 height 16
select select "1"
click at [364, 85] on select "Sample 15mL 22.5mL (3 * 7.5mL) 50mL 100mL" at bounding box center [400, 93] width 72 height 16
select select "1"
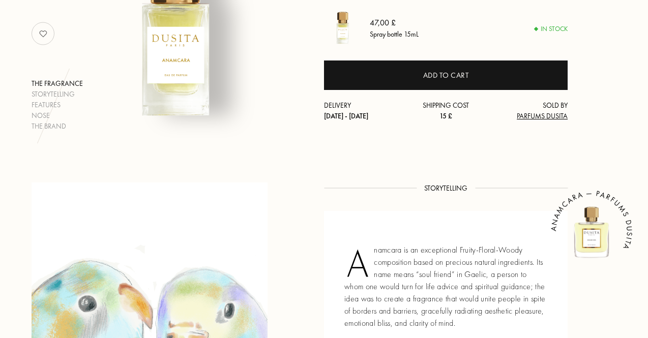
scroll to position [0, 0]
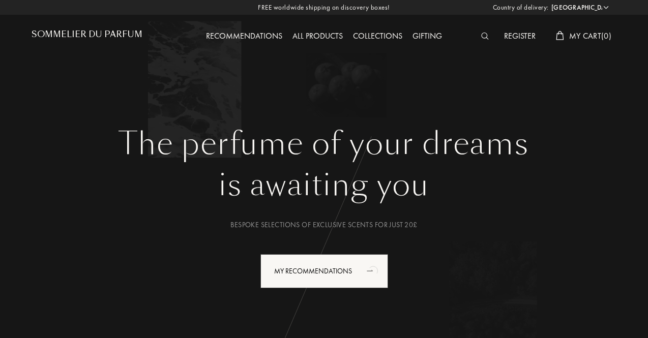
select select "UK"
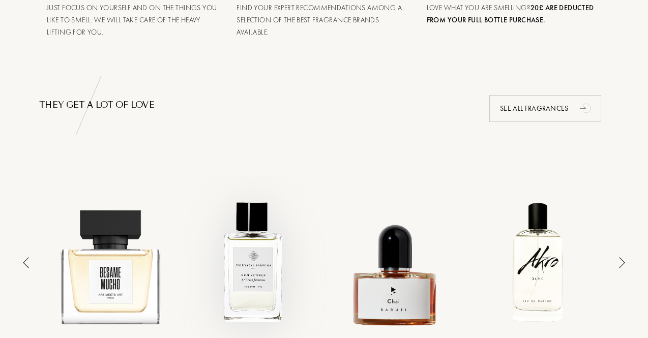
scroll to position [610, 0]
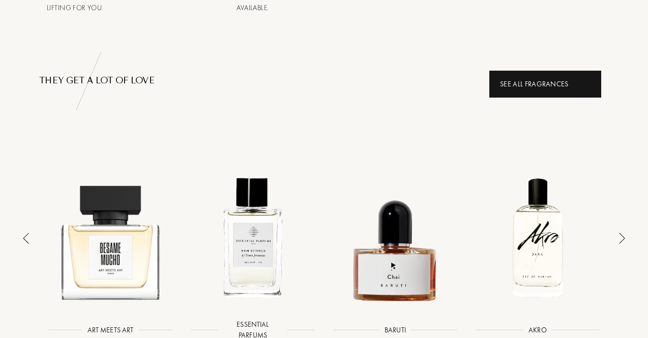
click at [536, 85] on div "See all fragrances" at bounding box center [545, 84] width 112 height 27
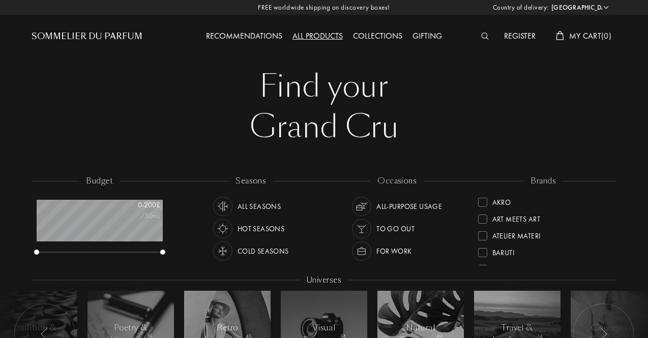
select select "UK"
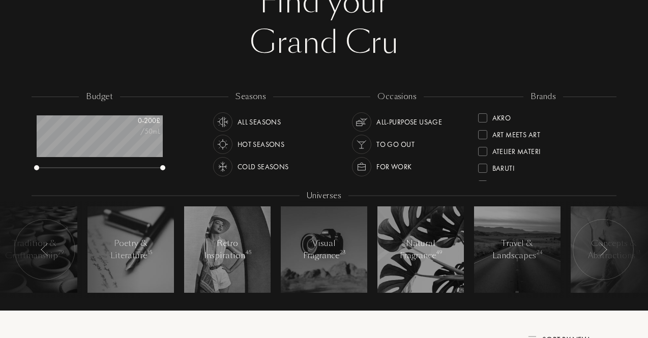
scroll to position [356, 0]
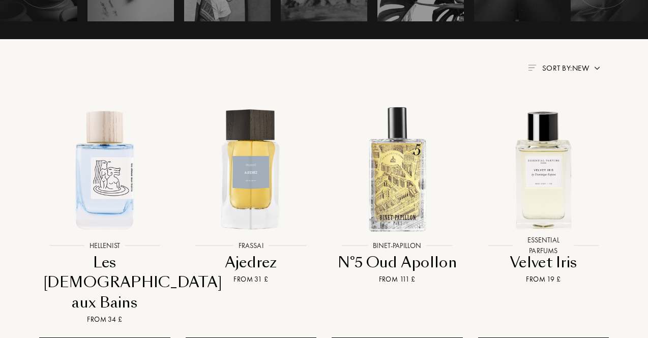
click at [567, 68] on span "Sort by: New" at bounding box center [565, 68] width 47 height 10
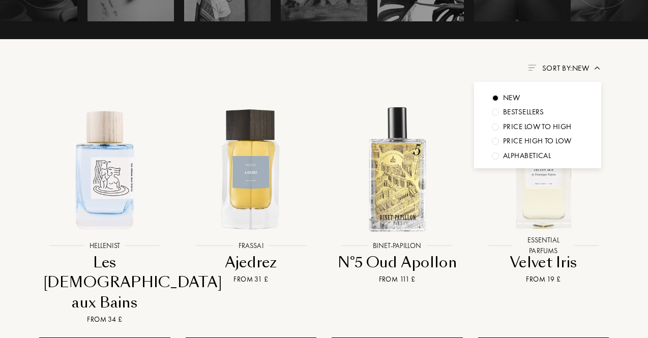
click at [554, 124] on div "Price low to high" at bounding box center [537, 127] width 69 height 12
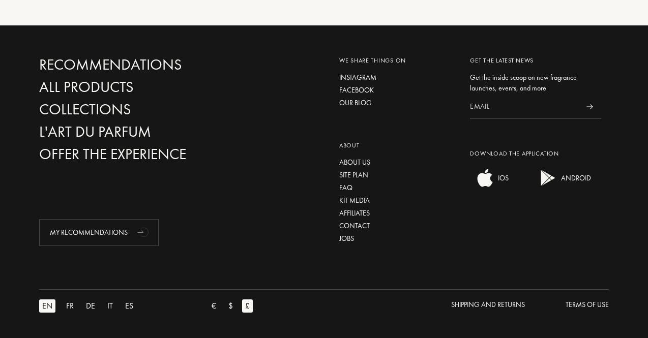
scroll to position [997, 0]
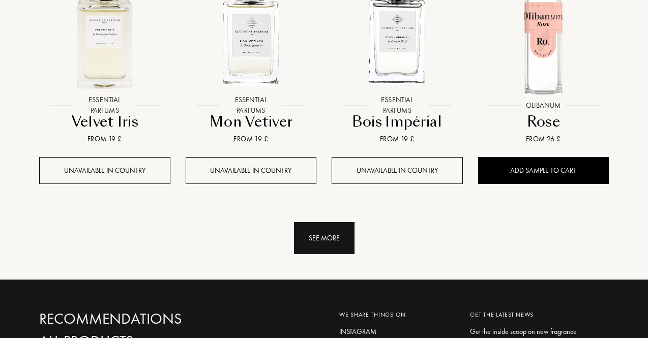
click at [315, 230] on div "See more" at bounding box center [324, 238] width 61 height 32
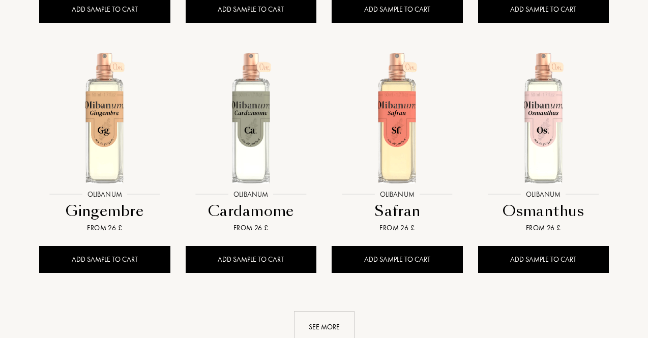
scroll to position [1963, 0]
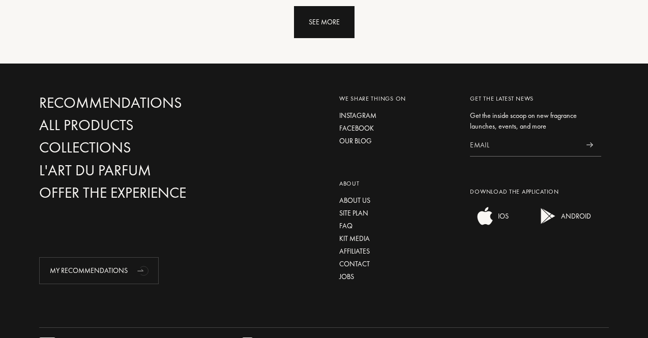
click at [310, 24] on div "See more" at bounding box center [324, 22] width 61 height 32
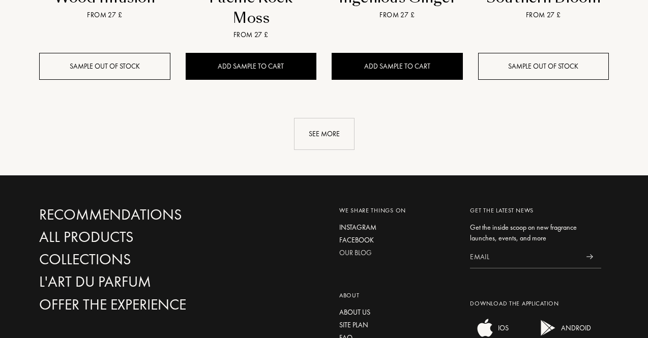
scroll to position [2530, 0]
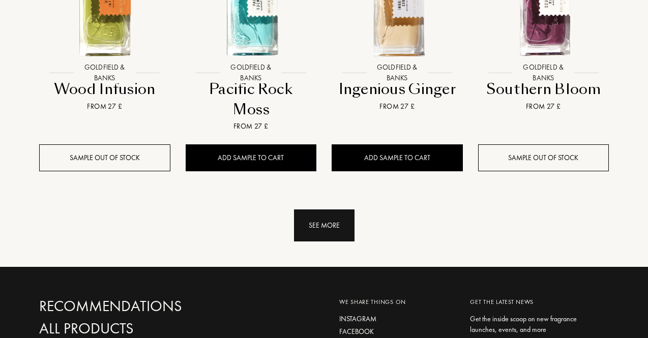
click at [312, 238] on div "See more" at bounding box center [324, 226] width 61 height 32
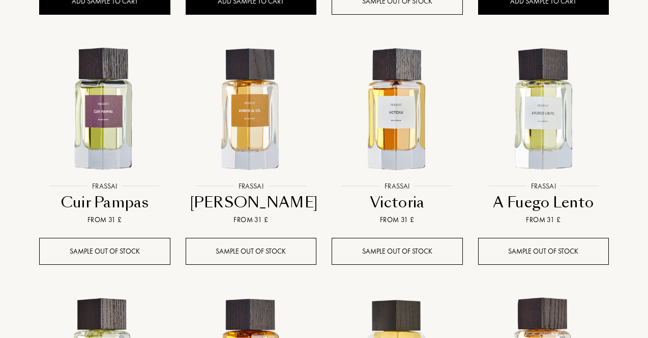
scroll to position [3293, 0]
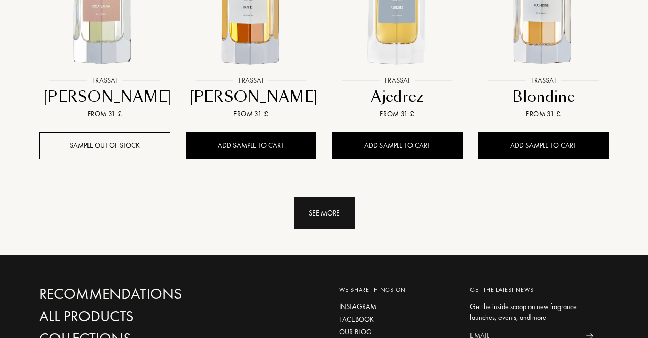
click at [322, 207] on div "See more" at bounding box center [324, 213] width 61 height 32
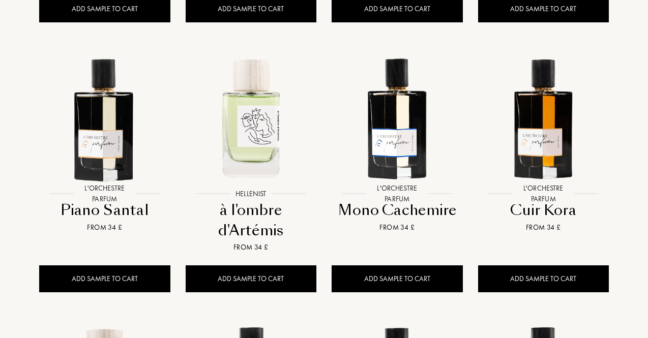
scroll to position [4106, 0]
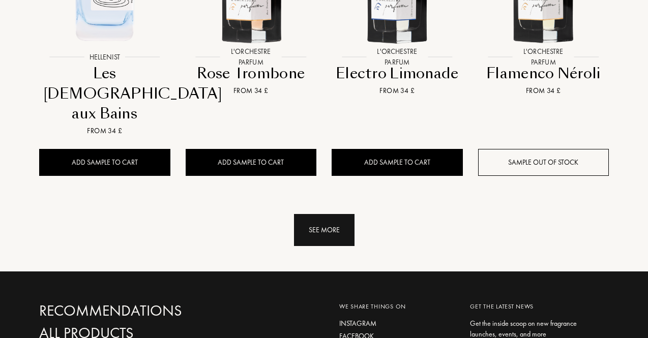
click at [334, 214] on div "See more" at bounding box center [324, 230] width 61 height 32
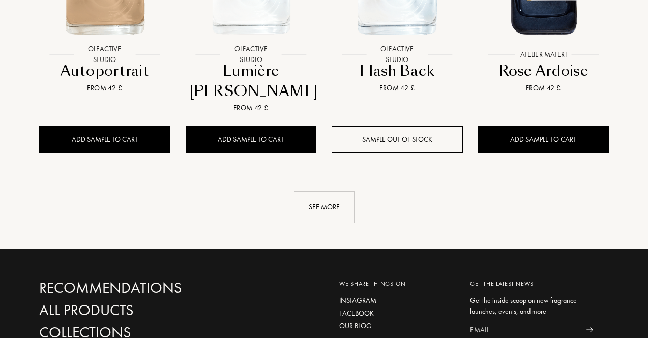
scroll to position [4920, 0]
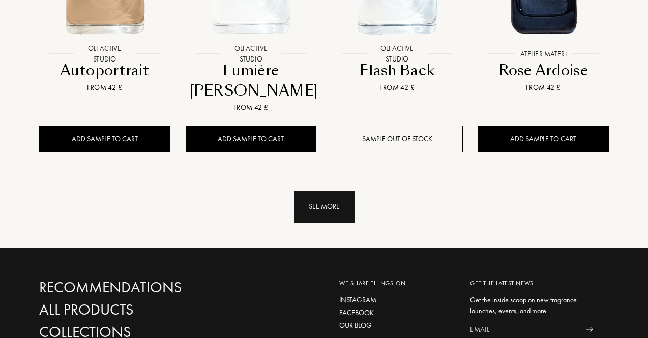
click at [327, 191] on div "See more" at bounding box center [324, 207] width 61 height 32
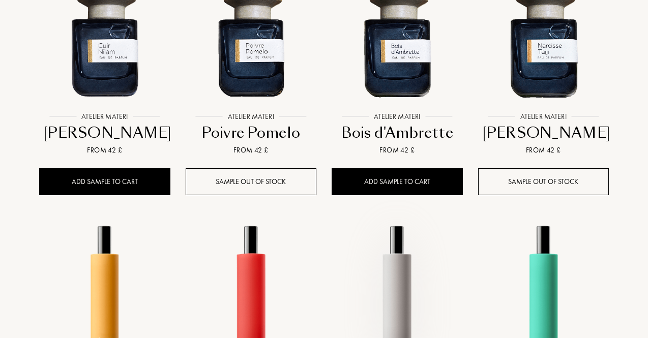
scroll to position [5632, 0]
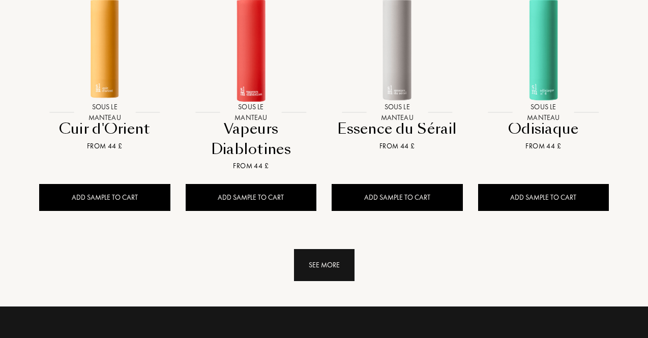
click at [339, 249] on div "See more" at bounding box center [324, 265] width 61 height 32
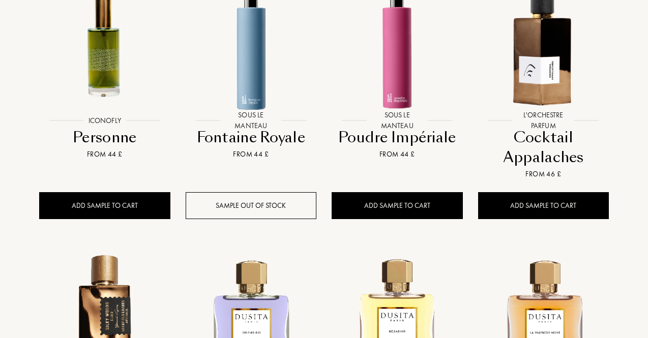
scroll to position [6089, 0]
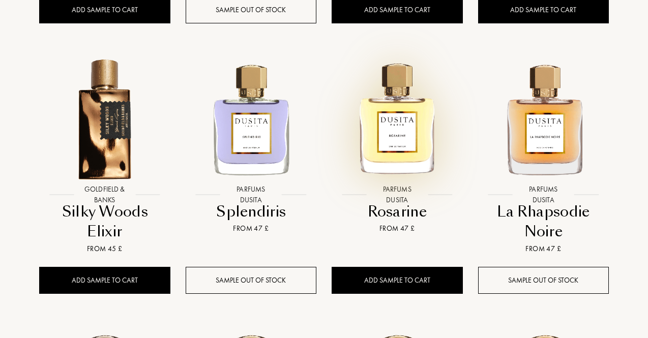
click at [406, 77] on img at bounding box center [397, 118] width 132 height 132
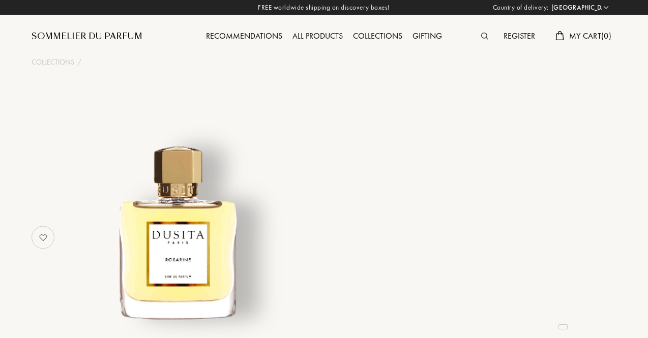
select select "UK"
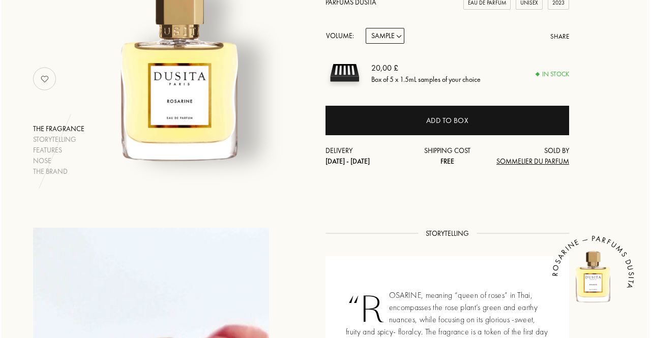
scroll to position [102, 0]
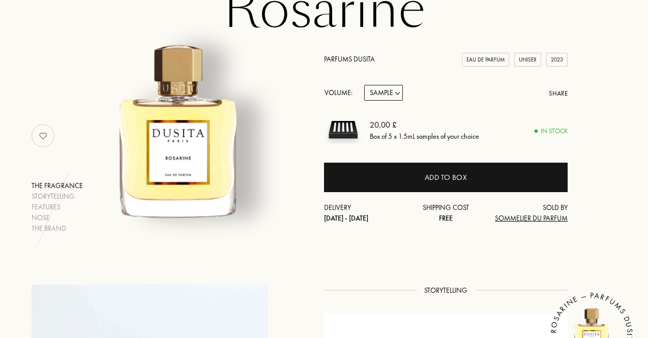
click at [382, 91] on select "Sample 15mL 50mL 100mL" at bounding box center [383, 93] width 39 height 16
select select "1"
click at [364, 85] on select "Sample 15mL 50mL 100mL" at bounding box center [383, 93] width 39 height 16
select select "1"
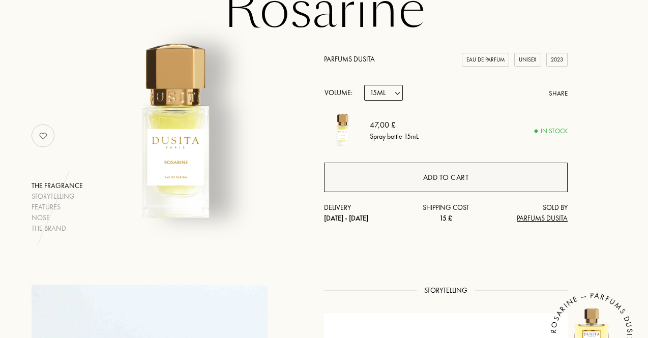
click at [396, 184] on div "Add to cart" at bounding box center [446, 177] width 244 height 29
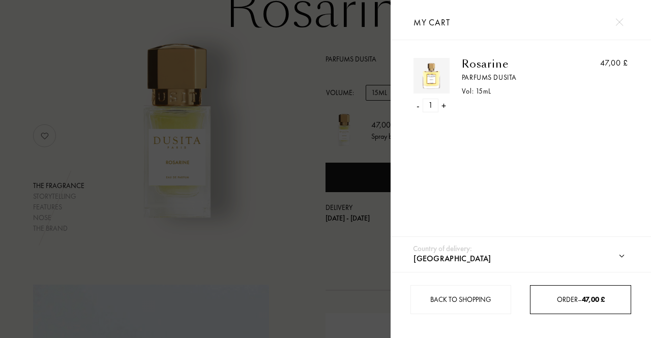
click at [546, 292] on div "Order – 47,00 £" at bounding box center [580, 299] width 101 height 29
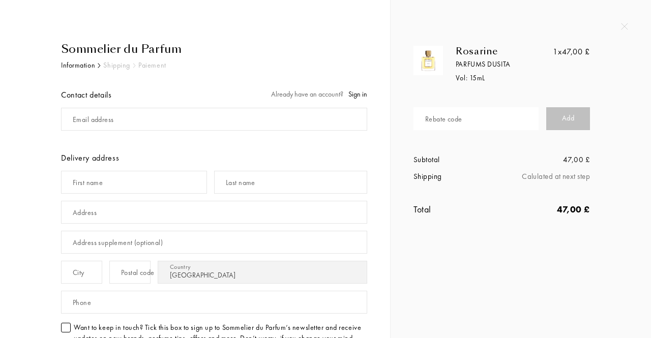
select select "UK"
click at [446, 117] on div "Rebate code" at bounding box center [443, 119] width 37 height 11
paste input "RGB5Z-97DJU"
click at [575, 122] on div "Add" at bounding box center [568, 118] width 44 height 23
click at [480, 117] on input "RGB5Z-97DJU" at bounding box center [475, 118] width 125 height 23
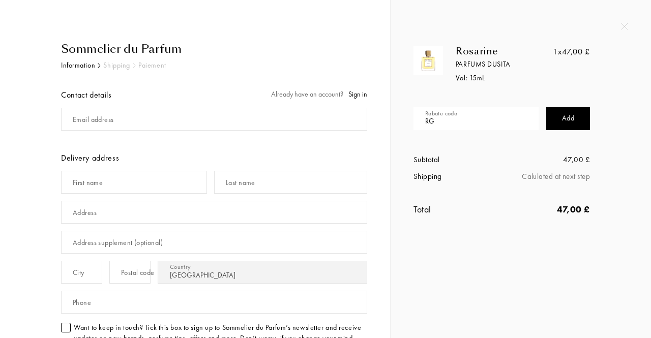
type input "R"
click at [626, 24] on img at bounding box center [624, 26] width 7 height 7
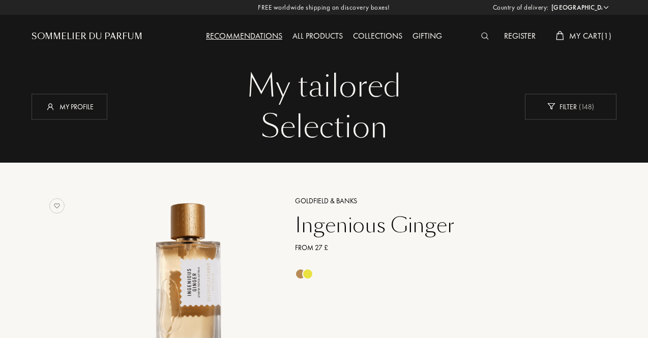
select select "UK"
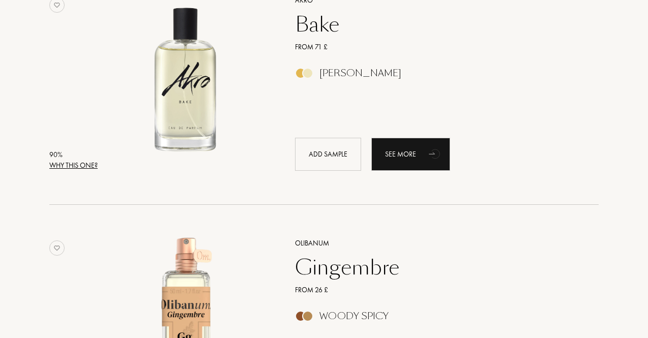
scroll to position [458, 0]
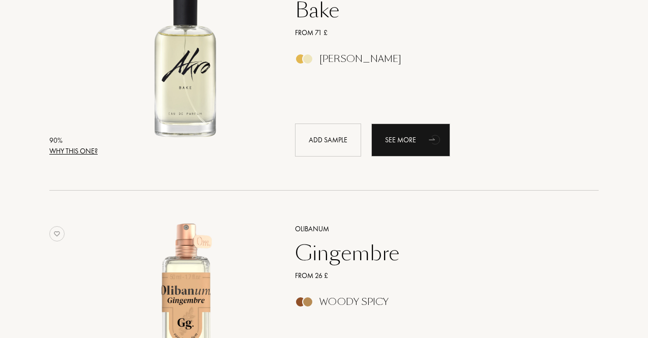
click at [318, 16] on div "Bake" at bounding box center [435, 10] width 296 height 24
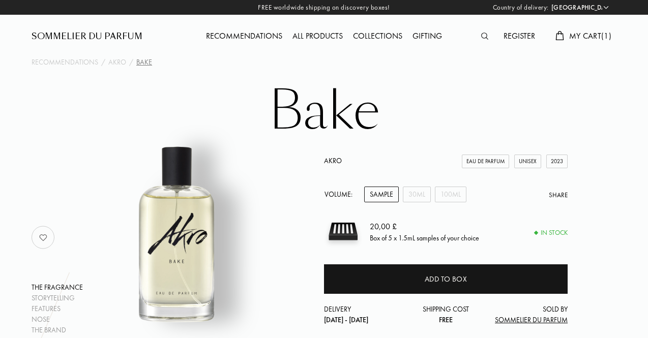
select select "UK"
click at [386, 195] on div "Sample" at bounding box center [381, 195] width 35 height 16
click at [426, 189] on div "30mL" at bounding box center [417, 195] width 28 height 16
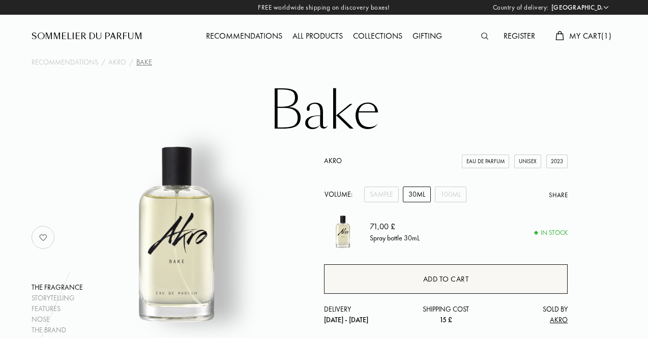
click at [461, 271] on div "Add to cart" at bounding box center [446, 278] width 244 height 29
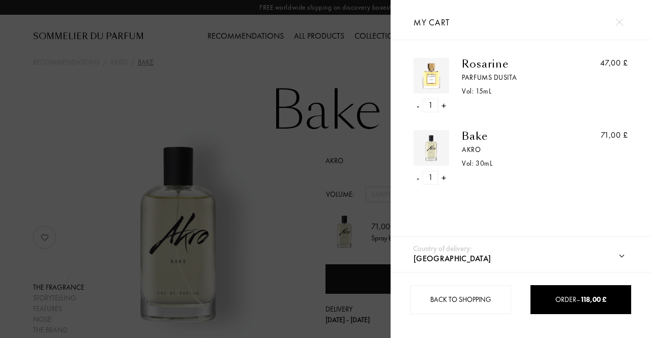
click at [584, 75] on div "47,00 £" at bounding box center [601, 85] width 54 height 54
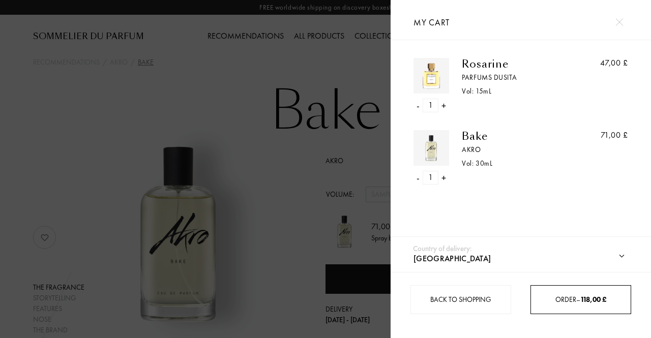
click at [559, 300] on span "Order – 118,00 £" at bounding box center [580, 299] width 51 height 9
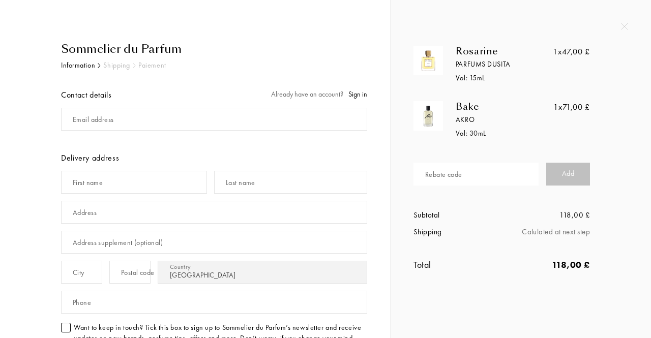
select select "UK"
click at [486, 164] on input "text" at bounding box center [475, 174] width 125 height 23
paste input "RGB5Z-97DJU"
type input "RGB5Z-97DJU"
click at [557, 172] on div "Add" at bounding box center [568, 174] width 44 height 23
